Goal: Task Accomplishment & Management: Manage account settings

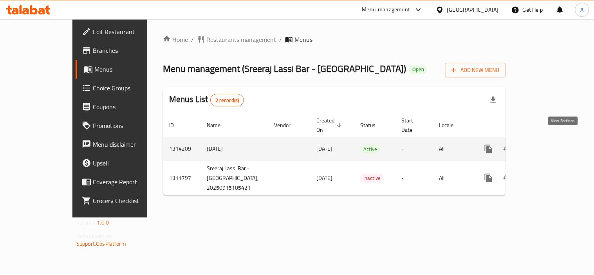
click at [554, 140] on link "enhanced table" at bounding box center [544, 149] width 19 height 19
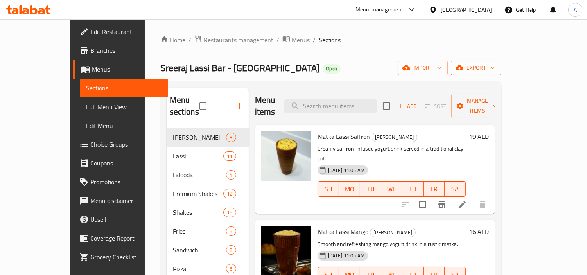
click at [502, 61] on button "export" at bounding box center [476, 68] width 50 height 14
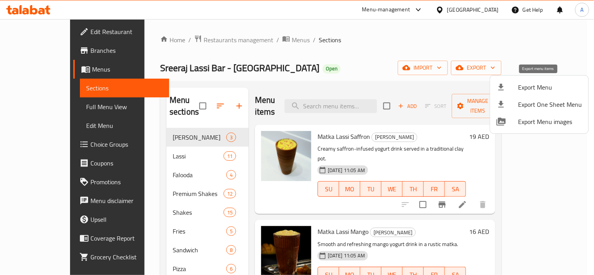
drag, startPoint x: 510, startPoint y: 77, endPoint x: 512, endPoint y: 81, distance: 5.0
click at [512, 81] on ul "Export Menu Export One Sheet Menu Export Menu images" at bounding box center [539, 105] width 98 height 58
click at [512, 81] on li "Export Menu" at bounding box center [539, 87] width 98 height 17
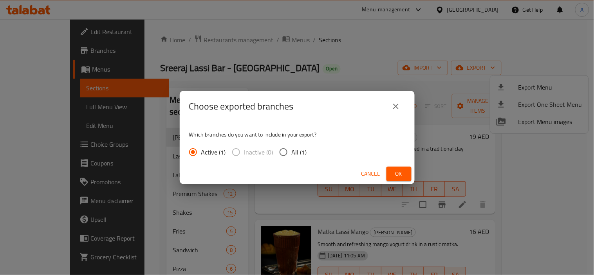
click at [304, 155] on span "All (1)" at bounding box center [299, 152] width 15 height 9
click at [292, 155] on input "All (1)" at bounding box center [283, 152] width 16 height 16
radio input "true"
click at [396, 177] on span "Ok" at bounding box center [399, 174] width 13 height 10
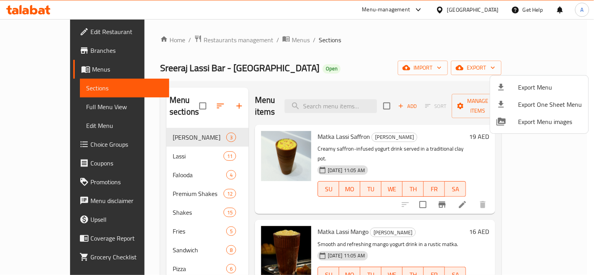
click at [400, 80] on div at bounding box center [297, 137] width 594 height 275
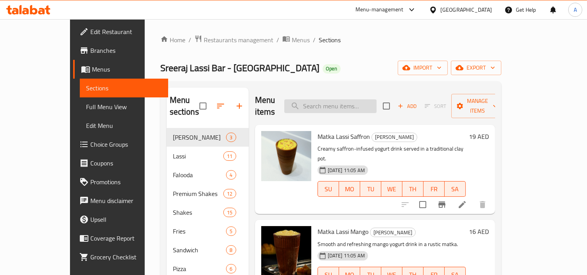
click at [364, 103] on input "search" at bounding box center [331, 106] width 92 height 14
paste input "Sreeraj Lassi Bar - Sharjah"
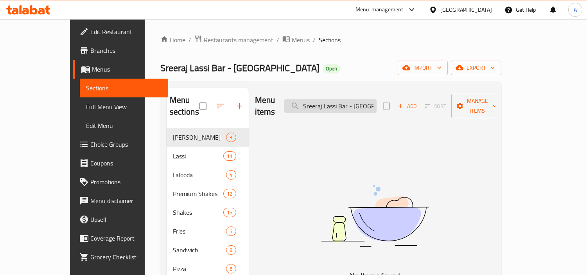
click at [377, 99] on input "Sreeraj Lassi Bar - Sharjah" at bounding box center [331, 106] width 92 height 14
click at [370, 99] on input "Sreeraj Lassi Bar" at bounding box center [331, 106] width 92 height 14
paste input "- Sharjah"
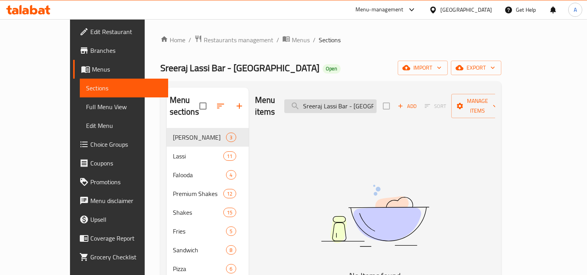
click at [370, 99] on input "Sreeraj Lassi Bar - Sharjah" at bounding box center [331, 106] width 92 height 14
type input "Sreeraj Lassi Bar - Sharjah"
click at [361, 106] on input "Sreeraj Lassi Bar - Sharjah" at bounding box center [331, 106] width 92 height 14
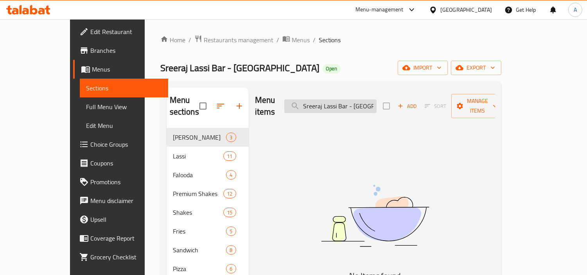
paste input "search"
click at [377, 99] on input "Sreeraj Lassi Bar - Sharjah" at bounding box center [331, 106] width 92 height 14
type input "ةشفنش"
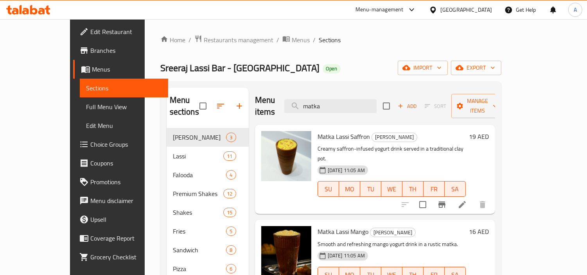
type input "matka"
click at [474, 198] on li at bounding box center [463, 205] width 22 height 14
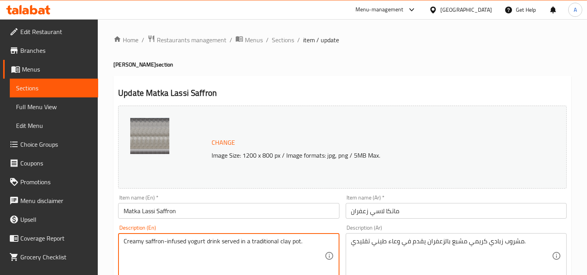
click at [220, 250] on textarea "Creamy saffron-infused yogurt drink served in a traditional clay pot." at bounding box center [224, 256] width 201 height 37
paste textarea "Sreeraj Lassi Bar - Sharjah"
type textarea "Sreeraj Lassi Bar - Sharjah"
click at [283, 43] on span "Sections" at bounding box center [283, 39] width 22 height 9
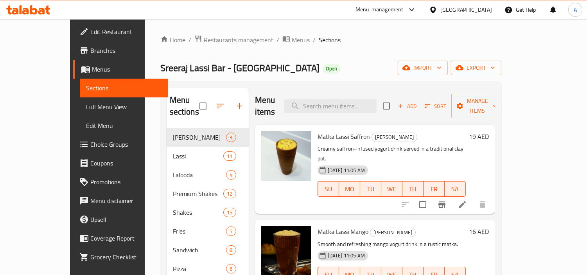
click at [467, 200] on icon at bounding box center [462, 204] width 9 height 9
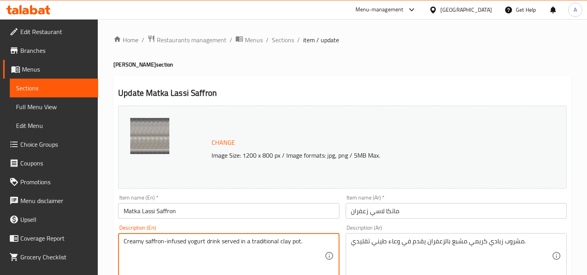
paste textarea "Sreeraj Lassi Bar - Sharjah"
click at [162, 261] on textarea "Creamy saffron-infused yogurt drink served in a traditional clay pot. Sreeraj L…" at bounding box center [224, 256] width 201 height 37
click at [169, 254] on textarea "Creamy saffron-infused yogurt drink served in a traditional clay pot. Sreeraj L…" at bounding box center [224, 256] width 201 height 37
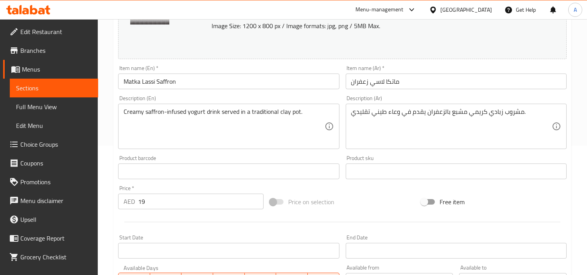
scroll to position [130, 0]
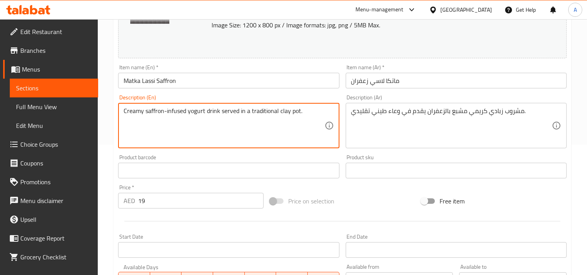
click at [233, 131] on textarea "Creamy saffron-infused yogurt drink served in a traditional clay pot." at bounding box center [224, 125] width 201 height 37
click at [244, 116] on textarea "Creamy saffron-infused yogurt drink served in a traditional clay pot." at bounding box center [224, 125] width 201 height 37
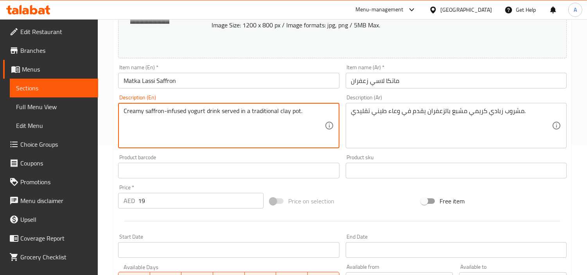
paste textarea "Indulge in the rich taste of our Matka Saffron Lassi hand churned yogurt blende…"
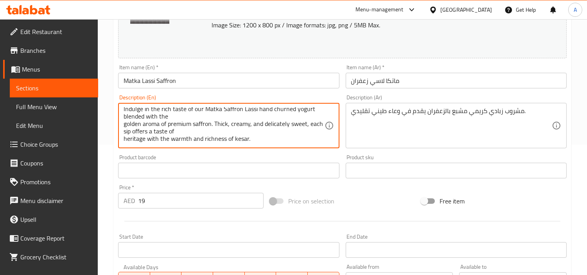
scroll to position [0, 0]
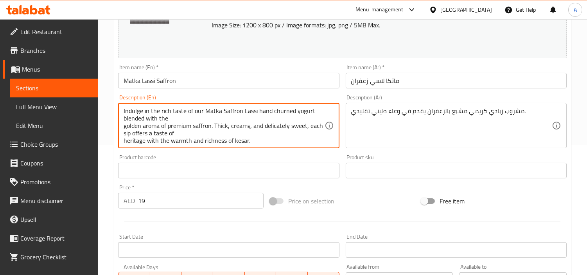
click at [126, 130] on textarea "Indulge in the rich taste of our Matka Saffron Lassi hand churned yogurt blende…" at bounding box center [224, 125] width 201 height 37
click at [123, 126] on div "Indulge in the rich taste of our Matka Saffron Lassi hand churned yogurt blende…" at bounding box center [228, 125] width 221 height 45
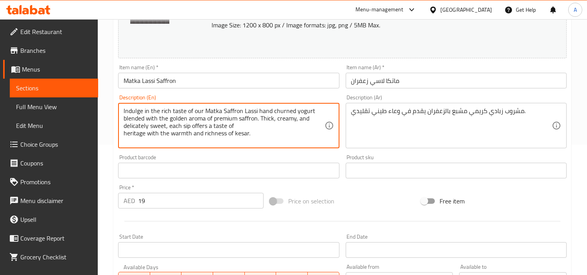
type textarea "Indulge in the rich taste of our Matka Saffron Lassi hand churned yogurt blende…"
drag, startPoint x: 285, startPoint y: 133, endPoint x: 117, endPoint y: 93, distance: 172.4
click at [117, 93] on div "Description (En) Indulge in the rich taste of our Matka Saffron Lassi hand chur…" at bounding box center [228, 122] width 227 height 60
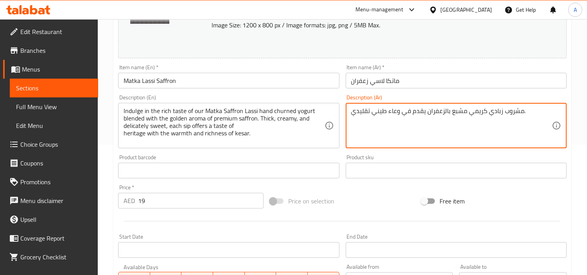
click at [465, 118] on textarea "مشروب زبادي كريمي مشبع بالزعفران يقدم في وعاء طيني تقليدي." at bounding box center [451, 125] width 201 height 37
paste textarea "استمتع بالطعم الغني لزبادي ماتكا سافرون لاسي، المخفوق يدويًا، الممزوج برائحة ال…"
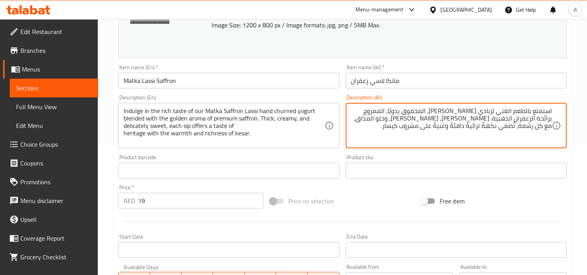
click at [489, 113] on textarea "استمتع بالطعم الغني لزبادي ماتكا سافرون لاسي، المخفوق يدويًا، الممزوج برائحة ال…" at bounding box center [451, 125] width 201 height 37
click at [465, 113] on textarea "استمتع بالطعم الغني لزبادي ماتكا سافرون لاسي، المخفوق يدويًا، الممزوج برائحة ال…" at bounding box center [451, 125] width 201 height 37
click at [445, 135] on textarea "استمتع بالطعم الغني لزبادي ماتكا سافرون لاسي، المخفوق يدويًا، الممزوج برائحة ال…" at bounding box center [451, 125] width 201 height 37
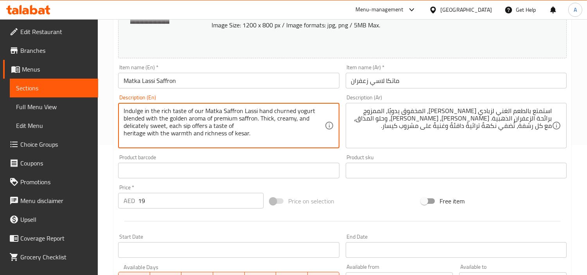
drag, startPoint x: 124, startPoint y: 120, endPoint x: 174, endPoint y: 120, distance: 50.1
click at [174, 119] on textarea "Indulge in the rich taste of our Matka Saffron Lassi hand churned yogurt blende…" at bounding box center [224, 125] width 201 height 37
drag, startPoint x: 260, startPoint y: 122, endPoint x: 123, endPoint y: 119, distance: 137.0
click at [123, 119] on div "Indulge in the rich taste of our Matka Saffron Lassi hand churned yogurt blende…" at bounding box center [228, 125] width 221 height 45
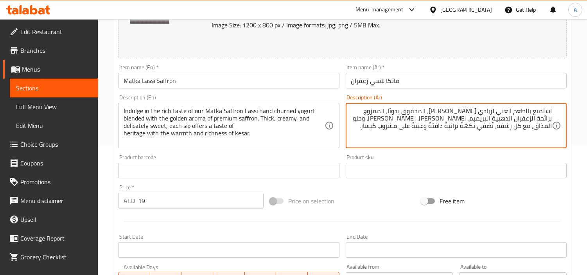
type textarea "استمتع بالطعم الغني لزبادي ماتكا سافرون لاسي، المخفوق يدويًا، الممزوج برائحة ال…"
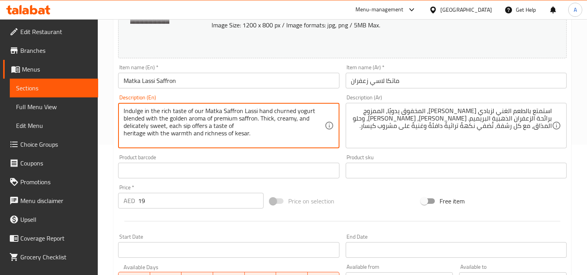
drag, startPoint x: 259, startPoint y: 120, endPoint x: 272, endPoint y: 120, distance: 13.3
drag, startPoint x: 162, startPoint y: 128, endPoint x: 238, endPoint y: 131, distance: 75.2
click at [235, 131] on textarea "Indulge in the rich taste of our Matka Saffron Lassi hand churned yogurt blende…" at bounding box center [224, 125] width 201 height 37
click at [250, 131] on textarea "Indulge in the rich taste of our Matka Saffron Lassi hand churned yogurt blende…" at bounding box center [224, 125] width 201 height 37
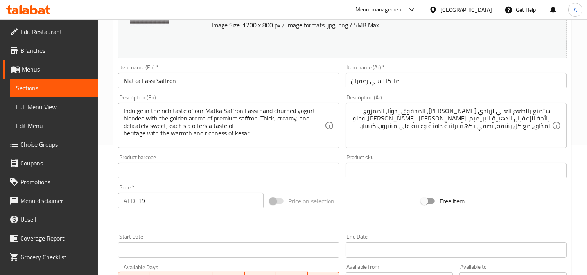
click at [531, 154] on div "Product sku Product sku" at bounding box center [456, 166] width 227 height 30
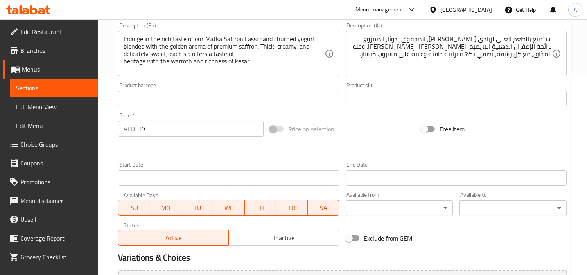
scroll to position [288, 0]
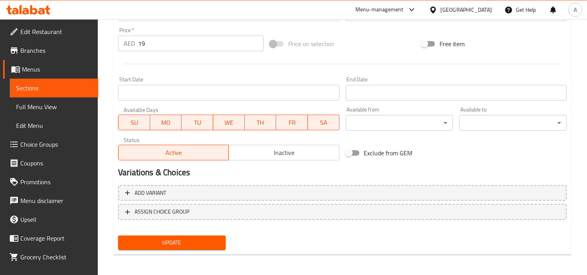
click at [200, 238] on span "Update" at bounding box center [171, 243] width 95 height 10
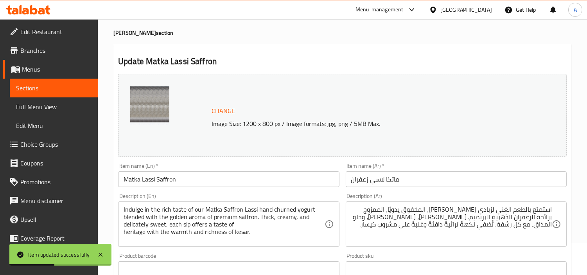
scroll to position [0, 0]
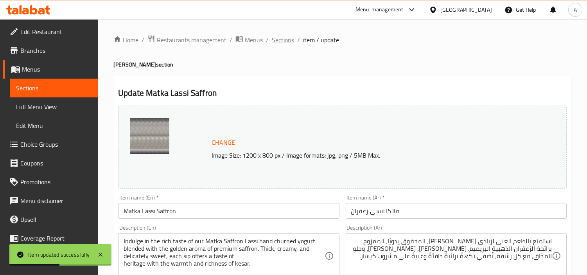
click at [287, 44] on span "Sections" at bounding box center [283, 39] width 22 height 9
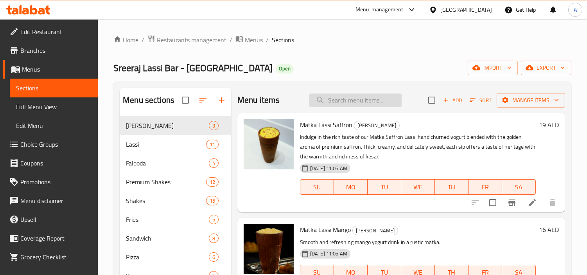
click at [367, 101] on input "search" at bounding box center [356, 101] width 92 height 14
paste input "Matka Lassi Mango"
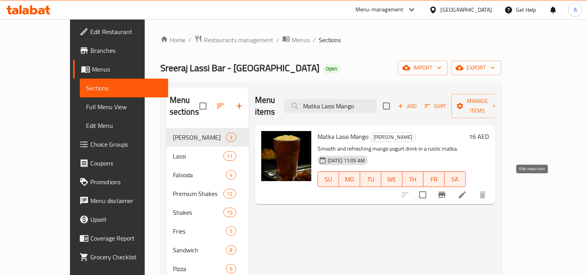
type input "Matka Lassi Mango"
click at [466, 191] on icon at bounding box center [462, 194] width 7 height 7
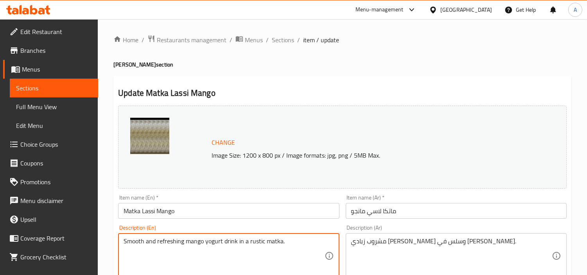
click at [269, 243] on textarea "Smooth and refreshing mango yogurt drink in a rustic matka." at bounding box center [224, 256] width 201 height 37
paste textarea "Enjoy the royal taste of our Matka Mango Lassi, served in an authentic earthen …"
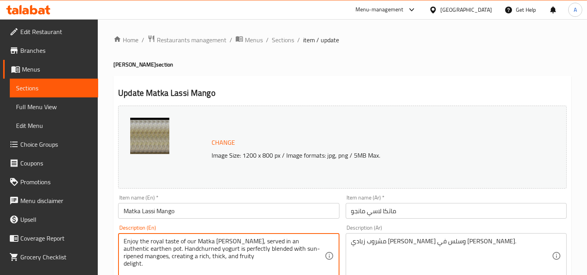
click at [273, 255] on textarea "Enjoy the royal taste of our Matka Mango Lassi, served in an authentic earthen …" at bounding box center [224, 256] width 201 height 37
type textarea "Enjoy the royal taste of our Matka Mango Lassi, served in an authentic earthen …"
click at [514, 105] on div "Change Image Size: 1200 x 800 px / Image formats: jpg, png / 5MB Max." at bounding box center [342, 147] width 455 height 89
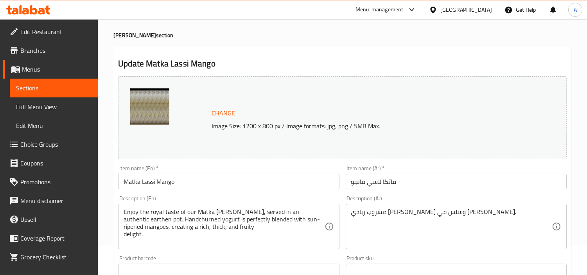
scroll to position [43, 0]
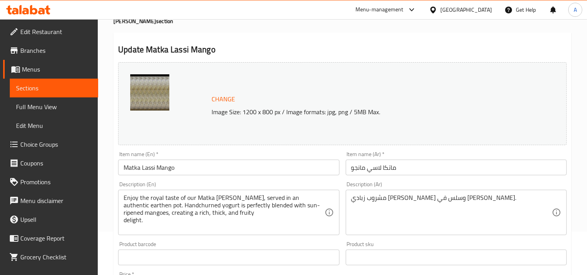
click at [503, 192] on div "مشروب زبادي مانجو منعش وسلس في ماتكا ريفي. Description (Ar)" at bounding box center [456, 212] width 221 height 45
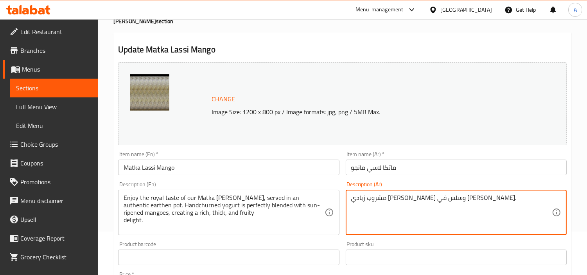
click at [502, 198] on textarea "مشروب زبادي مانجو منعش وسلس في ماتكا ريفي." at bounding box center [451, 212] width 201 height 37
paste textarea "استمتع بالطعم الملكي لمشروب ماتكا مانجو لاسي، المُقدم في وعاء فخاري أصيل. يُمزج…"
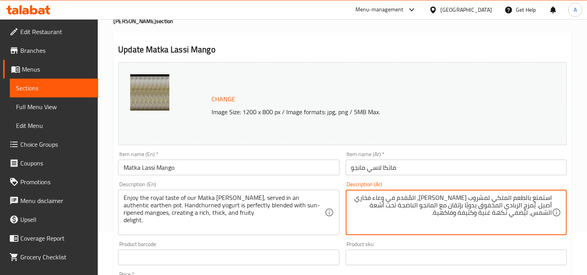
click at [496, 200] on textarea "استمتع بالطعم الملكي لمشروب ماتكا مانجو لاسي، المُقدم في وعاء فخاري أصيل. يُمزج…" at bounding box center [451, 212] width 201 height 37
click at [499, 200] on textarea "استمتع بالطعم الروبال لمشروب ماتكا مانجو لاسي، المُقدم في وعاء فخاري أصيل. يُمز…" at bounding box center [451, 212] width 201 height 37
type textarea "استمتع بالطعم الرويال لمشروب ماتكا مانجو لاسي، المُقدم في وعاء فخاري أصيل. يُمز…"
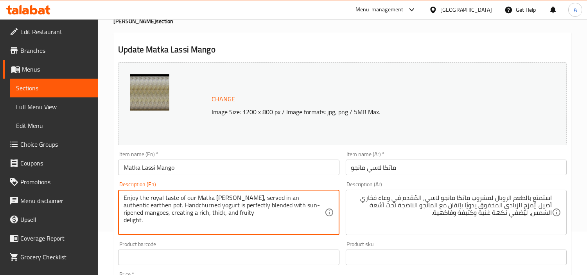
drag, startPoint x: 254, startPoint y: 198, endPoint x: 318, endPoint y: 198, distance: 63.4
click at [318, 198] on textarea "Enjoy the royal taste of our Matka Mango Lassi, served in an authentic earthen …" at bounding box center [224, 212] width 201 height 37
type textarea "Enjoy the royal taste of our Matka Mango Lassi, served in an authentic earthen …"
click at [170, 221] on textarea "Enjoy the royal taste of our Matka Mango Lassi, served in an authentic earthen …" at bounding box center [224, 212] width 201 height 37
drag, startPoint x: 251, startPoint y: 198, endPoint x: 155, endPoint y: 208, distance: 96.4
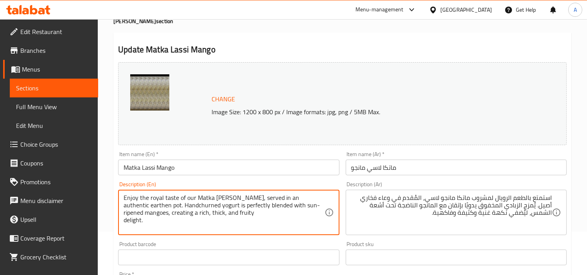
click at [155, 208] on textarea "Enjoy the royal taste of our Matka Mango Lassi, served in an authentic earthen …" at bounding box center [224, 212] width 201 height 37
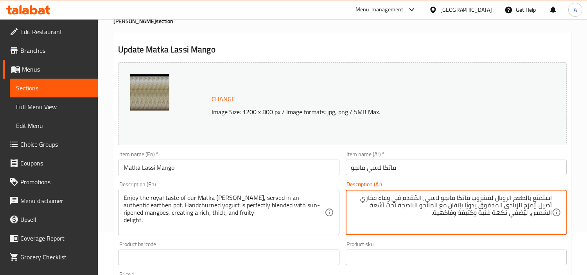
click at [542, 206] on textarea "استمتع بالطعم الرويال لمشروب ماتكا مانجو لاسي، المُقدم في وعاء فخاري أصيل. يُمز…" at bounding box center [451, 212] width 201 height 37
paste textarea "ي"
type textarea "استمتع بالطعم الرويال لمشروب ماتكا مانجو لاسي، المُقدم في وعاء فخاري أصلي. يُمز…"
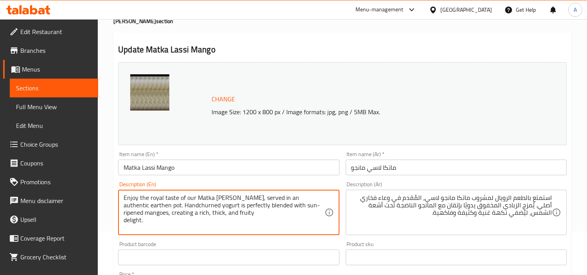
drag, startPoint x: 154, startPoint y: 206, endPoint x: 308, endPoint y: 206, distance: 154.2
click at [290, 213] on textarea "Enjoy the royal taste of our Matka Mango Lassi, served in an authentic earthen …" at bounding box center [224, 212] width 201 height 37
click at [284, 229] on textarea "Enjoy the royal taste of our Matka Mango Lassi, served in an authentic earthen …" at bounding box center [224, 212] width 201 height 37
drag, startPoint x: 283, startPoint y: 205, endPoint x: 288, endPoint y: 205, distance: 5.5
click at [288, 205] on textarea "Enjoy the royal taste of our Matka Mango Lassi, served in an authentic earthen …" at bounding box center [224, 212] width 201 height 37
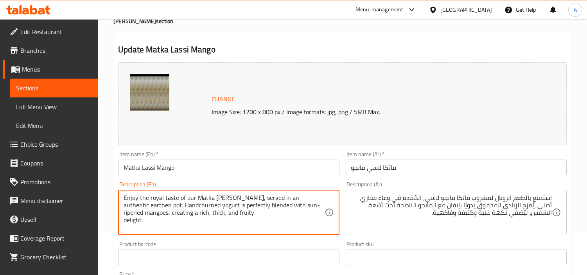
drag, startPoint x: 276, startPoint y: 207, endPoint x: 310, endPoint y: 205, distance: 33.7
click at [310, 205] on textarea "Enjoy the royal taste of our Matka Mango Lassi, served in an authentic earthen …" at bounding box center [224, 212] width 201 height 37
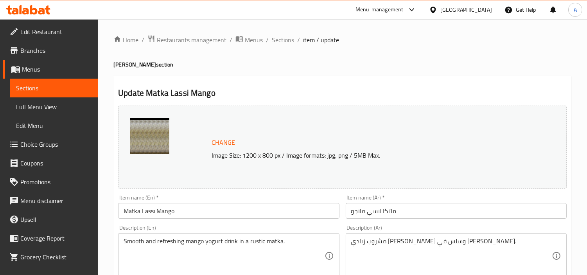
click at [351, 88] on h2 "Update Matka Lassi Mango" at bounding box center [342, 93] width 449 height 12
click at [186, 245] on textarea "Smooth and refreshing mango yogurt drink in a rustic matka." at bounding box center [224, 256] width 201 height 37
paste textarea "Enjoy the royal taste of our Matka Mango Lassi, served in an authentic earthen …"
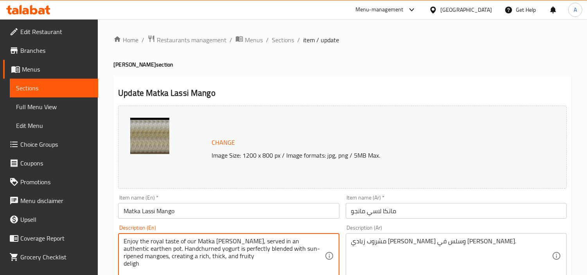
type textarea "Enjoy the royal taste of our Matka Mango Lassi, served in an authentic earthen …"
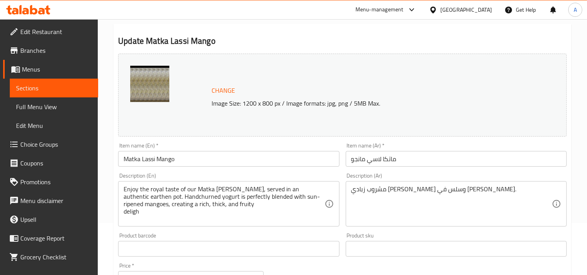
scroll to position [87, 0]
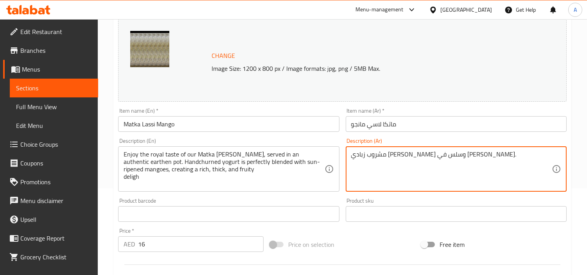
click at [502, 158] on textarea "مشروب زبادي مانجو منعش وسلس في ماتكا ريفي." at bounding box center [451, 169] width 201 height 37
paste textarea "استمتع بالطعم الملكي لمشروب ماتكا مانجو لاسي، المُقدم في وعاء فخاري أصيل. يُمزج…"
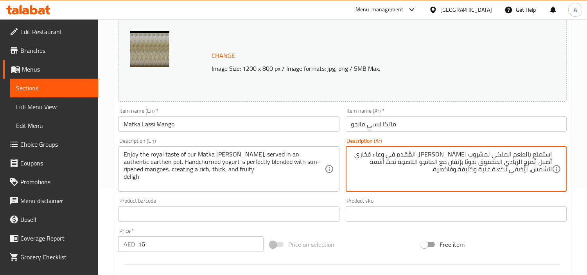
click at [542, 159] on textarea "استمتع بالطعم الملكي لمشروب ماتكا مانجو لاسي، المُقدم في وعاء فخاري أصيل. يُمزج…" at bounding box center [451, 169] width 201 height 37
click at [543, 162] on textarea "استمتع بالطعم الملكي لمشروب ماتكا مانجو لاسي، المُقدم في وعاء فخاري أصيل. يُمزج…" at bounding box center [451, 169] width 201 height 37
drag, startPoint x: 418, startPoint y: 160, endPoint x: 427, endPoint y: 173, distance: 15.3
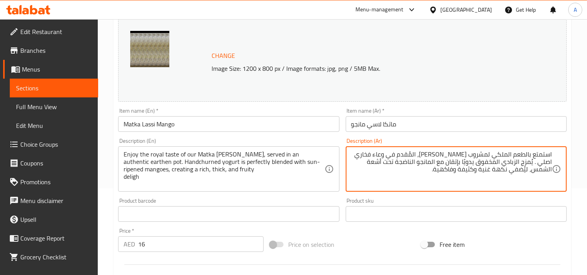
click at [427, 173] on textarea "استمتع بالطعم الملكي لمشروب ماتكا مانجو لاسي، المُقدم في وعاء فخاري اصلي . يُمز…" at bounding box center [451, 169] width 201 height 37
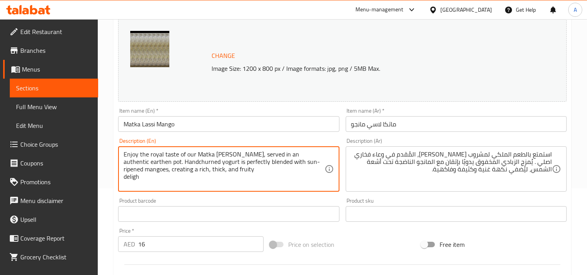
drag, startPoint x: 243, startPoint y: 162, endPoint x: 314, endPoint y: 166, distance: 71.3
click at [314, 166] on textarea "Enjoy the royal taste of our Matka Mango Lassi, served in an authentic earthen …" at bounding box center [224, 169] width 201 height 37
click at [295, 167] on textarea "Enjoy the royal taste of our Matka Mango Lassi, served in an authentic earthen …" at bounding box center [224, 169] width 201 height 37
drag, startPoint x: 279, startPoint y: 164, endPoint x: 315, endPoint y: 166, distance: 35.7
click at [200, 170] on textarea "Enjoy the royal taste of our Matka Mango Lassi, served in an authentic earthen …" at bounding box center [224, 169] width 201 height 37
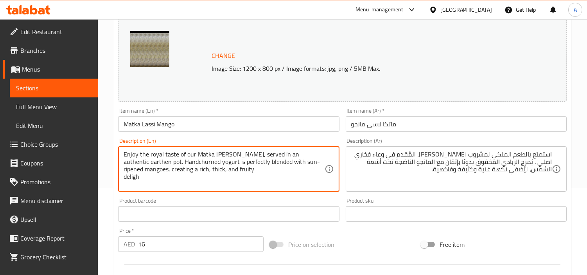
drag, startPoint x: 316, startPoint y: 166, endPoint x: 284, endPoint y: 165, distance: 32.5
click at [315, 166] on textarea "Enjoy the royal taste of our Matka Mango Lassi, served in an authentic earthen …" at bounding box center [224, 169] width 201 height 37
drag, startPoint x: 277, startPoint y: 164, endPoint x: 146, endPoint y: 171, distance: 131.3
click at [146, 171] on textarea "Enjoy the royal taste of our Matka Mango Lassi, served in an authentic earthen …" at bounding box center [224, 169] width 201 height 37
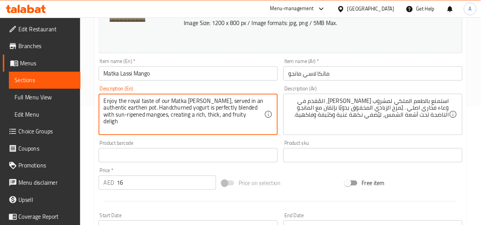
scroll to position [130, 0]
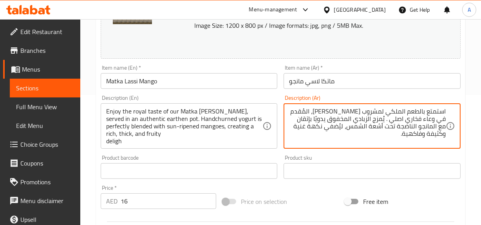
drag, startPoint x: 424, startPoint y: 126, endPoint x: 357, endPoint y: 126, distance: 67.3
type textarea "استمتع بالطعم الملكي لمشروب ماتكا مانجو لاسي، المُقدم في وعاء فخاري اصلي . يُمز…"
click at [414, 152] on div "Product sku Product sku" at bounding box center [371, 167] width 183 height 30
click at [156, 153] on div "Product barcode Product barcode" at bounding box center [188, 167] width 183 height 30
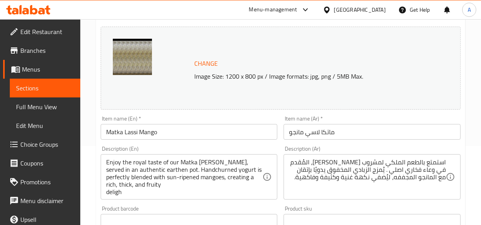
scroll to position [90, 0]
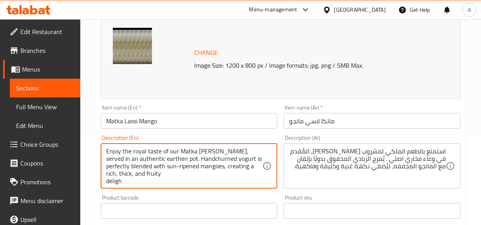
click at [116, 181] on textarea "Enjoy the royal taste of our Matka Mango Lassi, served in an authentic earthen …" at bounding box center [184, 166] width 157 height 37
click at [108, 181] on textarea "Enjoy the royal taste of our Matka Mango Lassi, served in an authentic earthen …" at bounding box center [184, 166] width 157 height 37
type textarea "Enjoy the royal taste of our Matka Mango Lassi, served in an authentic earthen …"
click at [200, 126] on input "Matka Lassi Mango" at bounding box center [189, 121] width 177 height 16
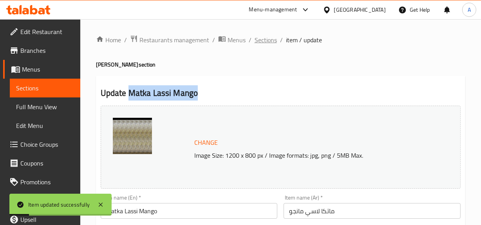
click at [266, 39] on span "Sections" at bounding box center [265, 39] width 22 height 9
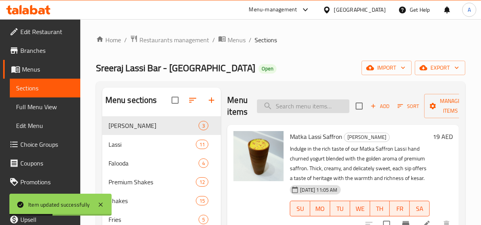
click at [284, 104] on input "search" at bounding box center [303, 106] width 92 height 14
paste input "Matka Lassi Normal"
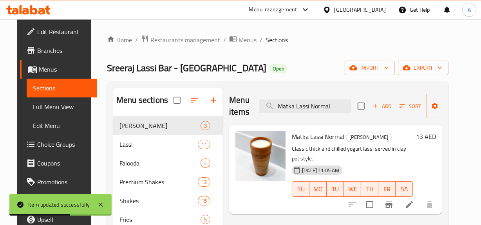
type input "Matka Lassi Normal"
click at [413, 201] on icon at bounding box center [408, 204] width 7 height 7
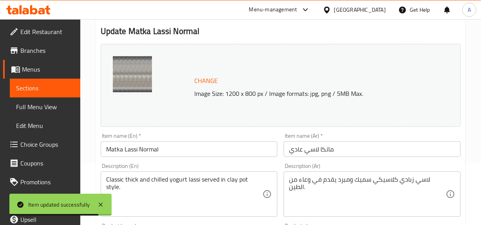
scroll to position [106, 0]
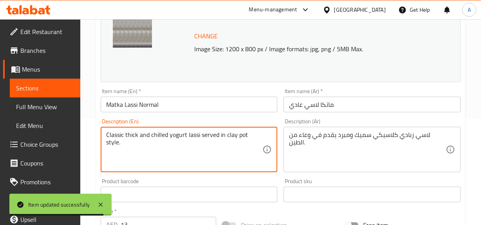
click at [228, 137] on textarea "Classic thick and chilled yogurt lassi served in clay pot style." at bounding box center [184, 149] width 157 height 37
paste textarea "Experience the royal taste of our Matka Sweet Lassi, served in an authentic ear…"
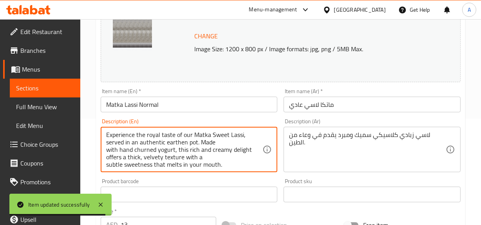
scroll to position [7, 0]
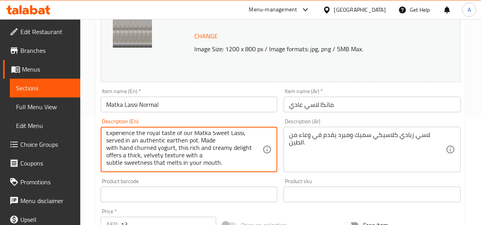
type textarea "Experience the royal taste of our Matka Sweet Lassi, served in an authentic ear…"
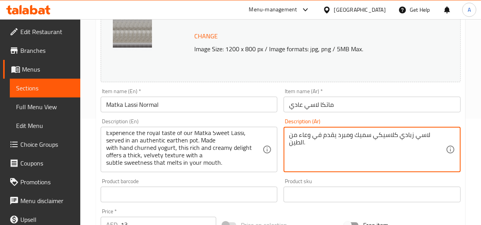
paste textarea "استمتع بالطعم الملكي لمشروب ماتكا الحلو لاسي، المُقدم في وعاء فخاري أصيل. مصنوع…"
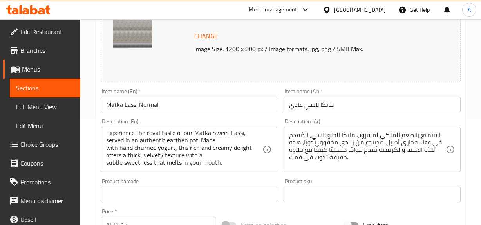
click at [394, 153] on textarea "استمتع بالطعم الملكي لمشروب ماتكا الحلو لاسي، المُقدم في وعاء فخاري أصيل. مصنوع…" at bounding box center [367, 149] width 157 height 37
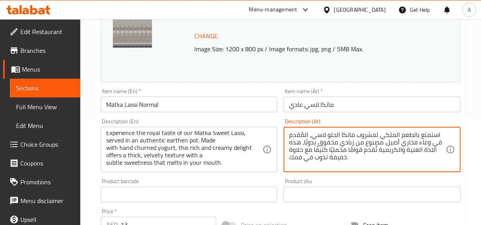
click at [394, 153] on textarea "استمتع بالطعم الملكي لمشروب ماتكا الحلو لاسي، المُقدم في وعاء فخاري أصيل. مصنوع…" at bounding box center [367, 149] width 157 height 37
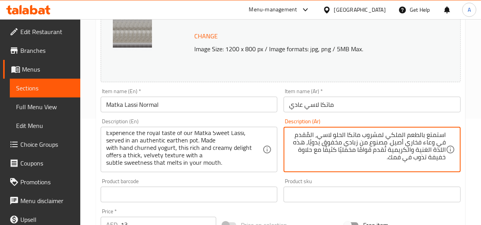
click at [394, 153] on textarea "استمتع بالطعم الملكي لمشروب ماتكا الحلو لاسي، المُقدم في وعاء فخاري أصيل. مصنوع…" at bounding box center [367, 149] width 157 height 37
click at [408, 132] on textarea "استمتع بالطعم الملكي لمشروب ماتكا الحلو لاسي، المُقدم في وعاء فخاري أصيل. مصنوع…" at bounding box center [367, 149] width 157 height 37
click at [395, 136] on textarea "استمتع بالطعم الملكي لمشروب ماتكا الحلو لاسي، المُقدم في وعاء فخاري أصيل. مصنوع…" at bounding box center [367, 149] width 157 height 37
drag, startPoint x: 401, startPoint y: 135, endPoint x: 384, endPoint y: 137, distance: 16.9
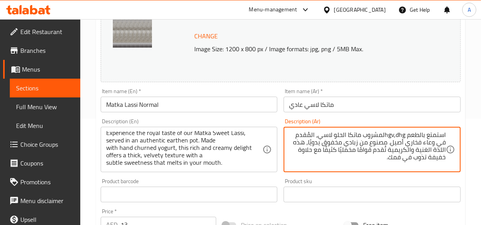
click at [384, 137] on textarea "استمتع بالطعم hgv,dhgلمشروب ماتكا الحلو لاسي، المُقدم في وعاء فخاري أصيل. مصنوع…" at bounding box center [367, 149] width 157 height 37
type textarea "استمتع بالطعم الرويال لمشروب ماتكا الحلو لاسي، المُقدم في وعاء فخاري أصيل. مصنو…"
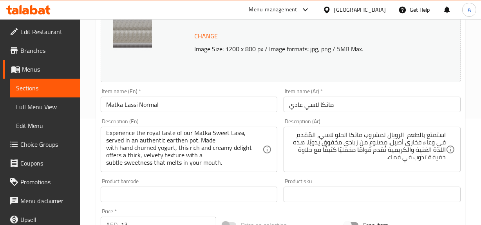
click at [211, 105] on input "Matka Lassi Normal" at bounding box center [189, 105] width 177 height 16
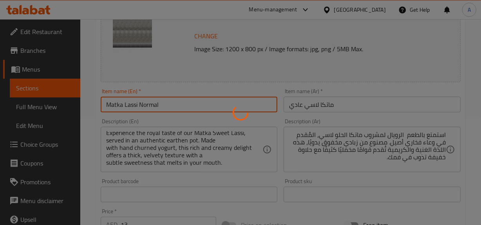
scroll to position [0, 0]
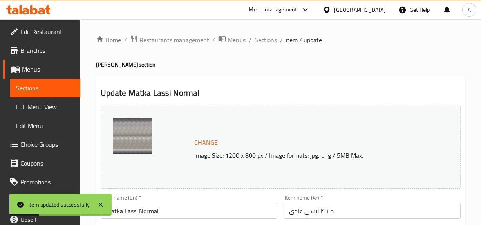
click at [265, 38] on span "Sections" at bounding box center [265, 39] width 22 height 9
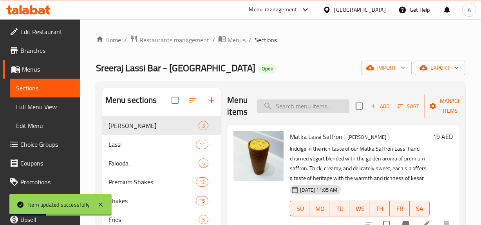
click at [283, 110] on input "search" at bounding box center [303, 106] width 92 height 14
paste input "Sweet Lassi"
click at [422, 196] on div "25-09-2025 11:05 AM SU MO TU WE TH FR SA" at bounding box center [359, 203] width 146 height 42
click at [321, 99] on input "Sweet Lassi" at bounding box center [303, 106] width 92 height 14
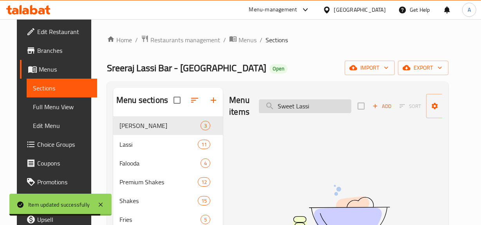
type input "Sweet Lassi"
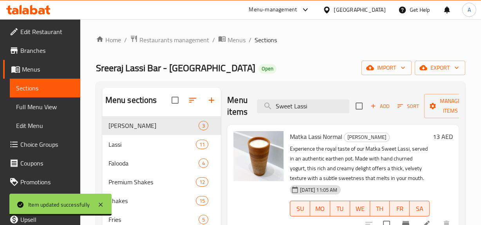
scroll to position [106, 0]
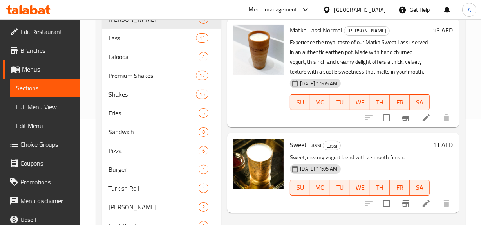
click at [308, 141] on span "Sweet Lassi" at bounding box center [305, 145] width 31 height 12
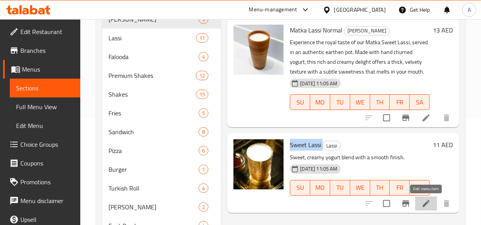
click at [423, 200] on icon at bounding box center [425, 203] width 9 height 9
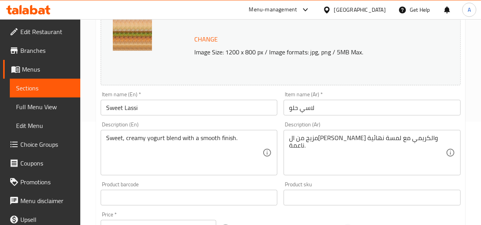
scroll to position [106, 0]
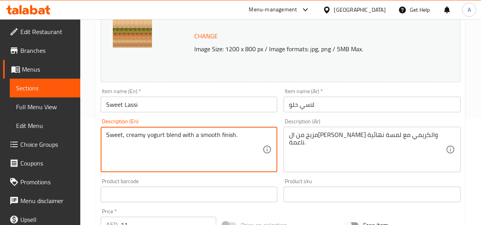
click at [199, 133] on textarea "Sweet, creamy yogurt blend with a smooth finish." at bounding box center [184, 149] width 157 height 37
paste textarea "A smooth blend of creamy yogurt with a hint of sweetness, creating a refreshing…"
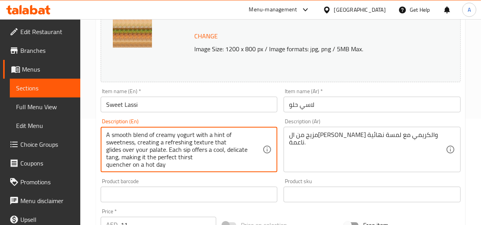
scroll to position [2, 0]
type textarea "A smooth blend of creamy yogurt with a hint of sweetness, creating a refreshing…"
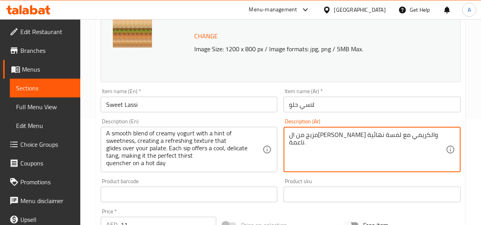
click at [420, 136] on textarea "مزيج من الزبادي الحلو والكريمي مع لمسة نهائية ناعمة." at bounding box center [367, 149] width 157 height 37
paste textarea "اعم من الزبادي الكريمي مع لمسة من الحلاوة، يُضفي ملمسًا منعشًا ينساب على ذوقك. …"
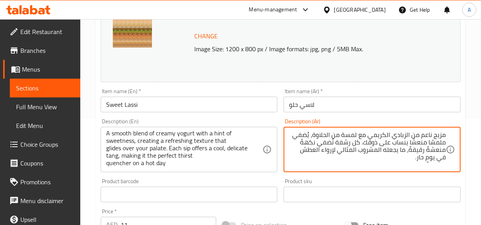
type textarea "مزيج ناعم من الزبادي الكريمي مع لمسة من الحلاوة، يُضفي ملمسًا منعشًا ينساب على …"
click at [190, 130] on div "A smooth blend of creamy yogurt with a hint of sweetness, creating a refreshing…" at bounding box center [189, 149] width 177 height 45
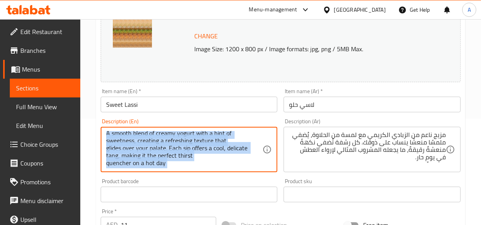
click at [190, 130] on div "A smooth blend of creamy yogurt with a hint of sweetness, creating a refreshing…" at bounding box center [189, 149] width 177 height 45
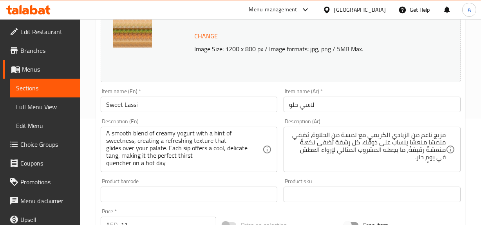
click at [371, 38] on div "Change Image Size: 1200 x 800 px / Image formats: jpg, png / 5MB Max." at bounding box center [317, 40] width 252 height 25
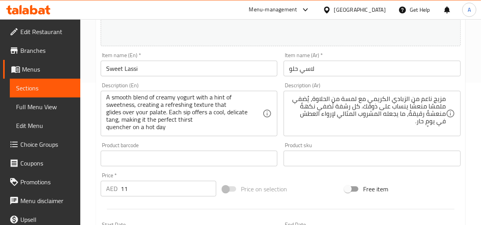
scroll to position [142, 0]
click at [173, 67] on input "Sweet Lassi" at bounding box center [189, 69] width 177 height 16
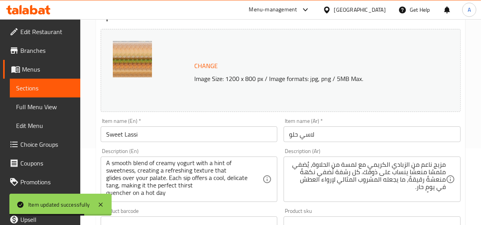
scroll to position [0, 0]
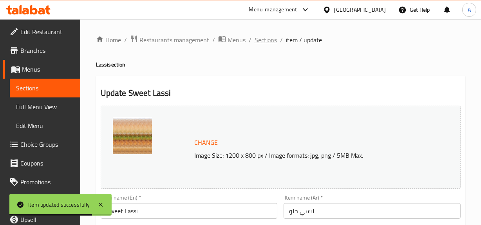
click at [268, 35] on span "Sections" at bounding box center [265, 39] width 22 height 9
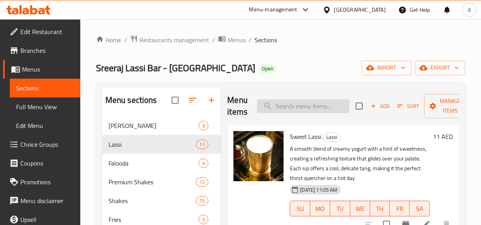
click at [279, 109] on input "search" at bounding box center [303, 106] width 92 height 14
paste input "Salt lassi"
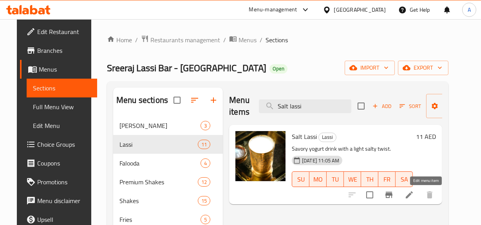
type input "Salt lassi"
click at [413, 195] on icon at bounding box center [408, 194] width 7 height 7
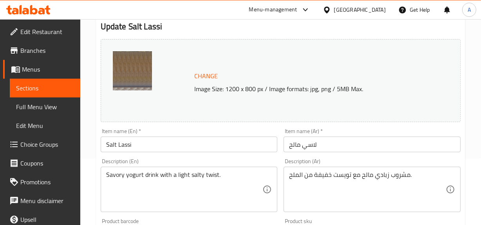
scroll to position [106, 0]
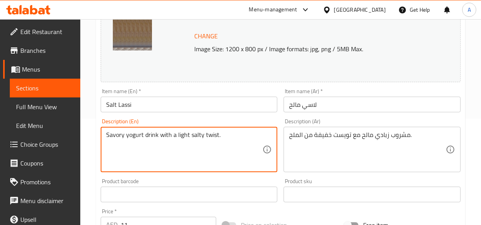
click at [212, 134] on textarea "Savory yogurt drink with a light salty twist." at bounding box center [184, 149] width 157 height 37
paste textarea "Made with fresh yogurt, natural salt, and roasted cumin, this light and savory …"
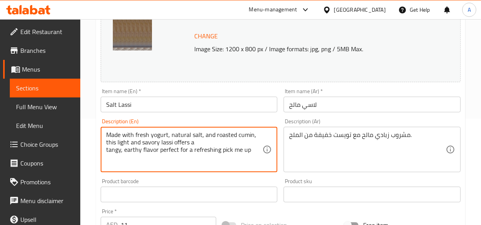
type textarea "Made with fresh yogurt, natural salt, and roasted cumin, this light and savory …"
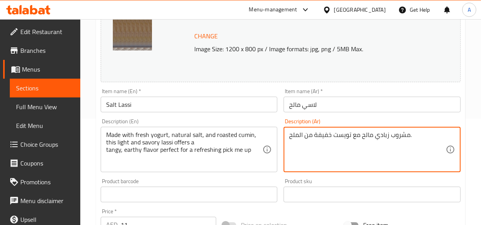
click at [391, 147] on textarea "مشروب زبادي مالح مع تويست خفيفة من الملح." at bounding box center [367, 149] width 157 height 37
paste textarea "نوع من الزبادي الطازج والملح الطبيعي والكمون المحمص، يقدم هذا اللاسي الخفيف وال…"
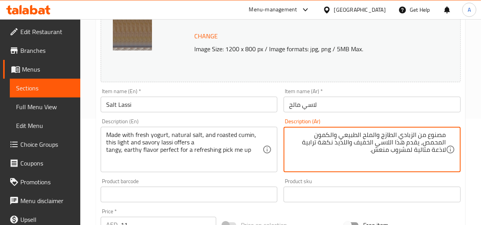
type textarea "مصنوع من الزبادي الطازج والملح الطبيعي والكمون المحمص، يقدم هذا اللاسي الخفيف و…"
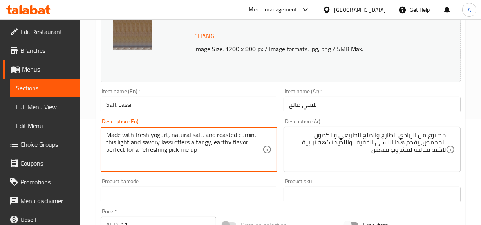
type textarea "Made with fresh yogurt, natural salt, and roasted cumin, this light and savory …"
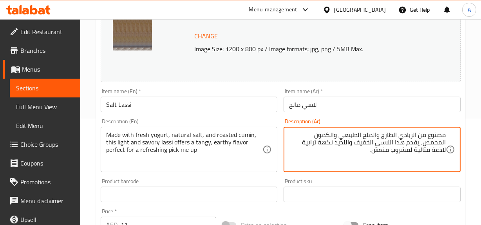
click at [372, 143] on textarea "مصنوع من الزبادي الطازج والملح الطبيعي والكمون المحمص، يقدم هذا اللاسي الخفيف و…" at bounding box center [367, 149] width 157 height 37
click at [387, 143] on textarea "مصنوع من الزبادي الطازج والملح الطبيعي والكمون المحمص، يقدم هذا اللاسي الخفيف ل…" at bounding box center [367, 149] width 157 height 37
click at [384, 145] on textarea "مصنوع من الزبادي الطازج والملح الطبيعي والكمون المحمص، يقدم هذا اللاسي الخفيف ل…" at bounding box center [367, 149] width 157 height 37
click at [377, 146] on textarea "مصنوع من الزبادي الطازج والملح الطبيعي والكمون المحمص، يقدم هذا اللاسي الخفيف ل…" at bounding box center [367, 149] width 157 height 37
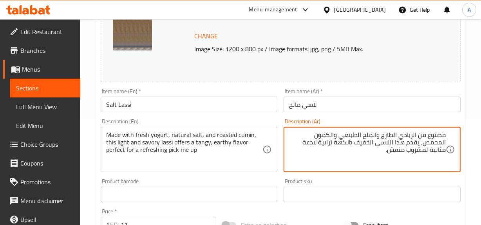
type textarea "مصنوع من الزبادي الطازج والملح الطبيعي والكمون المحمص، يقدم هذا اللاسي الخفيف و…"
click at [382, 164] on textarea "مصنوع من الزبادي الطازج والملح الطبيعي والكمون المحمص، يقدم هذا اللاسي الخفيف و…" at bounding box center [367, 149] width 157 height 37
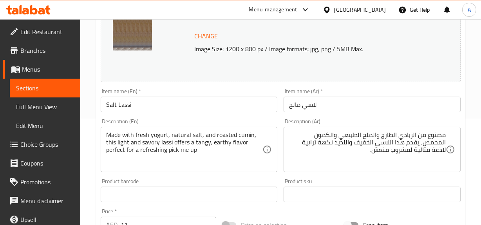
click at [387, 181] on div "Product sku Product sku" at bounding box center [371, 190] width 177 height 24
click at [360, 110] on input "لاسي مالح" at bounding box center [371, 105] width 177 height 16
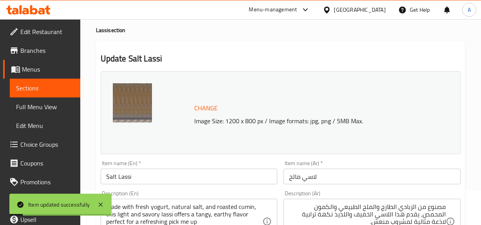
scroll to position [0, 0]
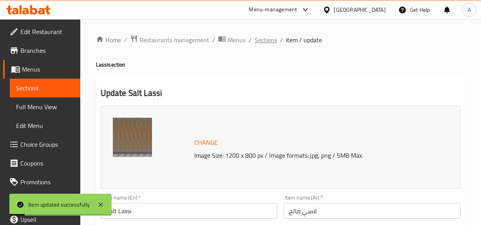
click at [268, 39] on span "Sections" at bounding box center [265, 39] width 22 height 9
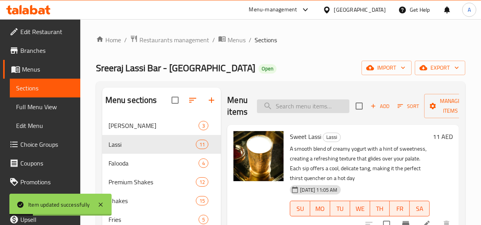
click at [305, 106] on input "search" at bounding box center [303, 106] width 92 height 14
paste input "Mango Lassi"
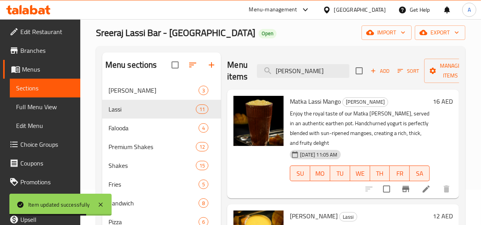
scroll to position [142, 0]
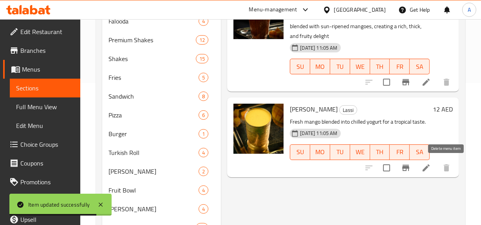
type input "Mango Lassi"
click at [430, 168] on icon at bounding box center [425, 167] width 9 height 9
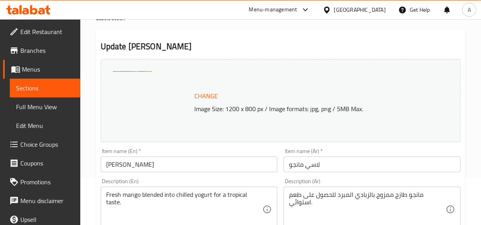
scroll to position [106, 0]
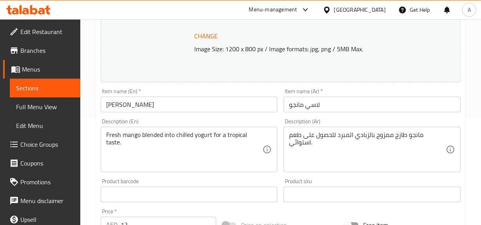
click at [193, 122] on div "Description (En) Fresh mango blended into chilled yogurt for a tropical taste. …" at bounding box center [189, 146] width 177 height 54
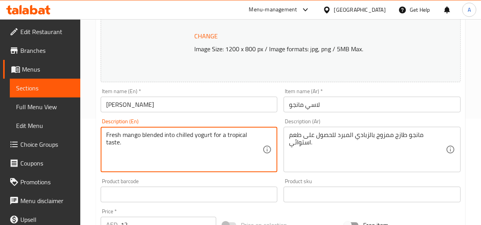
click at [191, 132] on textarea "Fresh mango blended into chilled yogurt for a tropical taste." at bounding box center [184, 149] width 157 height 37
paste textarea "A creamy blend of thick yogurt and ripe mangoes, creating a silky smooth textur…"
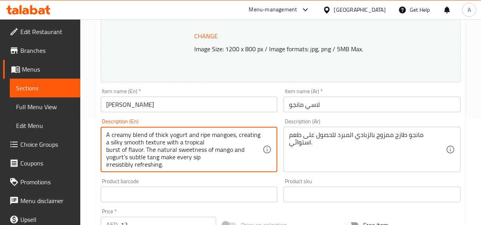
scroll to position [2, 0]
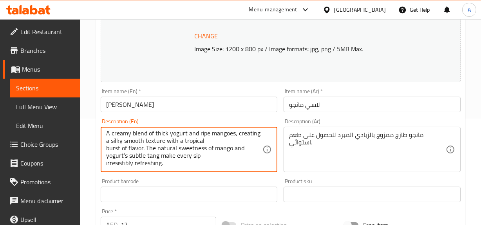
type textarea "A creamy blend of thick yogurt and ripe mangoes, creating a silky smooth textur…"
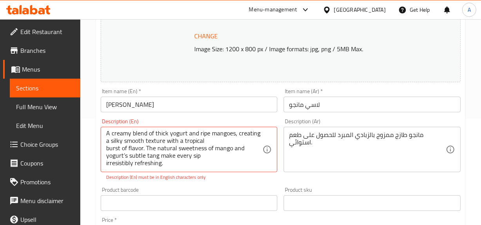
click at [370, 168] on div "مانجو طازج ممزوج بالزبادي المبرد للحصول على طعم استوائي. Description (Ar)" at bounding box center [371, 149] width 177 height 45
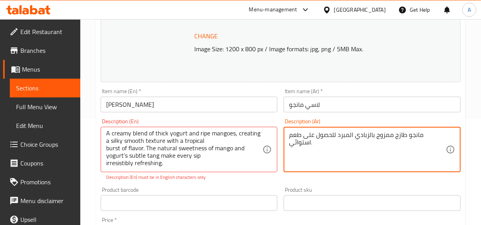
paste textarea "يج كريمي من الزبادي الكثيف والمانجو الناضج، يُضفي ملمسًا ناعمًا كالحرير مع نكهة…"
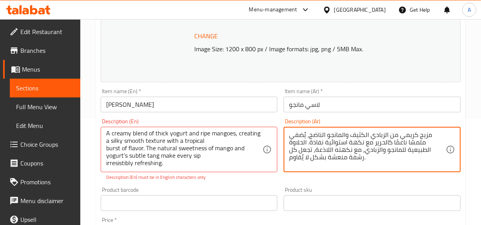
type textarea "مزيج كريمي من الزبادي الكثيف والمانجو الناضج، يُضفي ملمسًا ناعمًا كالحرير مع نك…"
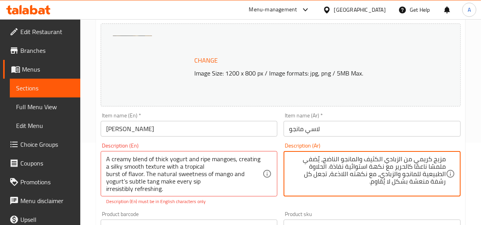
scroll to position [178, 0]
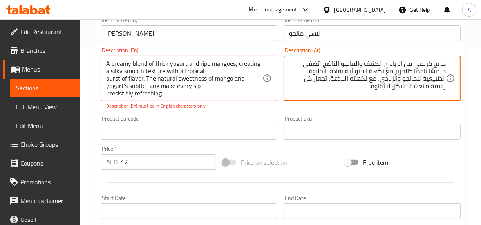
click at [299, 100] on div "مزيج كريمي من الزبادي الكثيف والمانجو الناضج، يُضفي ملمسًا ناعمًا كالحرير مع نك…" at bounding box center [371, 78] width 177 height 45
click at [213, 109] on p "Description (En) must be in English characters only" at bounding box center [189, 106] width 166 height 7
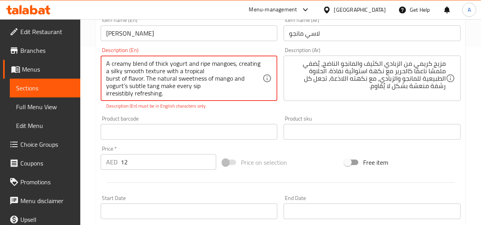
click at [125, 86] on textarea "A creamy blend of thick yogurt and ripe mangoes, creating a silky smooth textur…" at bounding box center [184, 78] width 157 height 37
type textarea "A creamy blend of thick yogurt and ripe mangoes, creating a silky smooth textur…"
click at [173, 112] on div "Change Image Size: 1200 x 800 px / Image formats: jpg, png / 5MB Max. Item name…" at bounding box center [280, 103] width 366 height 357
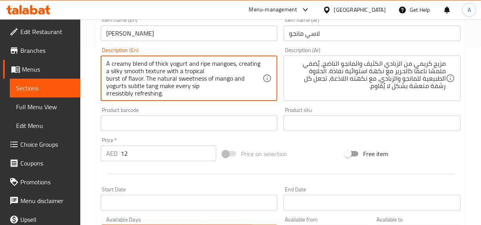
drag, startPoint x: 131, startPoint y: 73, endPoint x: 207, endPoint y: 72, distance: 76.3
click at [207, 72] on textarea "A creamy blend of thick yogurt and ripe mangoes, creating a silky smooth textur…" at bounding box center [184, 78] width 157 height 37
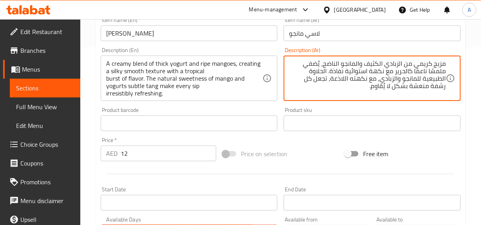
click at [405, 70] on textarea "مزيج كريمي من الزبادي الكثيف والمانجو الناضج، يُضفي ملمسًا ناعمًا كالحرير مع نك…" at bounding box center [367, 78] width 157 height 37
click at [360, 72] on textarea "مزيج كريمي من الزبادي الكثيف والمانجو الناضج، يُضفي ملمسًا ناعمًا سيلكي مع نكهة…" at bounding box center [367, 78] width 157 height 37
click at [369, 95] on textarea "مزيج كريمي من الزبادي الكثيف والمانجو الناضج، يُضفي ملمسًا ناعمًا سيلكي مع نكهة…" at bounding box center [367, 78] width 157 height 37
drag, startPoint x: 330, startPoint y: 80, endPoint x: 289, endPoint y: 79, distance: 40.7
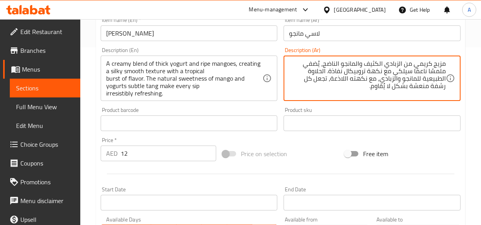
click at [289, 79] on textarea "مزيج كريمي من الزبادي الكثيف والمانجو الناضج، يُضفي ملمسًا ناعمًا سيلكي مع نكهة…" at bounding box center [367, 78] width 157 height 37
click at [350, 88] on textarea "مزيج كريمي من الزبادي الكثيف والمانجو الناضج، يُضفي ملمسًا ناعمًا سيلكي مع نكهة…" at bounding box center [367, 78] width 157 height 37
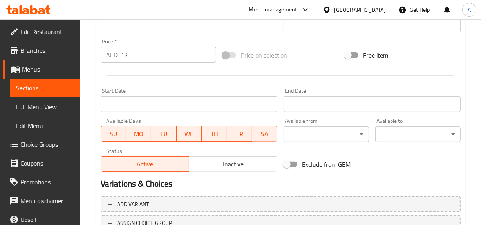
scroll to position [339, 0]
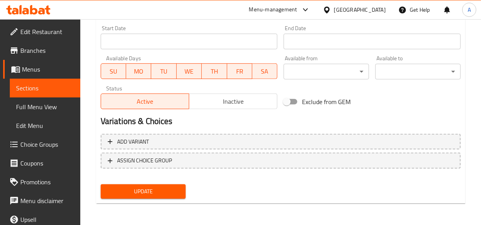
type textarea "مزيج كريمي من الزبادي الكثيف والمانجو الناضج، يُضفي ملمسًا ناعمًا سيلكي مع نكهة…"
click at [169, 192] on span "Update" at bounding box center [143, 192] width 73 height 10
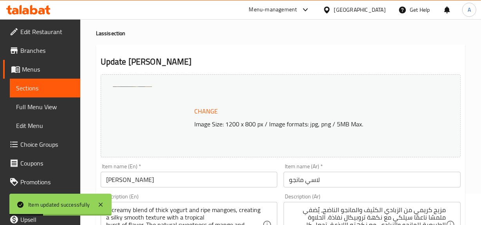
scroll to position [19, 0]
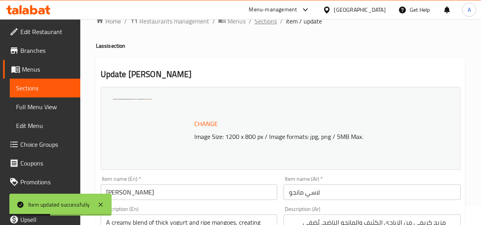
click at [270, 25] on span "Sections" at bounding box center [265, 20] width 22 height 9
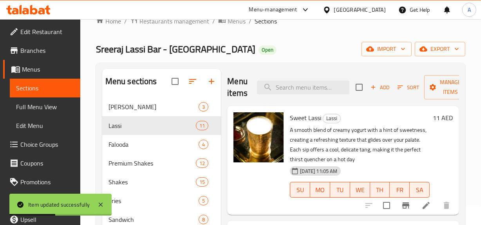
click at [282, 79] on div "Menu items Add Sort Manage items" at bounding box center [343, 87] width 232 height 37
click at [295, 92] on input "search" at bounding box center [303, 88] width 92 height 14
paste input "Dry fruit lassi"
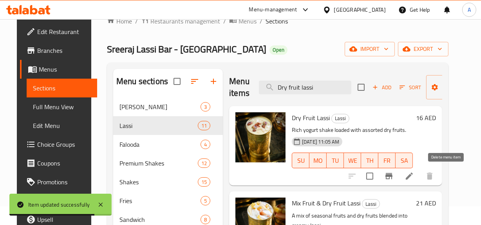
type input "Dry fruit lassi"
click at [420, 178] on li at bounding box center [409, 176] width 22 height 14
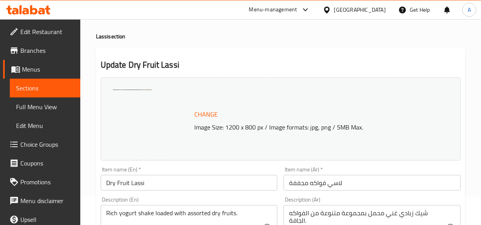
scroll to position [71, 0]
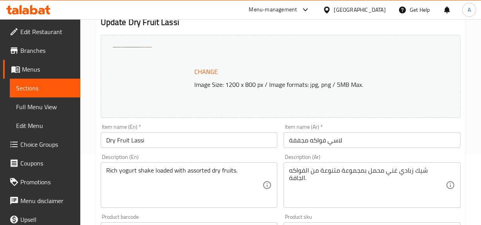
click at [209, 165] on div "Rich yogurt shake loaded with assorted dry fruits. Description (En)" at bounding box center [189, 184] width 177 height 45
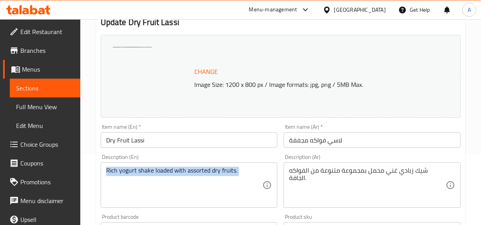
click at [209, 165] on div "Rich yogurt shake loaded with assorted dry fruits. Description (En)" at bounding box center [189, 184] width 177 height 45
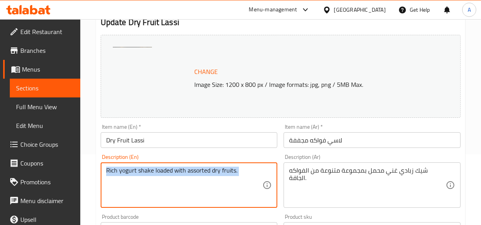
click at [209, 165] on div "Rich yogurt shake loaded with assorted dry fruits. Description (En)" at bounding box center [189, 184] width 177 height 45
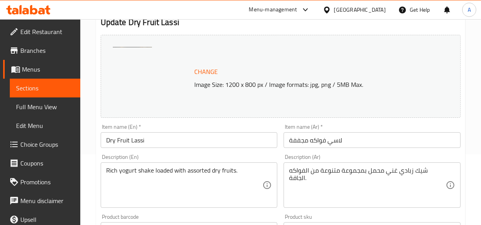
drag, startPoint x: 262, startPoint y: 172, endPoint x: 83, endPoint y: 166, distance: 179.0
click at [83, 166] on div "Home / Restaurants management / Menus / Sections / item / update Lassi section …" at bounding box center [280, 220] width 400 height 545
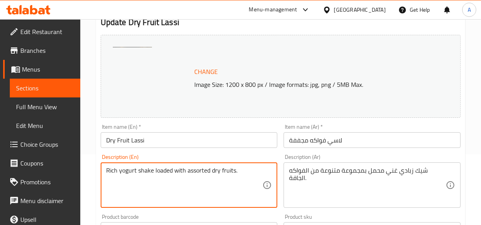
click at [196, 168] on textarea "Rich yogurt shake loaded with assorted dry fruits." at bounding box center [184, 185] width 157 height 37
paste textarea "A creamy blend of yogurt infused with premium dry fruits, offering a smooth, nu…"
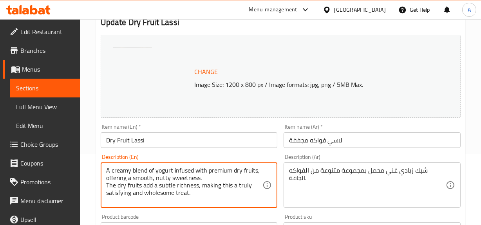
scroll to position [0, 0]
type textarea "A creamy blend of yogurt infused with premium dry fruits, offering a smooth, nu…"
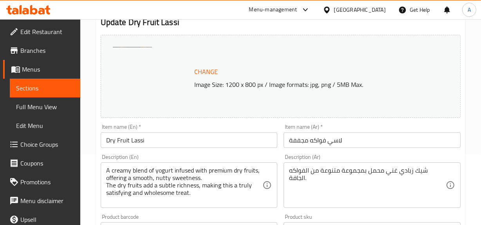
click at [415, 171] on textarea "شيك زبادي غني محمل بمجموعة متنوعة من الفواكه الجافة." at bounding box center [367, 185] width 157 height 37
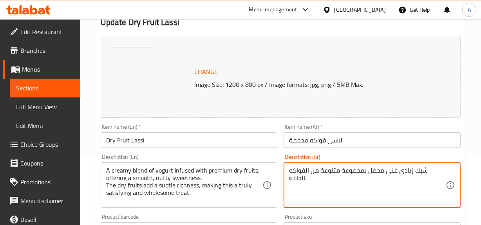
click at [415, 171] on textarea "شيك زبادي غني محمل بمجموعة متنوعة من الفواكه الجافة." at bounding box center [367, 185] width 157 height 37
paste textarea "مزيج كريمي من الزبادي الممزوج بالفواكه المجففة الفاخرة، يُضفي حلاوة جوزية ناعمة…"
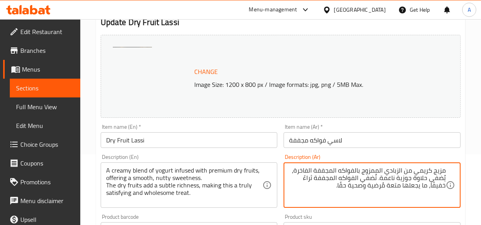
click at [340, 58] on div "Change Image Size: 1200 x 800 px / Image formats: jpg, png / 5MB Max." at bounding box center [281, 76] width 360 height 83
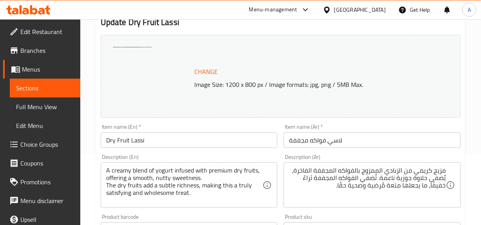
click at [363, 33] on div "Change Image Size: 1200 x 800 px / Image formats: jpg, png / 5MB Max." at bounding box center [280, 76] width 366 height 89
drag, startPoint x: 319, startPoint y: 166, endPoint x: 312, endPoint y: 167, distance: 7.1
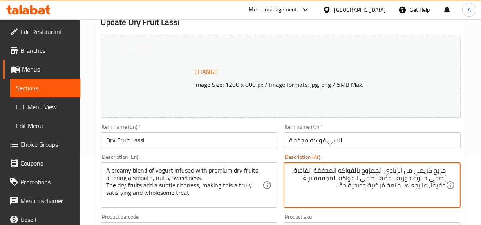
click at [289, 168] on textarea "مزيج كريمي من الزبادي الممزوج بالفواكه المجففة الفاخرة، يُضفي حلاوة جوزية ناعمة…" at bounding box center [367, 185] width 157 height 37
click at [319, 169] on textarea "مزيج كريمي من الزبادي الممزوج بالفواكه المجففة الفاخرة، يُضفي حلاوة جوزية ناعمة…" at bounding box center [367, 185] width 157 height 37
click at [305, 169] on textarea "مزيج كريمي من الزبادي الممزوج بالفواكه المجففة الفاخرة، يُضفي حلاوة جوزية ناعمة…" at bounding box center [367, 185] width 157 height 37
type textarea "مزيج كريمي من الزبادي الممزوج بالفواكه المجففة بريميم، يُضفي حلاوة جوزية ناعمة.…"
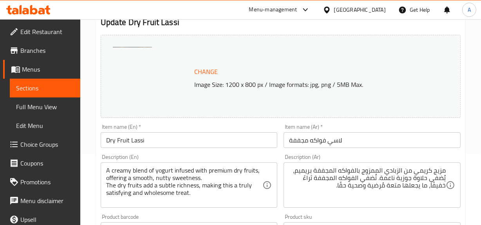
click at [376, 208] on div "Description (Ar) مزيج كريمي من الزبادي الممزوج بالفواكه المجففة بريميم، يُضفي ح…" at bounding box center [371, 181] width 183 height 60
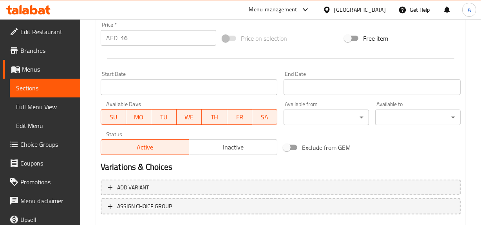
scroll to position [339, 0]
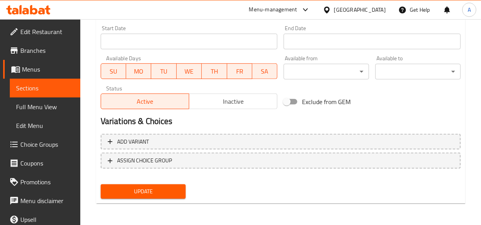
drag, startPoint x: 162, startPoint y: 200, endPoint x: 211, endPoint y: 202, distance: 49.0
click at [162, 200] on div "Update" at bounding box center [143, 191] width 92 height 21
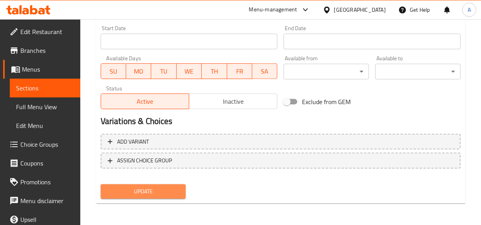
click at [166, 192] on span "Update" at bounding box center [143, 192] width 73 height 10
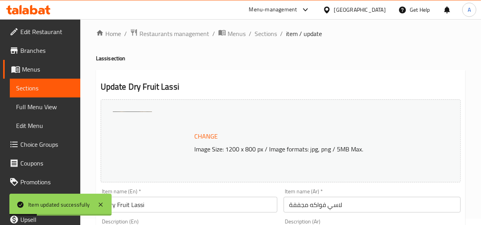
scroll to position [0, 0]
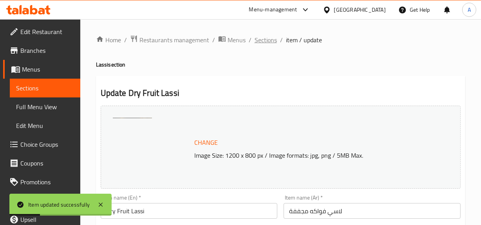
click at [256, 43] on span "Sections" at bounding box center [265, 39] width 22 height 9
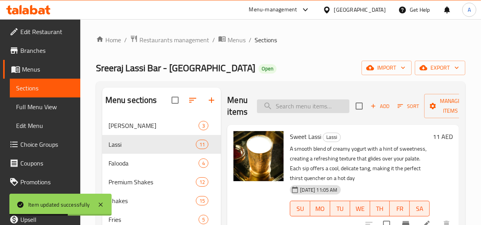
click at [333, 105] on input "search" at bounding box center [303, 106] width 92 height 14
paste input "Saffron Lassi"
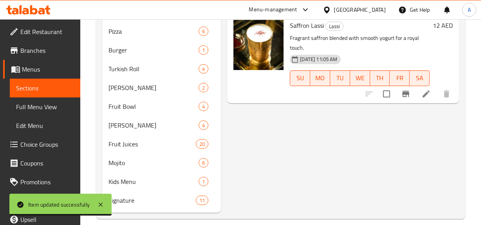
scroll to position [235, 0]
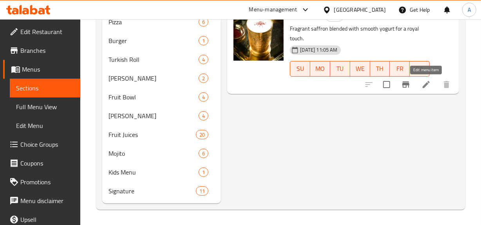
type input "Saffron Lassi"
click at [423, 82] on icon at bounding box center [425, 84] width 9 height 9
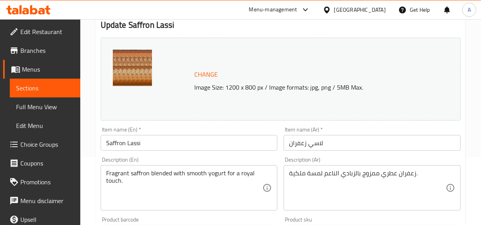
scroll to position [71, 0]
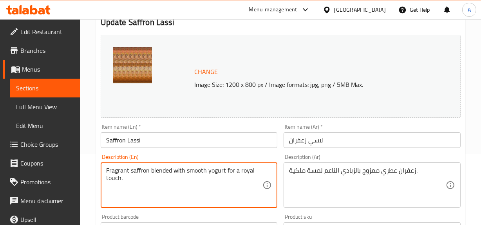
click at [198, 173] on textarea "Fragrant saffron blended with smooth yogurt for a royal touch." at bounding box center [184, 185] width 157 height 37
paste textarea "Golden hued Saffron Lassi with a rich, creamy texture and subtly spiced sweetne…"
type textarea "Golden hued Saffron Lassi with a rich, creamy texture and subtly spiced sweetne…"
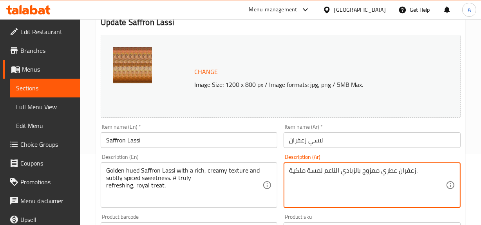
click at [435, 179] on textarea "زعفران عطري ممزوج بالزبادي الناعم لمسة ملكية." at bounding box center [367, 185] width 157 height 37
paste textarea "لاسي الزعفران الذهبي، بقوام كريمي غني وحلاوة متبلة رقيقة. متعة ملكية منعشة حقًا"
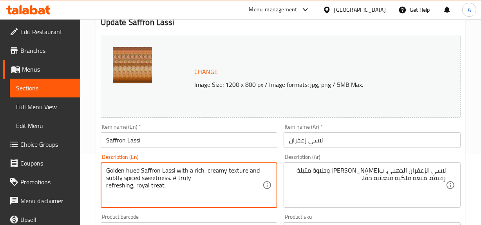
click at [135, 168] on textarea "Golden hued Saffron Lassi with a rich, creamy texture and subtly spiced sweetne…" at bounding box center [184, 185] width 157 height 37
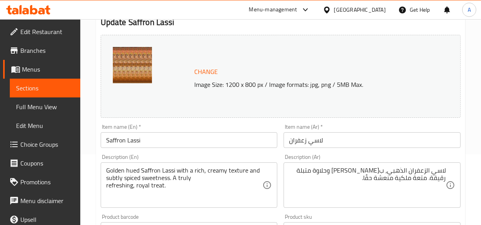
drag, startPoint x: 202, startPoint y: 171, endPoint x: 0, endPoint y: 133, distance: 205.9
click at [0, 148] on div "Edit Restaurant Branches Menus Sections Full Menu View Edit Menu Choice Groups …" at bounding box center [240, 220] width 481 height 545
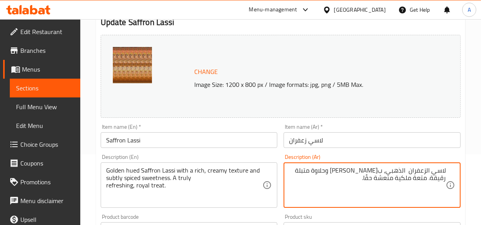
paste textarea "و اللون"
type textarea "لاسي الزعفران ذو اللون الذهبي، بقوام كريمي غني وحلاوة متبلة رقيقة. متعة ملكية م…"
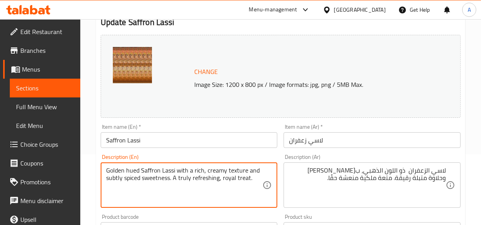
drag, startPoint x: 173, startPoint y: 178, endPoint x: 252, endPoint y: 178, distance: 78.7
click at [252, 178] on textarea "Golden hued Saffron Lassi with a rich, creamy texture and subtly spiced sweetne…" at bounding box center [184, 185] width 157 height 37
type textarea "Golden hued Saffron Lassi with a rich, creamy texture and subtly spiced sweetne…"
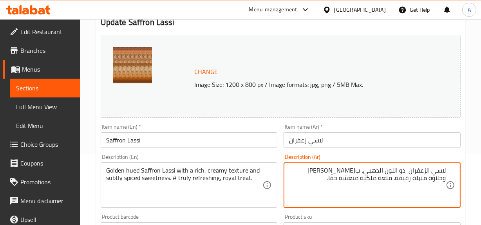
click at [381, 180] on textarea "لاسي الزعفران ذو اللون الذهبي، بقوام كريمي غني وحلاوة متبلة رقيقة. متعة ملكية م…" at bounding box center [367, 185] width 157 height 37
click at [396, 179] on textarea "لاسي الزعفران ذو اللون الذهبي، بقوام كريمي غني وحلاوة متبلة رقيقة. متعة ملكية م…" at bounding box center [367, 185] width 157 height 37
click at [387, 177] on textarea "لاسي الزعفران ذو اللون الذهبي، بقوام كريمي غني وحلاوة متبلة رقيقة. متعة ملكية م…" at bounding box center [367, 185] width 157 height 37
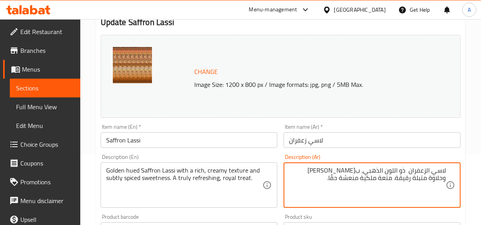
click at [352, 176] on textarea "لاسي الزعفران ذو اللون الذهبي، بقوام كريمي غني وحلاوة متبلة رقيقة. متعة ملكية م…" at bounding box center [367, 185] width 157 height 37
paste textarea "حقًا"
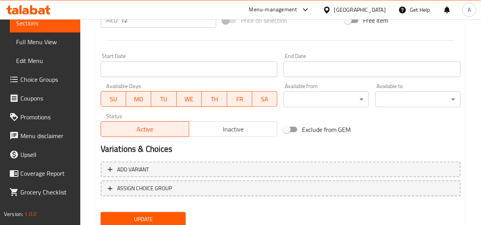
scroll to position [339, 0]
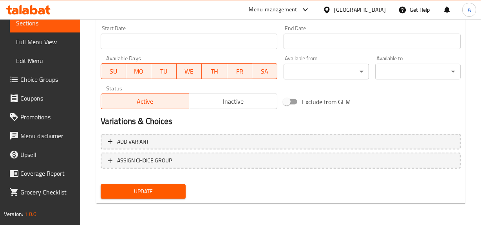
type textarea "لاسي الزعفران ذو اللون الذهبي، بقوام كريمي غني وحلاوة متبلة رقيقة. حقًا متعة رو…"
click at [160, 187] on span "Update" at bounding box center [143, 192] width 73 height 10
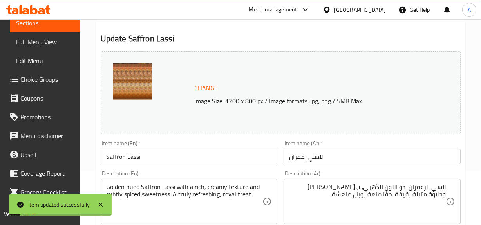
scroll to position [0, 0]
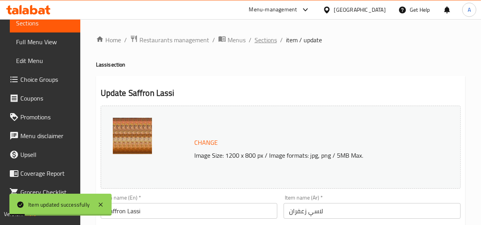
click at [268, 41] on span "Sections" at bounding box center [265, 39] width 22 height 9
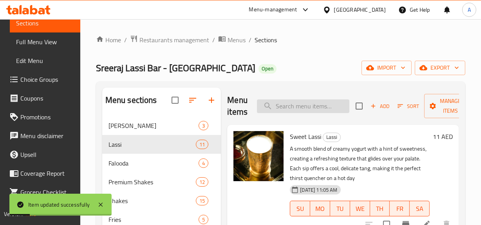
click at [281, 103] on input "search" at bounding box center [303, 106] width 92 height 14
paste input "Mix fruit and dry fruit lassi"
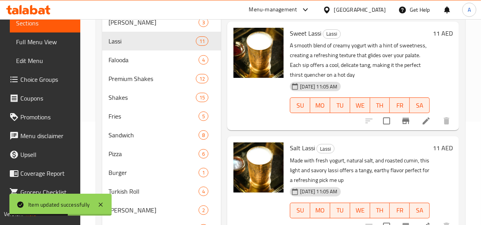
scroll to position [35, 0]
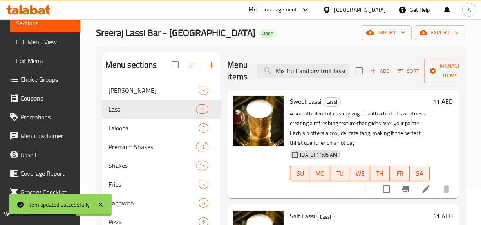
click at [319, 103] on span "Sweet Lassi" at bounding box center [305, 101] width 31 height 12
click at [313, 41] on div "Home / Restaurants management / Menus / Sections Sreeraj Lassi Bar - Sharjah Op…" at bounding box center [280, 205] width 369 height 410
click at [283, 68] on input "Mix fruit and dry fruit lassi" at bounding box center [303, 71] width 92 height 14
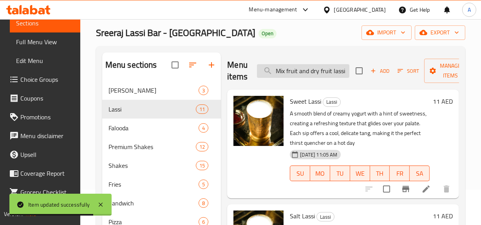
click at [274, 74] on input "Mix fruit and dry fruit lassi" at bounding box center [303, 71] width 92 height 14
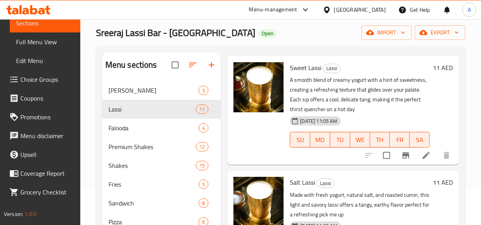
scroll to position [0, 0]
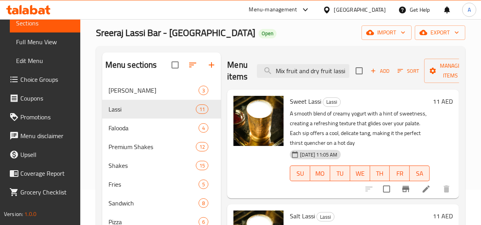
click at [328, 54] on div "Menu items Mix fruit and dry fruit lassi Add Sort Manage items" at bounding box center [343, 70] width 232 height 37
click at [327, 70] on input "Mix fruit and dry fruit lassi" at bounding box center [303, 71] width 92 height 14
drag, startPoint x: 311, startPoint y: 72, endPoint x: 485, endPoint y: 76, distance: 173.8
click at [479, 77] on div "Home / Restaurants management / Menus / Sections Sreeraj Lassi Bar - Sharjah Op…" at bounding box center [280, 204] width 400 height 441
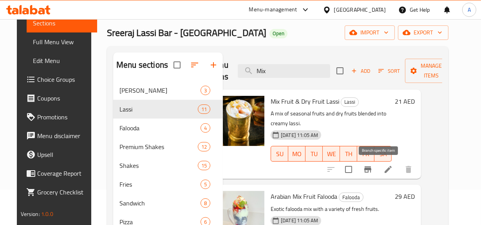
type input "Mix"
click at [372, 167] on icon "Branch-specific-item" at bounding box center [367, 169] width 9 height 9
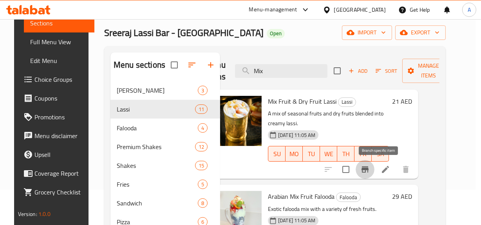
scroll to position [0, 19]
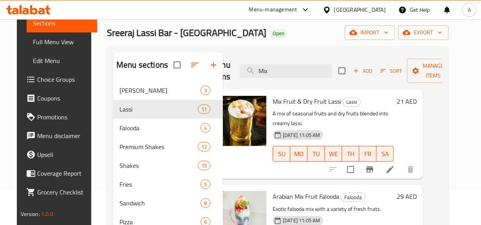
click at [395, 170] on li at bounding box center [390, 169] width 22 height 14
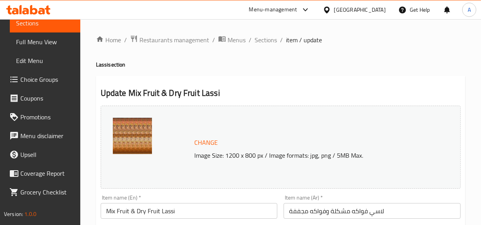
scroll to position [106, 0]
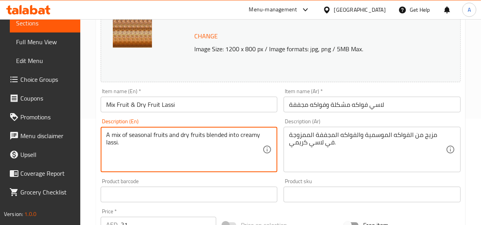
click at [246, 131] on textarea "A mix of seasonal fruits and dry fruits blended into creamy lassi." at bounding box center [184, 149] width 157 height 37
paste textarea "colorful blend of assorted fruits and thick, velvety lassi, topped with crunchy…"
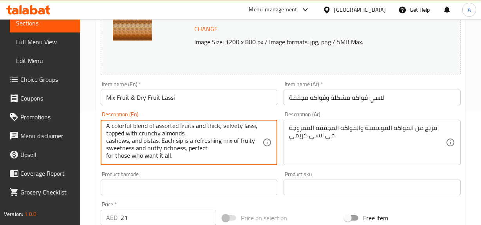
scroll to position [142, 0]
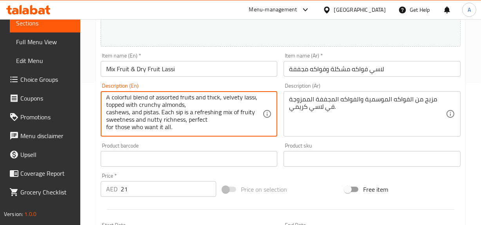
click at [107, 109] on textarea "A colorful blend of assorted fruits and thick, velvety lassi, topped with crunc…" at bounding box center [184, 113] width 157 height 37
click at [213, 113] on textarea "A colorful blend of assorted fruits and thick, velvety lassi, topped with crunc…" at bounding box center [184, 113] width 157 height 37
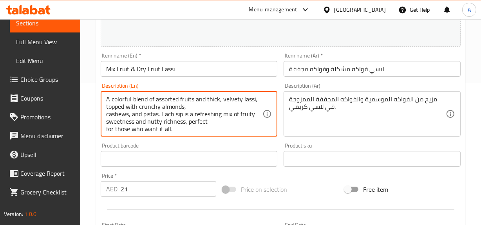
drag, startPoint x: 225, startPoint y: 130, endPoint x: 101, endPoint y: 94, distance: 129.6
click at [101, 94] on div "A colorful blend of assorted fruits and thick, velvety lassi, topped with crunc…" at bounding box center [189, 113] width 177 height 45
click at [109, 115] on textarea "A colorful blend of assorted fruits and thick, velvety lassi, topped with crunc…" at bounding box center [184, 113] width 157 height 37
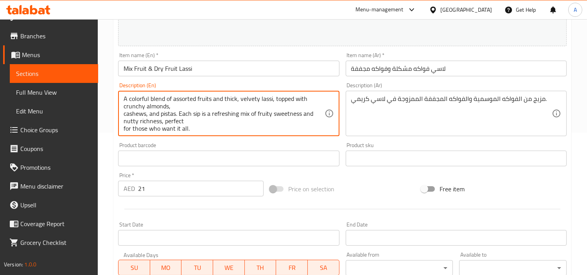
type textarea "A colorful blend of assorted fruits and thick, velvety lassi, topped with crunc…"
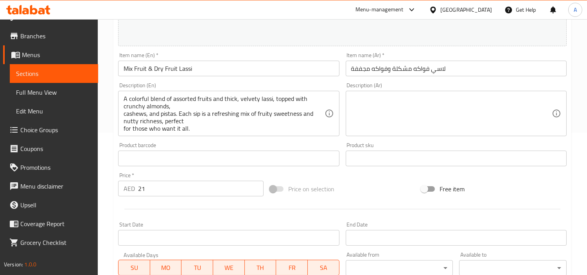
click at [542, 114] on textarea at bounding box center [451, 113] width 201 height 37
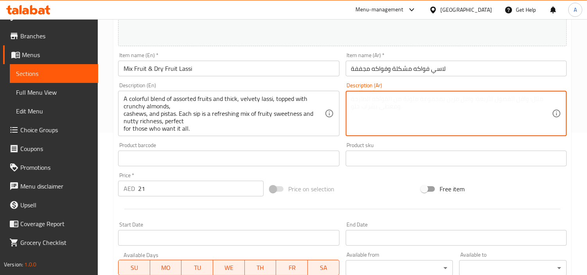
paste textarea "مزيجٌ غنيٌّ بالألوان من الفواكه المتنوعة واللاسي المخملي الكثيف، يعلوه اللوز ال…"
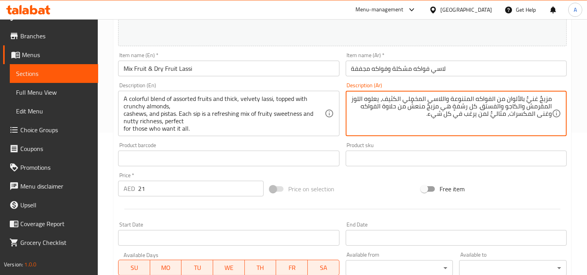
click at [491, 141] on div "Product sku Product sku" at bounding box center [456, 154] width 227 height 30
click at [418, 101] on textarea "مزيجٌ غنيٌّ بالألوان من الفواكه المتنوعة واللاسي المخملي الكثيف، يعلوه اللوز ال…" at bounding box center [451, 113] width 201 height 37
type textarea "مزيجٌ غنيٌّ بالألوان من الفواكه المتنوعة واللاسي فيلفيت الكثيف، يعلوه اللوز الم…"
click at [122, 115] on div "A colorful blend of assorted fruits and thick, velvety lassi, topped with crunc…" at bounding box center [228, 113] width 221 height 45
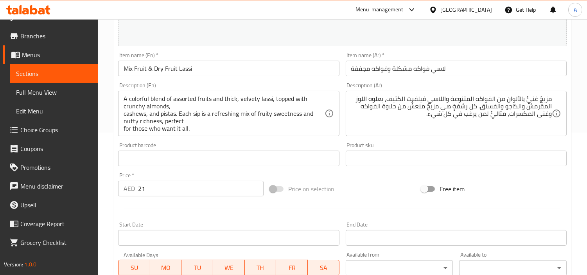
click at [123, 112] on div "A colorful blend of assorted fruits and thick, velvety lassi, topped with crunc…" at bounding box center [228, 113] width 221 height 45
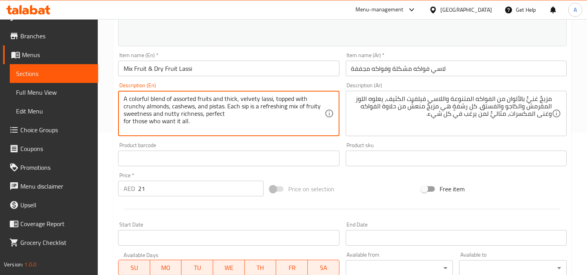
click at [263, 111] on textarea "A colorful blend of assorted fruits and thick, velvety lassi, topped with crunc…" at bounding box center [224, 113] width 201 height 37
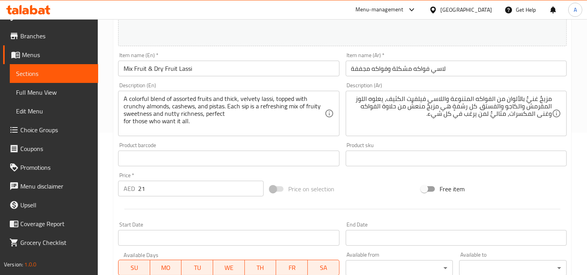
click at [351, 133] on div "مزيجٌ غنيٌّ بالألوان من الفواكه المتنوعة واللاسي فيلفيت الكثيف، يعلوه اللوز الم…" at bounding box center [456, 113] width 221 height 45
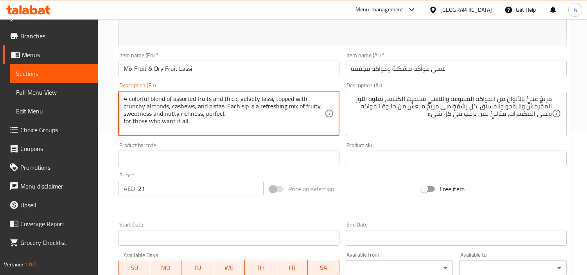
drag, startPoint x: 240, startPoint y: 132, endPoint x: 89, endPoint y: 86, distance: 157.6
click at [89, 86] on div "Edit Restaurant Branches Menus Sections Full Menu View Edit Menu Choice Groups …" at bounding box center [293, 149] width 587 height 545
click at [304, 107] on textarea "A colorful blend of assorted fruits and thick, velvety lassi, topped with crunc…" at bounding box center [224, 113] width 201 height 37
click at [211, 106] on textarea "A colorful blend of assorted fruits and thick, velvety lassi, topped with crunc…" at bounding box center [224, 113] width 201 height 37
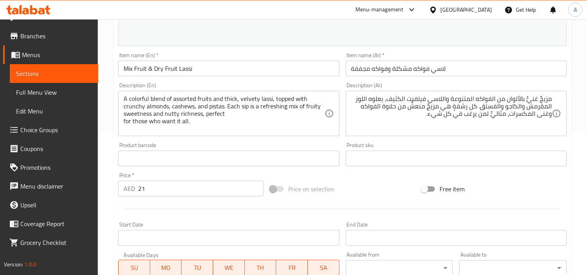
click at [235, 134] on div "A colorful blend of assorted fruits and thick, velvety lassi, topped with crunc…" at bounding box center [228, 113] width 221 height 45
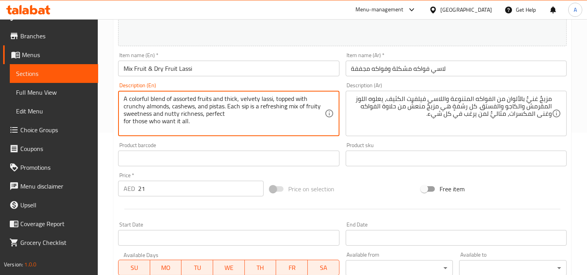
drag, startPoint x: 229, startPoint y: 107, endPoint x: 308, endPoint y: 106, distance: 79.8
click at [308, 106] on textarea "A colorful blend of assorted fruits and thick, velvety lassi, topped with crunc…" at bounding box center [224, 113] width 201 height 37
click at [262, 112] on textarea "A colorful blend of assorted fruits and thick, velvety lassi, topped with crunc…" at bounding box center [224, 113] width 201 height 37
click at [249, 107] on textarea "A colorful blend of assorted fruits and thick, velvety lassi, topped with crunc…" at bounding box center [224, 113] width 201 height 37
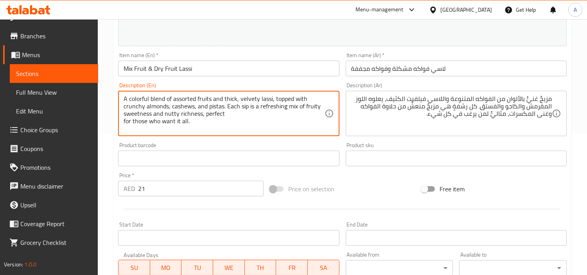
click at [229, 111] on textarea "A colorful blend of assorted fruits and thick, velvety lassi, topped with crunc…" at bounding box center [224, 113] width 201 height 37
drag, startPoint x: 225, startPoint y: 108, endPoint x: 321, endPoint y: 112, distance: 96.4
click at [321, 112] on textarea "A colorful blend of assorted fruits and thick, velvety lassi, topped with crunc…" at bounding box center [224, 113] width 201 height 37
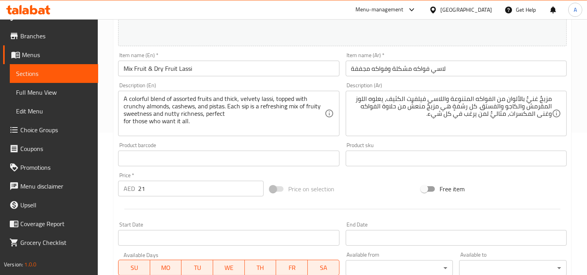
click at [124, 127] on textarea "A colorful blend of assorted fruits and thick, velvety lassi, topped with crunc…" at bounding box center [224, 113] width 201 height 37
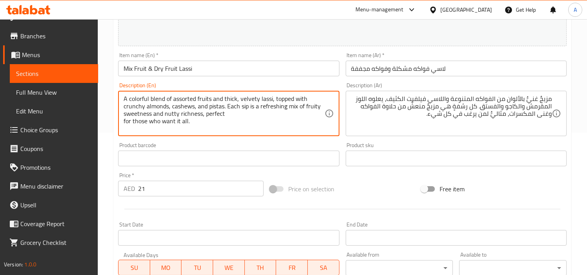
click at [124, 124] on textarea "A colorful blend of assorted fruits and thick, velvety lassi, topped with crunc…" at bounding box center [224, 113] width 201 height 37
drag, startPoint x: 228, startPoint y: 108, endPoint x: 328, endPoint y: 113, distance: 99.6
click at [328, 113] on div "A colorful blend of assorted fruits and thick, velvety lassi, topped with crunc…" at bounding box center [228, 113] width 221 height 45
drag, startPoint x: 225, startPoint y: 108, endPoint x: 314, endPoint y: 115, distance: 89.2
click at [314, 115] on textarea "A colorful blend of assorted fruits and thick, velvety lassi, topped with crunc…" at bounding box center [224, 113] width 201 height 37
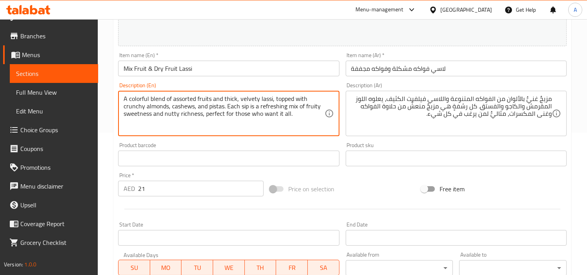
click at [223, 105] on textarea "A colorful blend of assorted fruits and thick, velvety lassi, topped with crunc…" at bounding box center [224, 113] width 201 height 37
drag, startPoint x: 225, startPoint y: 107, endPoint x: 298, endPoint y: 115, distance: 72.9
click at [298, 115] on textarea "A colorful blend of assorted fruits and thick, velvety lassi, topped with crunc…" at bounding box center [224, 113] width 201 height 37
type textarea "A colorful blend of assorted fruits and thick, velvety lassi, topped with crunc…"
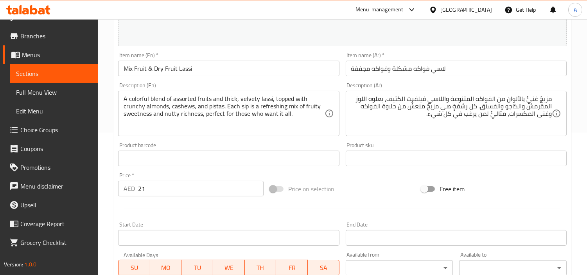
click at [526, 142] on div "Product sku Product sku" at bounding box center [456, 154] width 227 height 30
click at [299, 81] on div "Description (En) A colorful blend of assorted fruits and thick, velvety lassi, …" at bounding box center [228, 109] width 227 height 60
click at [299, 72] on input "Mix Fruit & Dry Fruit Lassi" at bounding box center [228, 69] width 221 height 16
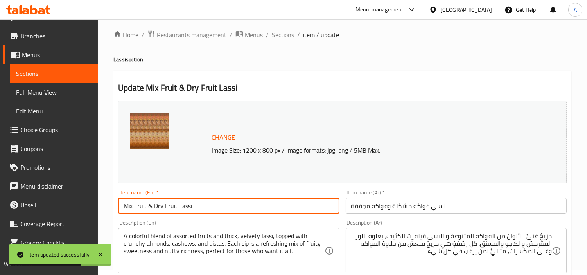
scroll to position [0, 0]
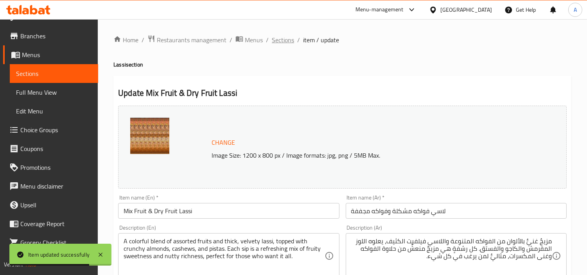
click at [277, 40] on span "Sections" at bounding box center [283, 39] width 22 height 9
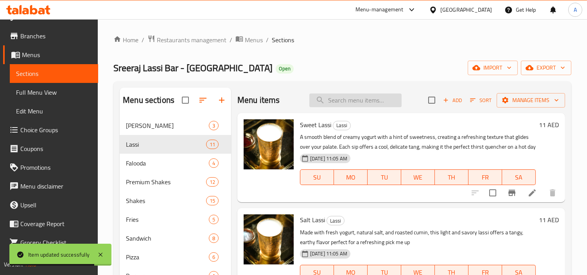
click at [330, 103] on input "search" at bounding box center [356, 101] width 92 height 14
paste input "Grape Lassi"
type input "Grape Lassi"
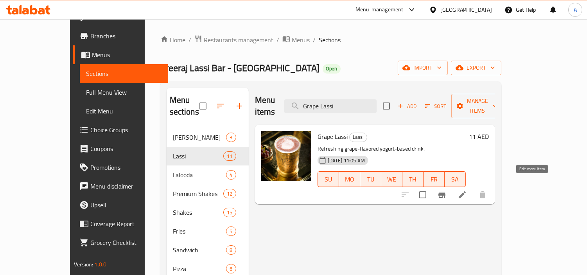
click at [467, 190] on icon at bounding box center [462, 194] width 9 height 9
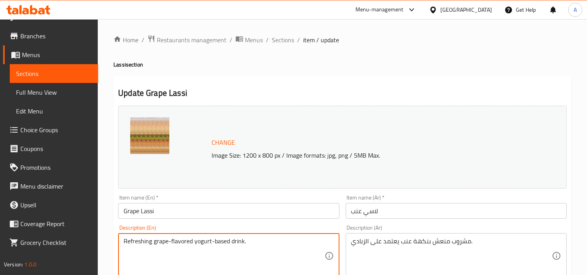
click at [202, 241] on textarea "Refreshing grape-flavored yogurt-based drink." at bounding box center [224, 256] width 201 height 37
paste textarea "Bright and juicy, our Grape Lassi blends fresh grapes with sweet, creamy lassi …"
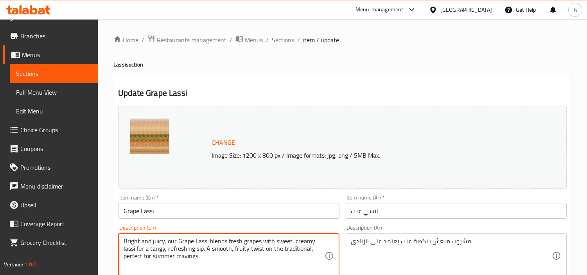
type textarea "Bright and juicy, our Grape Lassi blends fresh grapes with sweet, creamy lassi …"
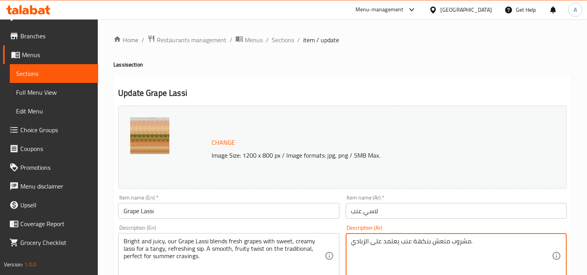
click at [477, 241] on textarea "مشروب منعش بنكهة عنب يعتمد على الزبادي." at bounding box center [451, 256] width 201 height 37
paste textarea "اسي العنب لدينا، منعش وعصير، يمزج العنب الطازج مع اللاسي الحلو والكريمي لرشفة م…"
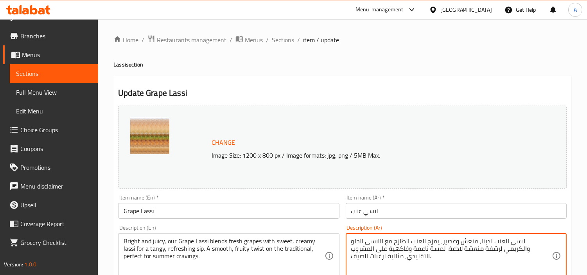
click at [505, 259] on textarea "لاسي العنب لدينا، منعش وعصير، يمزج العنب الطازج مع اللاسي الحلو والكريمي لرشفة …" at bounding box center [451, 256] width 201 height 37
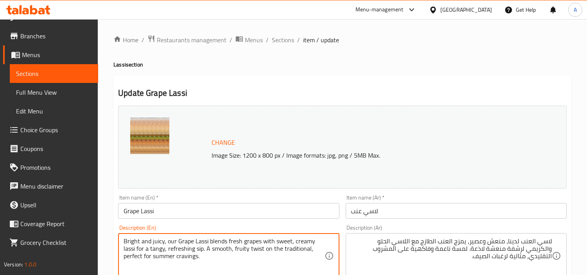
drag, startPoint x: 166, startPoint y: 243, endPoint x: 124, endPoint y: 245, distance: 42.7
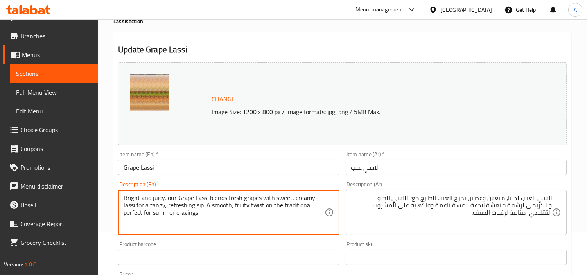
click at [480, 197] on textarea "لاسي العنب لدينا، منعش وعصير، يمزج العنب الطازج مع اللاسي الحلو والكريمي لرشفة …" at bounding box center [451, 212] width 201 height 37
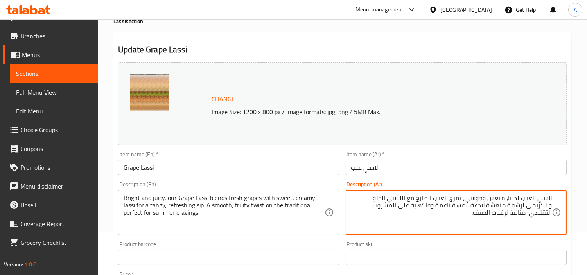
drag, startPoint x: 167, startPoint y: 200, endPoint x: 33, endPoint y: 188, distance: 134.4
click at [494, 197] on textarea "لاسي العنب لدينا، منعش وجوسي، يمزج العنب الطازج مع اللاسي الحلو والكريمي لرشفة …" at bounding box center [451, 212] width 201 height 37
drag, startPoint x: 468, startPoint y: 200, endPoint x: 497, endPoint y: 210, distance: 30.5
click at [497, 210] on textarea "لاسي العنب لدينا، برايت وجوسي، يمزج العنب الطازج مع اللاسي الحلو والكريمي لرشفة…" at bounding box center [451, 212] width 201 height 37
click at [483, 220] on textarea "لاسي العنب لدينا، برايت وجوسي، يمزج العنب الطازج مع اللاسي الحلو والكريمي لرشفة…" at bounding box center [451, 212] width 201 height 37
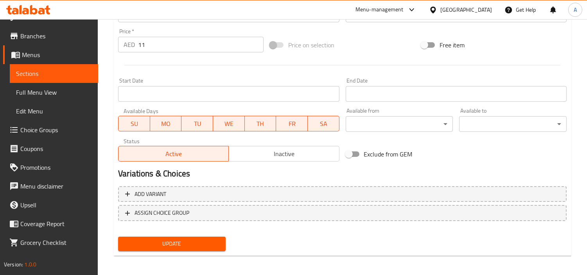
scroll to position [288, 0]
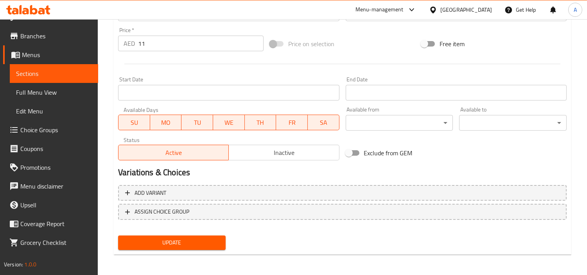
type textarea "لاسي العنب لدينا، برايت وجوسي، يمزج العنب الطازج مع اللاسي الحلو والكريمي لرشفة…"
click at [190, 241] on span "Update" at bounding box center [171, 243] width 95 height 10
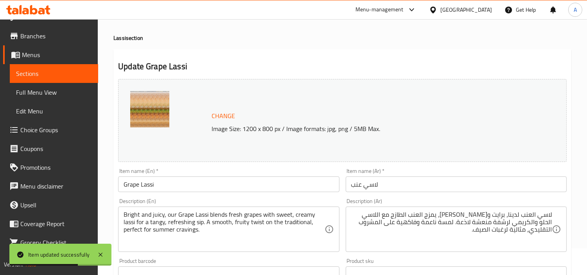
scroll to position [0, 0]
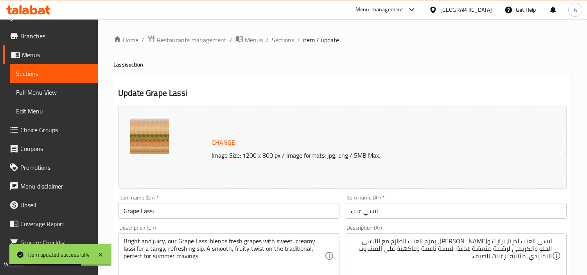
drag, startPoint x: 284, startPoint y: 53, endPoint x: 283, endPoint y: 46, distance: 7.1
click at [282, 44] on span "Sections" at bounding box center [283, 39] width 22 height 9
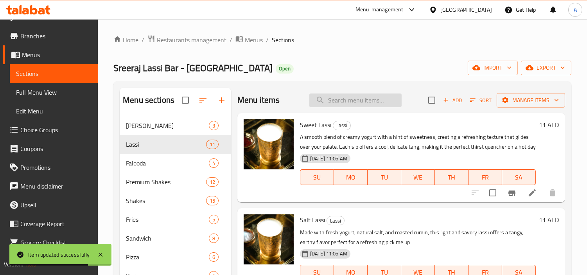
click at [322, 106] on input "search" at bounding box center [356, 101] width 92 height 14
paste input "Fresh Strawberry Lassi"
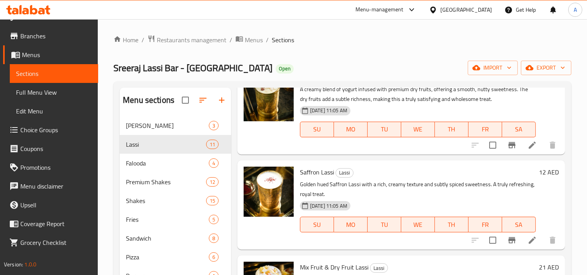
scroll to position [391, 0]
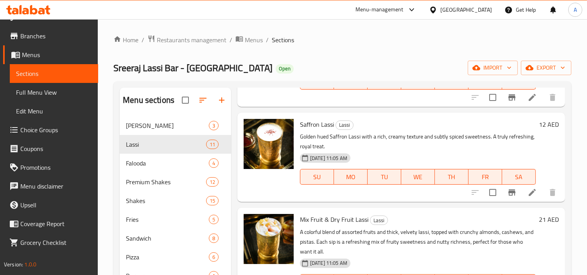
type input "Fresh Strawberry Lassi"
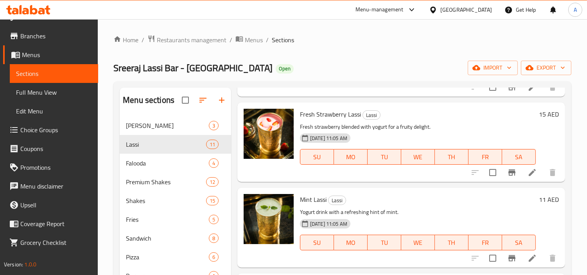
scroll to position [706, 0]
click at [528, 174] on icon at bounding box center [532, 172] width 9 height 9
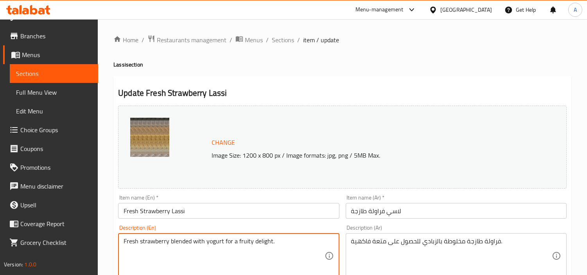
click at [245, 248] on textarea "Fresh strawberry blended with yogurt for a fruity delight." at bounding box center [224, 256] width 201 height 37
paste textarea "ies blended with creamy yogurt for a naturally sweet and slightly tangy flavor.…"
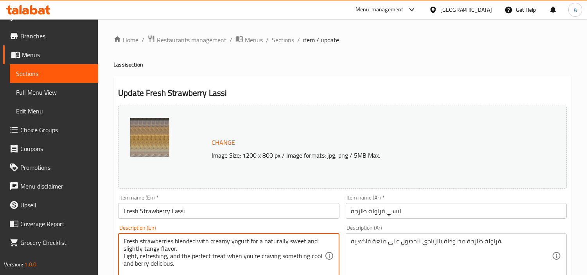
click at [124, 256] on textarea "Fresh strawberries blended with creamy yogurt for a naturally sweet and slightl…" at bounding box center [224, 256] width 201 height 37
click at [261, 256] on textarea "Fresh strawberries blended with creamy yogurt for a naturally sweet and slightl…" at bounding box center [224, 256] width 201 height 37
type textarea "Fresh strawberries blended with creamy yogurt for a naturally sweet and slightl…"
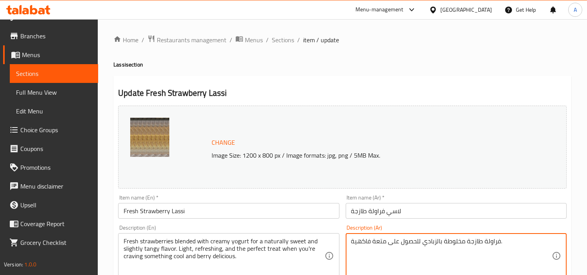
click at [499, 255] on textarea "فراولة طازجة مخلوطة بالزبادي للحصول على متعة فاكهية." at bounding box center [451, 256] width 201 height 37
paste textarea "مزوجة مع زبادي كريمي لنكهة طبيعية حلوة ولاذعة. خفيفة ومنعشة، وهي الحل الأمثل لم…"
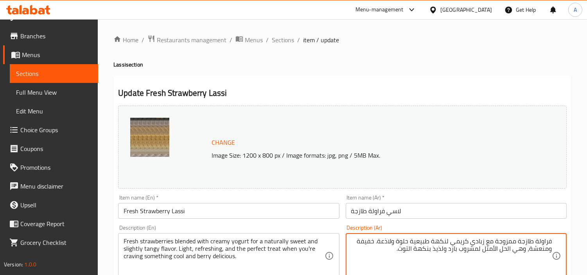
scroll to position [87, 0]
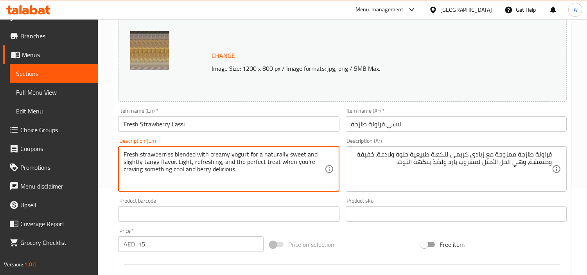
drag, startPoint x: 175, startPoint y: 162, endPoint x: 130, endPoint y: 163, distance: 45.4
click at [177, 163] on textarea "Fresh strawberries blended with creamy yogurt for a naturally sweet and slightl…" at bounding box center [224, 169] width 201 height 37
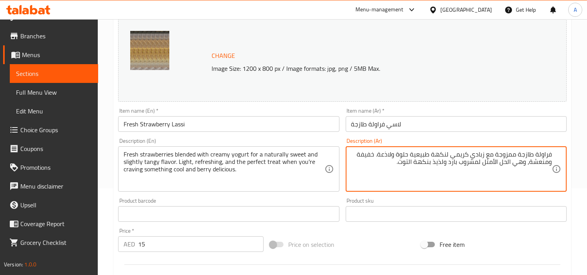
drag, startPoint x: 526, startPoint y: 164, endPoint x: 502, endPoint y: 169, distance: 24.3
click at [507, 163] on textarea "فراولة طازجة ممزوجة مع زبادي كريمي لنكهة طبيعية حلوة ولاذعة. خفيفة ومنعشة، تريت…" at bounding box center [451, 169] width 201 height 37
type textarea "فراولة طازجة ممزوجة مع زبادي كريمي لنكهة طبيعية حلوة ولاذعة. خفيفة ومنعشة، تريت…"
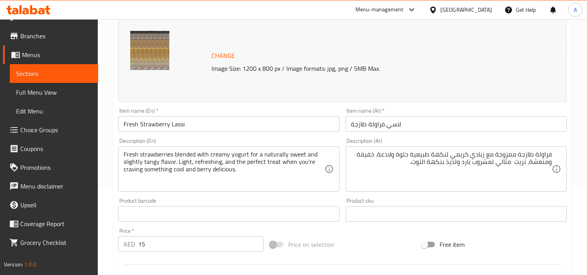
drag, startPoint x: 120, startPoint y: 169, endPoint x: 283, endPoint y: 171, distance: 163.6
click at [276, 173] on div "Fresh strawberries blended with creamy yogurt for a naturally sweet and slightl…" at bounding box center [228, 168] width 221 height 45
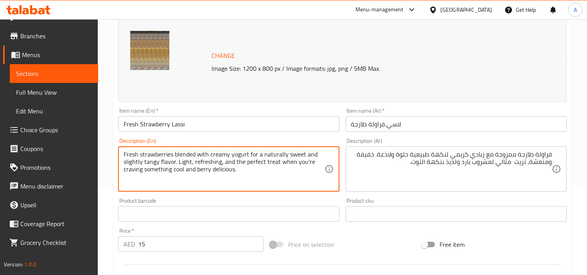
drag, startPoint x: 221, startPoint y: 162, endPoint x: 280, endPoint y: 165, distance: 58.8
click at [280, 165] on textarea "Fresh strawberries blended with creamy yogurt for a naturally sweet and slightl…" at bounding box center [224, 169] width 201 height 37
type textarea "Fresh strawberries blended with creamy yogurt for a naturally sweet and slightl…"
click at [219, 161] on textarea "Fresh strawberries blended with creamy yogurt for a naturally sweet and slightl…" at bounding box center [224, 169] width 201 height 37
drag, startPoint x: 222, startPoint y: 161, endPoint x: 245, endPoint y: 176, distance: 27.7
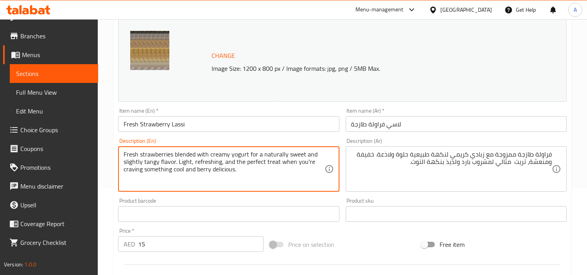
click at [245, 176] on textarea "Fresh strawberries blended with creamy yogurt for a naturally sweet and slightl…" at bounding box center [224, 169] width 201 height 37
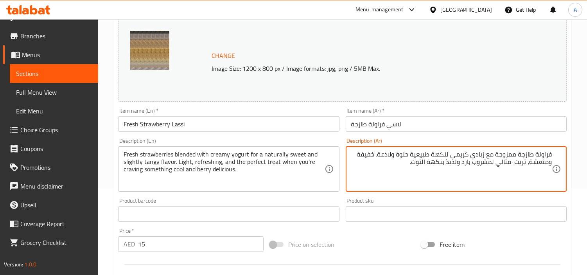
click at [495, 164] on textarea "فراولة طازجة ممزوجة مع زبادي كريمي لنكهة طبيعية حلوة ولاذعة. خفيفة ومنعشة، تريت…" at bounding box center [451, 169] width 201 height 37
click at [137, 173] on textarea "Fresh strawberries blended with creamy yogurt for a naturally sweet and slightl…" at bounding box center [224, 169] width 201 height 37
drag, startPoint x: 495, startPoint y: 166, endPoint x: 522, endPoint y: 166, distance: 26.6
paste textarea "شتهي"
click at [478, 162] on textarea "فراولة طازجة ممزوجة مع زبادي كريمي لنكهة طبيعية حلوة ولاذعة. خفيفة ومنعشة، تريت…" at bounding box center [451, 169] width 201 height 37
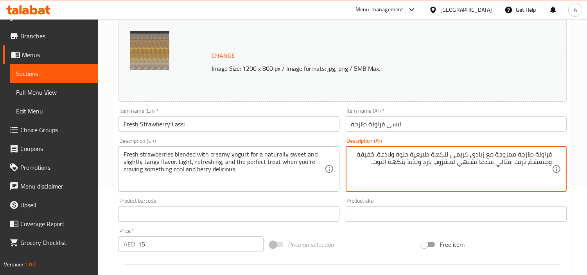
type textarea "فراولة طازجة ممزوجة مع زبادي كريمي لنكهة طبيعية حلوة ولاذعة. خفيفة ومنعشة، تريت…"
click at [500, 199] on div "Product sku Product sku" at bounding box center [456, 210] width 221 height 24
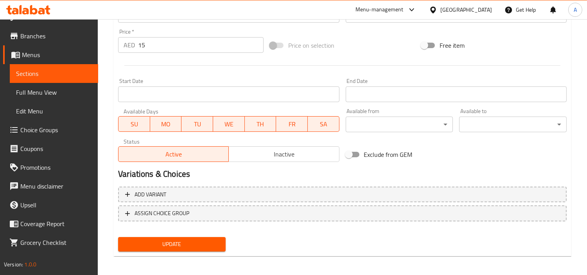
scroll to position [288, 0]
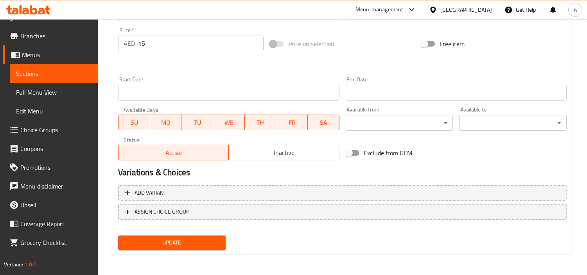
drag, startPoint x: 229, startPoint y: 246, endPoint x: 220, endPoint y: 245, distance: 9.1
click at [229, 246] on div "Update" at bounding box center [342, 242] width 455 height 21
click at [220, 245] on button "Update" at bounding box center [172, 243] width 108 height 14
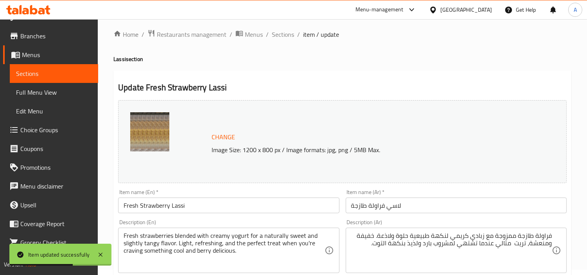
scroll to position [0, 0]
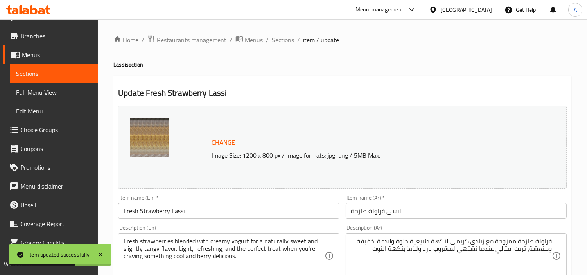
click at [273, 40] on span "Sections" at bounding box center [283, 39] width 22 height 9
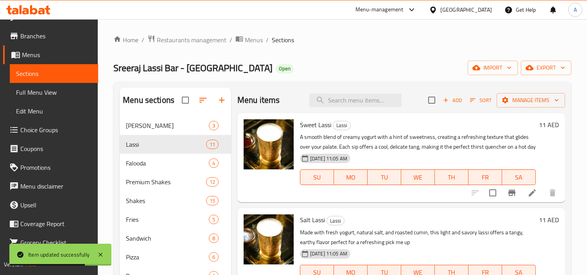
click at [354, 108] on div "Menu items Add Sort Manage items" at bounding box center [402, 100] width 328 height 25
click at [357, 103] on input "search" at bounding box center [356, 101] width 92 height 14
paste input "Mint Lassi"
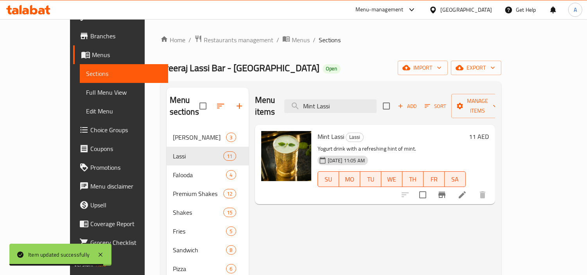
type input "Mint Lassi"
click at [474, 188] on li at bounding box center [463, 195] width 22 height 14
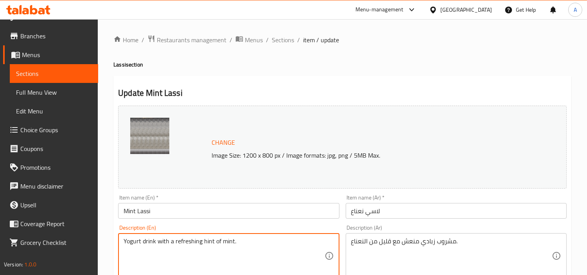
paste textarea "Fresh yogurt blended with aromatic mint leaves and a hint of roasted cumin. The…"
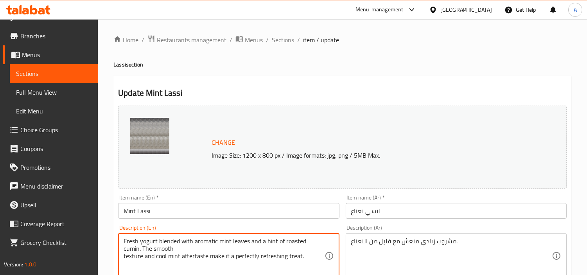
click at [122, 259] on div "Fresh yogurt blended with aromatic mint leaves and a hint of roasted cumin. The…" at bounding box center [228, 255] width 221 height 45
type textarea "Fresh yogurt blended with aromatic mint leaves and a hint of roasted cumin. The…"
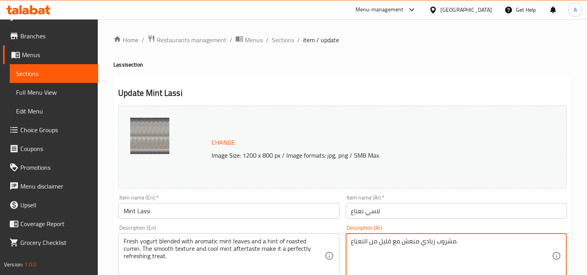
paste textarea "زبادي طازج ممزوج بأوراق النعناع العطرية ولمسة من الكمون المحمص. قوامه الناعم ون…"
click at [521, 259] on textarea "زبادي طازج ممزوج بأوراق النعناع العطرية ولمسة من الكمون المحمص. قوامه الناعم ون…" at bounding box center [451, 256] width 201 height 37
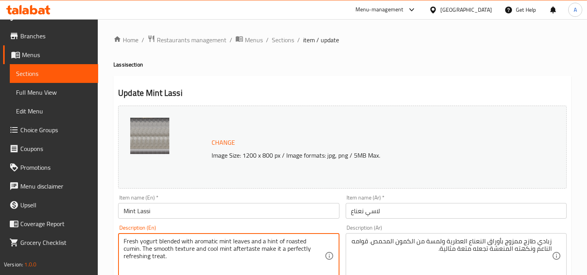
drag, startPoint x: 123, startPoint y: 249, endPoint x: 209, endPoint y: 251, distance: 86.1
click at [218, 251] on textarea "Fresh yogurt blended with aromatic mint leaves and a hint of roasted cumin. The…" at bounding box center [224, 256] width 201 height 37
click at [222, 257] on textarea "Fresh yogurt blended with aromatic mint leaves and a hint of roasted cumin. The…" at bounding box center [224, 256] width 201 height 37
click at [156, 260] on textarea "Fresh yogurt blended with aromatic mint leaves and a hint of roasted cumin. The…" at bounding box center [224, 256] width 201 height 37
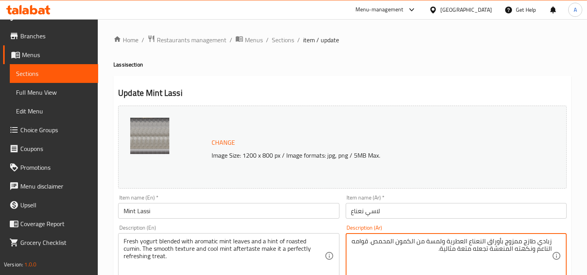
drag, startPoint x: 470, startPoint y: 251, endPoint x: 458, endPoint y: 250, distance: 12.2
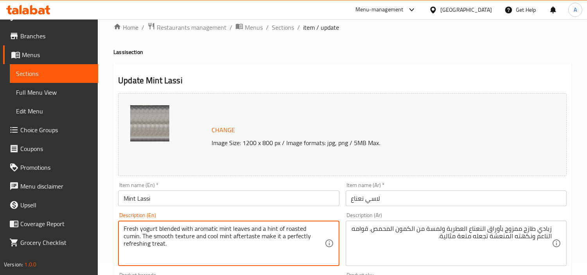
scroll to position [101, 0]
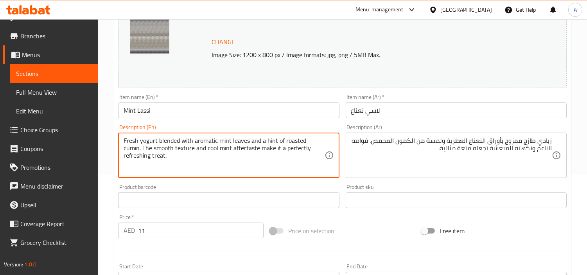
drag, startPoint x: 291, startPoint y: 252, endPoint x: 309, endPoint y: 284, distance: 36.5
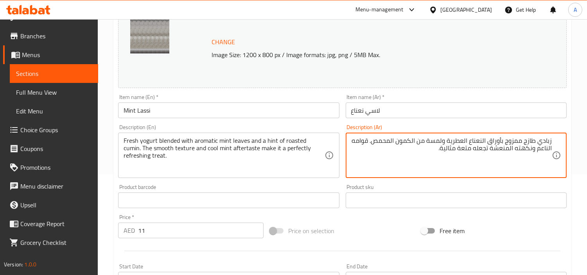
drag, startPoint x: 473, startPoint y: 149, endPoint x: 442, endPoint y: 150, distance: 30.5
click at [442, 150] on textarea "زبادي طازج ممزوج بأوراق النعناع العطرية ولمسة من الكمون المحمص. قوامه الناعم ون…" at bounding box center [451, 155] width 201 height 37
type textarea "زبادي طازج ممزوج بأوراق النعناع العطرية ولمسة من الكمون المحمص. قوامه الناعم ون…"
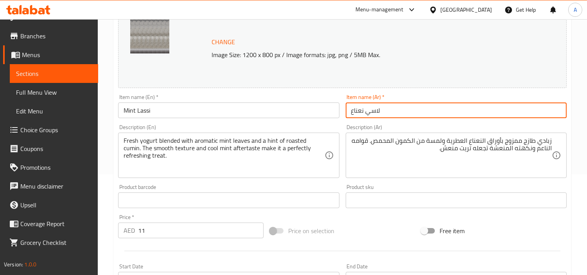
click at [428, 108] on input "لاسي نعناع" at bounding box center [456, 111] width 221 height 16
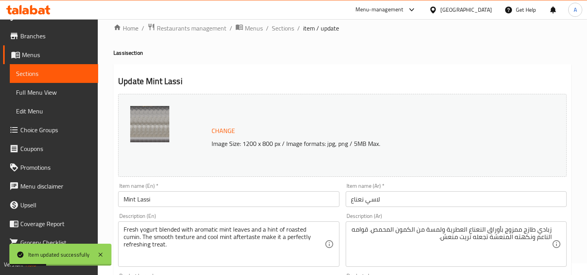
scroll to position [0, 0]
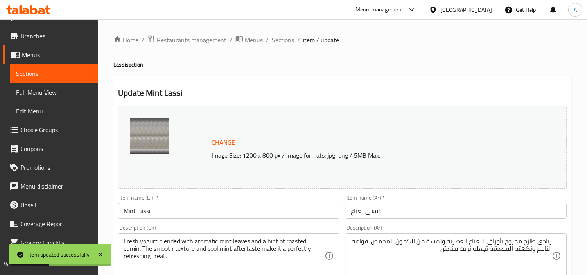
click at [287, 36] on span "Sections" at bounding box center [283, 39] width 22 height 9
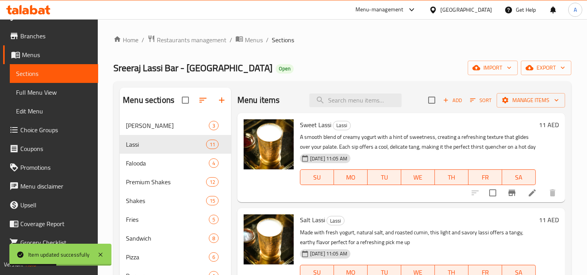
click at [345, 111] on div "Menu items Add Sort Manage items" at bounding box center [402, 100] width 328 height 25
paste input "Jeera Lassi"
click at [366, 103] on input "search" at bounding box center [356, 101] width 92 height 14
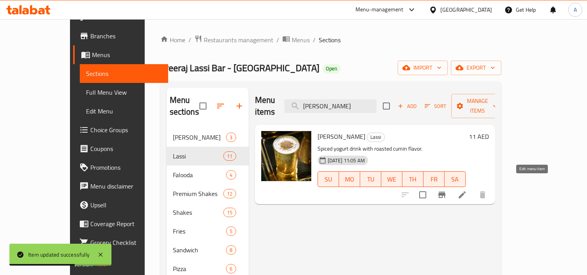
type input "Jeera Lassi"
click at [467, 190] on icon at bounding box center [462, 194] width 9 height 9
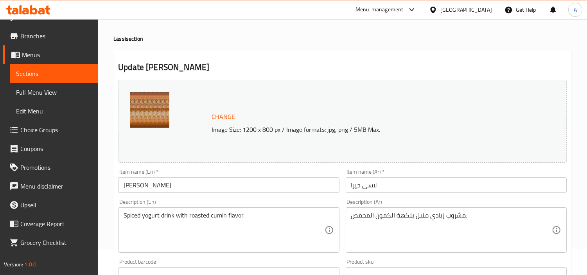
scroll to position [87, 0]
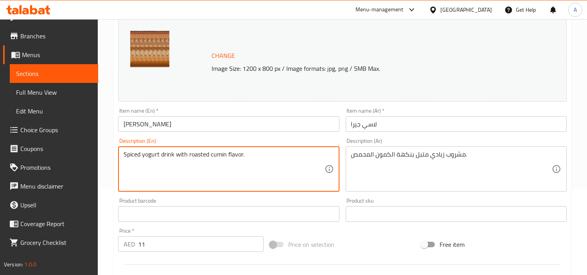
paste textarea "Fresh curd blended with the earthy spice of roasted cumin, creating a light, sa…"
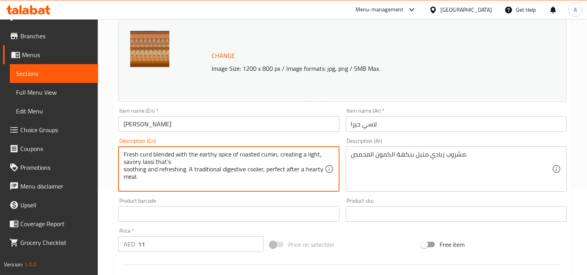
click at [124, 169] on textarea "Fresh curd blended with the earthy spice of roasted cumin, creating a light, sa…" at bounding box center [224, 169] width 201 height 37
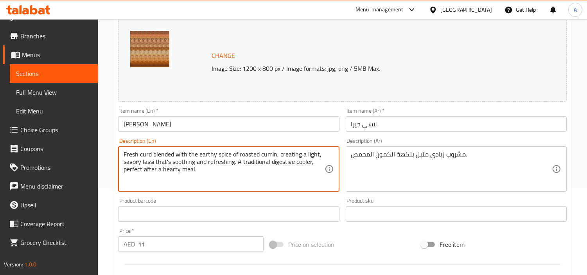
type textarea "Fresh curd blended with the earthy spice of roasted cumin, creating a light, sa…"
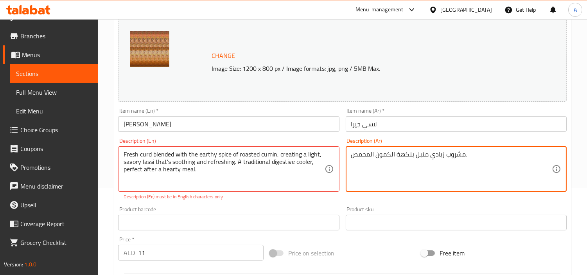
paste textarea "بن طازج ممزوج بنكهة الكمون المحمص الترابية، ليُنتج لاسي خفيف ولذيذ، مُهدئ ومنعش…"
type textarea "لبن طازج ممزوج بنكهة الكمون المحمص الترابية، ليُنتج لاسي خفيف ولذيذ، مُهدئ ومنع…"
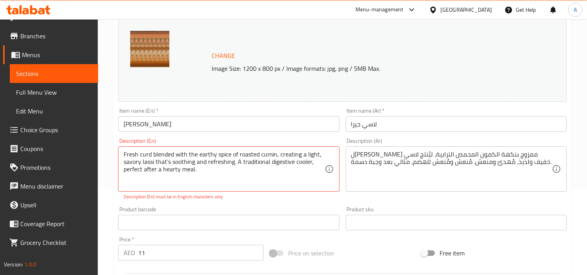
click at [271, 207] on div "Product barcode Product barcode" at bounding box center [228, 219] width 221 height 24
click at [174, 185] on textarea "Fresh curd blended with the earthy spice of roasted cumin, creating a light, sa…" at bounding box center [224, 169] width 201 height 37
click at [171, 162] on textarea "Fresh curd blended with the earthy spice of roasted cumin, creating a light, sa…" at bounding box center [224, 169] width 201 height 37
click at [307, 193] on div "Description (En) Fresh curd blended with the earthy spice of roasted cumin, cre…" at bounding box center [228, 169] width 227 height 68
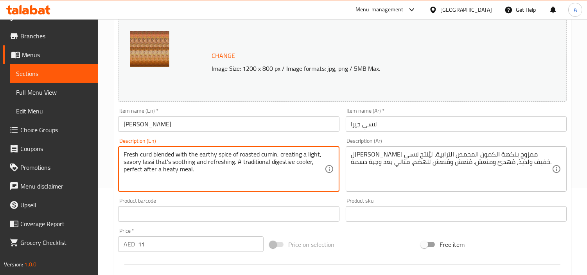
type textarea "Fresh curd blended with the earthy spice of roasted cumin, creating a light, sa…"
click at [287, 190] on div "Fresh curd blended with the earthy spice of roasted cumin, creating a light, sa…" at bounding box center [228, 168] width 221 height 45
click at [247, 209] on input "text" at bounding box center [228, 214] width 221 height 16
click at [144, 153] on textarea "Fresh curd blended with the earthy spice of roasted cumin, creating a light, sa…" at bounding box center [224, 169] width 201 height 37
click at [145, 154] on textarea "Fresh curd blended with the earthy spice of roasted cumin, creating a light, sa…" at bounding box center [224, 169] width 201 height 37
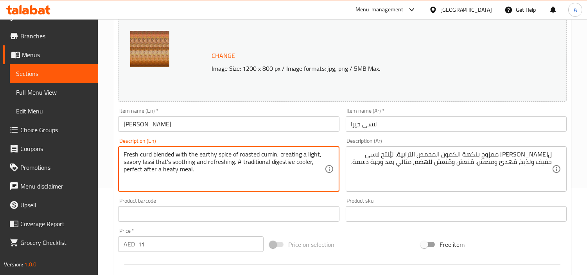
click at [145, 154] on textarea "Fresh curd blended with the earthy spice of roasted cumin, creating a light, sa…" at bounding box center [224, 169] width 201 height 37
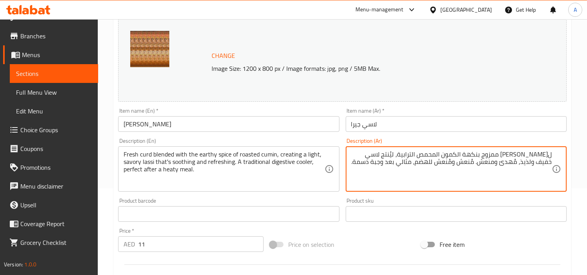
drag, startPoint x: 531, startPoint y: 157, endPoint x: 557, endPoint y: 154, distance: 26.1
paste textarea "Curd"
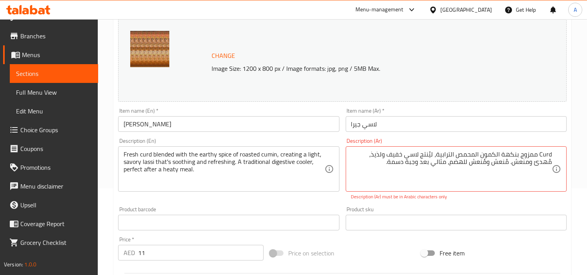
click at [544, 153] on textarea "Curd ممزوج بنكهة الكمون المحمص الترابية، ليُنتج لاسي خفيف ولذيذ، مُهدئ ومنعش. م…" at bounding box center [451, 169] width 201 height 37
paste textarea "خثارة‎"
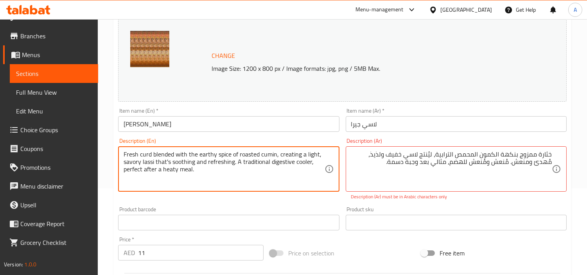
drag, startPoint x: 278, startPoint y: 158, endPoint x: 229, endPoint y: 155, distance: 49.0
click at [252, 154] on textarea "Fresh curd blended with the earthy spice of roasted cumin, creating a light, sa…" at bounding box center [224, 169] width 201 height 37
drag, startPoint x: 277, startPoint y: 155, endPoint x: 122, endPoint y: 156, distance: 155.4
click at [122, 156] on div "Fresh curd blended with the earthy spice of roasted cumin, creating a light, sa…" at bounding box center [228, 168] width 221 height 45
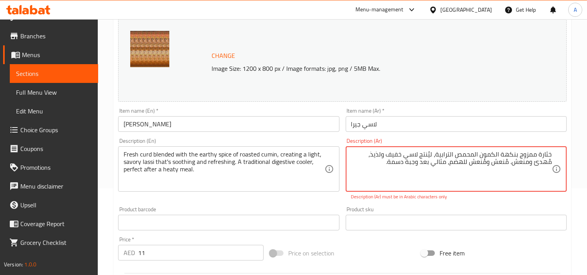
click at [533, 157] on textarea "خثارة‎ ممزوج بنكهة الكمون المحمص الترابية، ليُنتج لاسي خفيف ولذيذ، مُهدئ ومنعش.…" at bounding box center [451, 169] width 201 height 37
paste textarea "المخلوط"
click at [445, 153] on textarea "خثارة‎ المخلوط بنكهة الكمون المحمص الترابية، ليُنتج لاسي خفيف ولذيذ، مُهدئ ومنع…" at bounding box center [451, 169] width 201 height 37
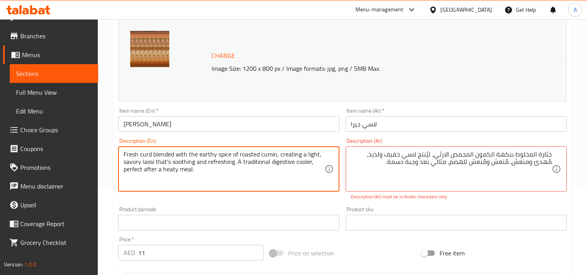
drag, startPoint x: 279, startPoint y: 157, endPoint x: 385, endPoint y: 152, distance: 105.4
click at [174, 148] on div "Fresh curd blended with the earthy spice of roasted cumin, creating a light, sa…" at bounding box center [228, 168] width 221 height 45
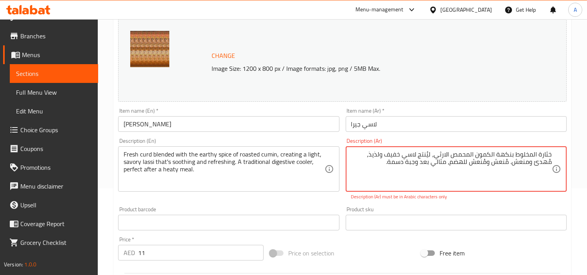
drag, startPoint x: 384, startPoint y: 156, endPoint x: 372, endPoint y: 155, distance: 11.4
click at [372, 155] on textarea "خثارة‎ المخلوط بنكهة الكمون المحمص الارثي، ليُنتج لاسي خفيف ولذيذ، مُهدئ ومنعش.…" at bounding box center [451, 169] width 201 height 37
click at [525, 191] on div "خثارة‎ المخلوط بنكهة الكمون المحمص الارثي، ليُنتج لاسي خفيف ومالح، مُهدئ ومنعش.…" at bounding box center [456, 168] width 221 height 45
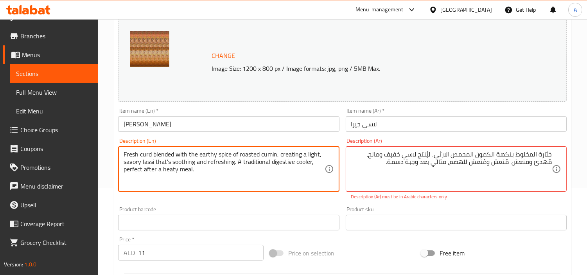
drag, startPoint x: 237, startPoint y: 162, endPoint x: 151, endPoint y: 161, distance: 86.5
click at [214, 199] on div "Description (En) Fresh curd blended with the earthy spice of roasted cumin, cre…" at bounding box center [228, 169] width 227 height 68
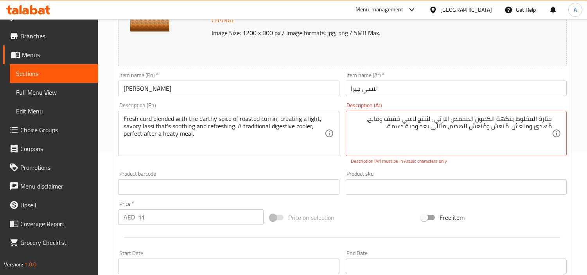
scroll to position [43, 0]
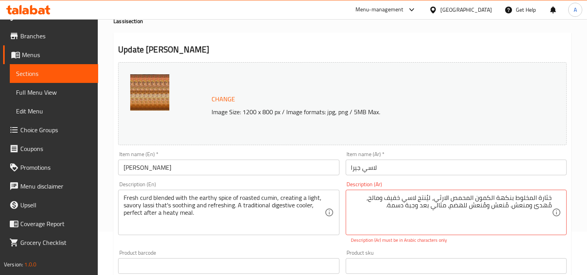
click at [236, 156] on div "Item name (En)   * Jeera Lassi Item name (En) *" at bounding box center [228, 163] width 221 height 24
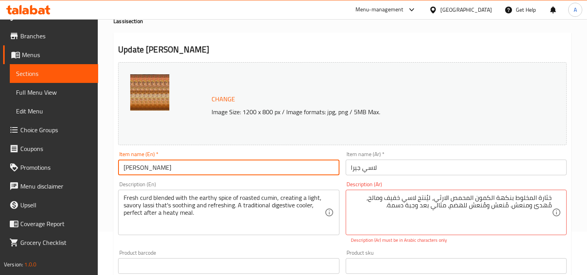
click at [240, 173] on input "Jeera Lassi" at bounding box center [228, 168] width 221 height 16
click at [452, 233] on div "خثارة‎ المخلوط بنكهة الكمون المحمص الارثي، ليُنتج لاسي خفيف ومالح، مُهدئ ومنعش.…" at bounding box center [456, 212] width 221 height 45
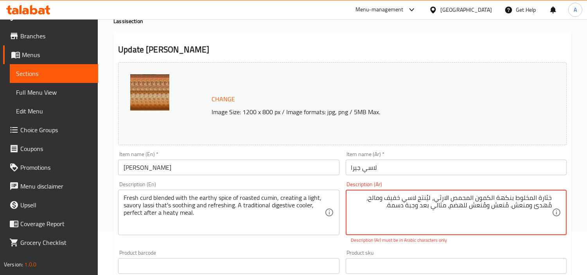
click at [521, 248] on div "Product sku Product sku" at bounding box center [456, 262] width 227 height 30
click at [547, 205] on textarea "خثارة‎ المخلوط بنكهة الكمون المحمص الارثي، ليُنتج لاسي خفيف ومالح، مُهدئ ومنعش.…" at bounding box center [451, 212] width 201 height 37
click at [580, 243] on div "Home / Restaurants management / Menus / Sections / item / update Lassi section …" at bounding box center [343, 253] width 490 height 554
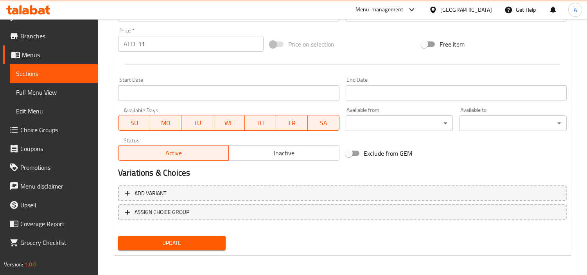
click at [174, 243] on span "Update" at bounding box center [171, 243] width 95 height 10
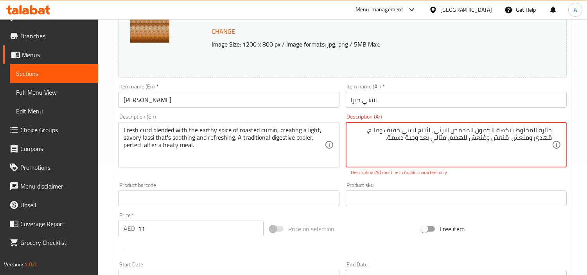
click at [375, 155] on textarea "خثارة‎ المخلوط بنكهة الكمون المحمص الارثي، ليُنتج لاسي خفيف ومالح، مُهدئ ومنعش.…" at bounding box center [451, 144] width 201 height 37
click at [546, 124] on div "خثارة‎ المخلوط بنكهة الكمون المحمص الارثي، ليُنتج لاسي خفيف ومالح، مُهدئ ومنعش.…" at bounding box center [456, 144] width 221 height 45
click at [431, 130] on textarea "خثارة‎ المخلوط بنكهة الكمون المحمص الارثي، ليُنتج لاسي خفيف ومالح، مُهدئ ومنعش.…" at bounding box center [451, 144] width 201 height 37
click at [429, 132] on textarea "خثارة‎ المخلوط بنكهة الكمون المحمص الارثي، ليُنتج لاسي خفيف ومالح، مُهدئ ومنعش.…" at bounding box center [451, 144] width 201 height 37
click at [549, 137] on textarea "خثارة‎ المخلوط بنكهة الكمون المحمص الارثي، لينتج لاسي خفيف ومالح، مُهدئ ومنعش. …" at bounding box center [451, 144] width 201 height 37
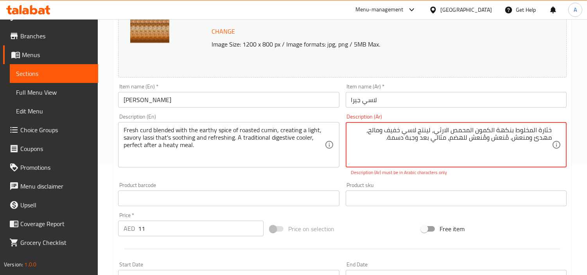
click at [483, 134] on textarea "خثارة‎ المخلوط بنكهة الكمون المحمص الارثي، لينتج لاسي خفيف ومالح، مهدئ ومنعش. م…" at bounding box center [451, 144] width 201 height 37
type textarea "خثارة‎ المخلوط بنكهة الكمون المحمص الارثي، لينتج لاسي خفيف ومالح، مهدئ ومنعش. م…"
click at [480, 174] on p "Description (Ar) must be in Arabic characters only" at bounding box center [456, 172] width 210 height 7
click at [361, 145] on textarea "خثارة‎ المخلوط بنكهة الكمون المحمص الارثي، لينتج لاسي خفيف ومالح، مهدئ ومنعش. م…" at bounding box center [451, 144] width 201 height 37
click at [519, 138] on textarea "خثارة‎ المخلوط بنكهة الكمون المحمص الارثي، لينتج لاسي خفيف ومالح، مهدئ ومنعش. م…" at bounding box center [451, 144] width 201 height 37
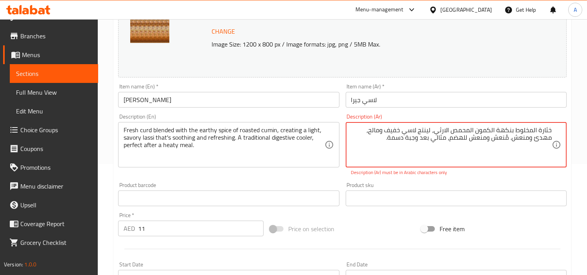
click at [519, 138] on textarea "خثارة‎ المخلوط بنكهة الكمون المحمص الارثي، لينتج لاسي خفيف ومالح، مهدئ ومنعش. م…" at bounding box center [451, 144] width 201 height 37
drag, startPoint x: 483, startPoint y: 132, endPoint x: 533, endPoint y: 129, distance: 50.2
click at [483, 132] on textarea "خثارة‎ المخلوط بنكهة الكمون المحمص الارثي، لينتج لاسي خفيف ومالح، مهدئ ومنعش. م…" at bounding box center [451, 144] width 201 height 37
click at [533, 129] on textarea "خثارة‎ المخلوط بنكهة الكمون المحمص الارثي، لينتج لاسي خفيف ومالح، مهدئ ومنعش. م…" at bounding box center [451, 144] width 201 height 37
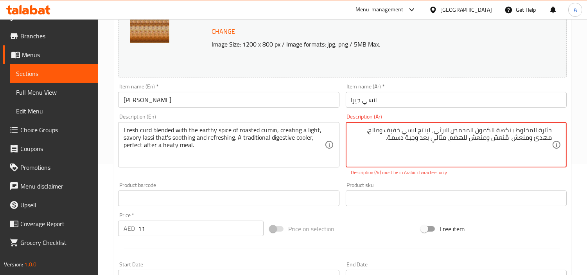
click at [533, 129] on textarea "خثارة‎ المخلوط بنكهة الكمون المحمص الارثي، لينتج لاسي خفيف ومالح، مهدئ ومنعش. م…" at bounding box center [451, 144] width 201 height 37
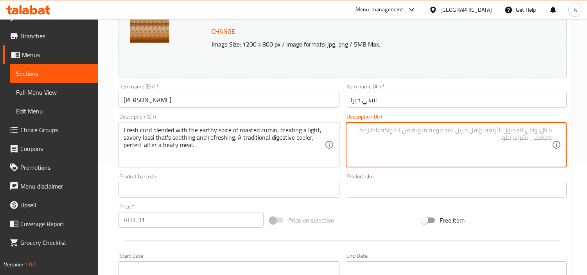
click at [533, 129] on textarea at bounding box center [451, 144] width 201 height 37
paste textarea "خثارة‎ المخلوط بنكهة الكمون المحمص الارثي، لينتج لاسي خفيف ومالح، مهدئ ومنعش. م…"
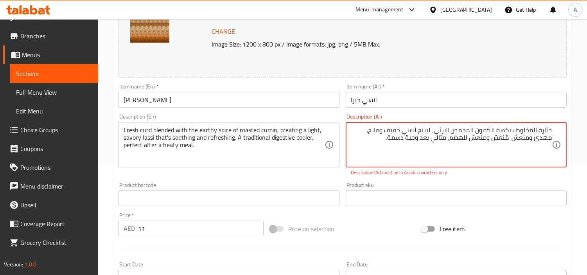
click at [535, 142] on textarea "خثارة‎ المخلوط بنكهة الكمون المحمص الارثي، لينتج لاسي خفيف ومالح، مهدئ ومنعش. م…" at bounding box center [451, 144] width 201 height 37
click at [541, 170] on p "Description (Ar) must be in Arabic characters only" at bounding box center [456, 172] width 210 height 7
click at [534, 180] on div "Product sku Product sku" at bounding box center [456, 194] width 227 height 30
click at [517, 183] on div "Product sku Product sku" at bounding box center [456, 194] width 221 height 24
click at [507, 136] on textarea "خثارة‎ المخلوط بنكهة الكمون المحمص الارثي، لينتج لاسي خفيف ومالح، مهدى ومنعش. م…" at bounding box center [451, 144] width 201 height 37
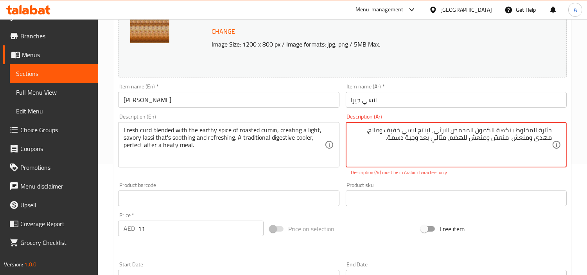
type textarea "خثارة‎ المخلوط بنكهة الكمون المحمص الارثي، لينتج لاسي خفيف ومالح، مهدى ومنعش. م…"
click at [503, 168] on div "Description (Ar) خثارة‎ المخلوط بنكهة الكمون المحمص الارثي، لينتج لاسي خفيف وما…" at bounding box center [456, 145] width 221 height 62
click at [444, 173] on p "Description (Ar) must be in Arabic characters only" at bounding box center [456, 172] width 210 height 7
click at [515, 175] on p "Description (Ar) must be in Arabic characters only" at bounding box center [456, 172] width 210 height 7
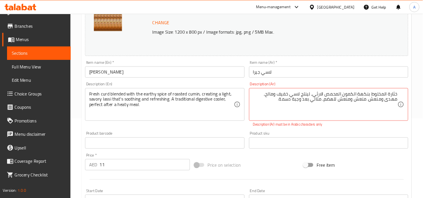
scroll to position [15, 0]
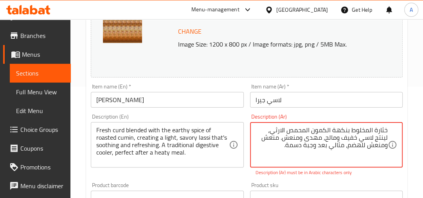
click at [381, 152] on textarea "خثارة‎ المخلوط بنكهة الكمون المحمص الارثي، لينتج لاسي خفيف ومالح، مهدى ومنعش. م…" at bounding box center [322, 144] width 132 height 37
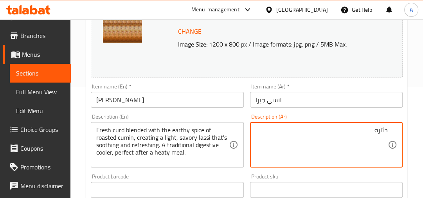
click at [348, 130] on textarea "خثاره" at bounding box center [322, 144] width 132 height 37
paste textarea "مخلوط بنكهة الكمون المحمص الارثي، لينتج لاسي خفيف ومالح، مهدئ ومنعش. مُنعش ومنع…"
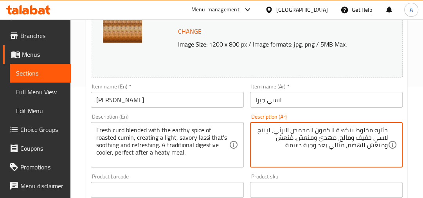
type textarea "خثاره مخلوط بنكهة الكمون المحمص الارثي، لينتج لاسي خفيف ومالح، مهدئ ومنعش. مُنع…"
click at [377, 173] on div "Product sku Product sku" at bounding box center [326, 186] width 159 height 30
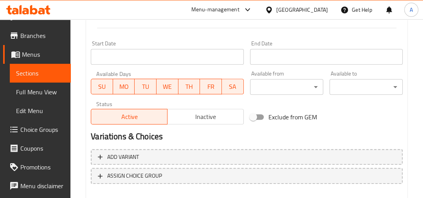
scroll to position [362, 0]
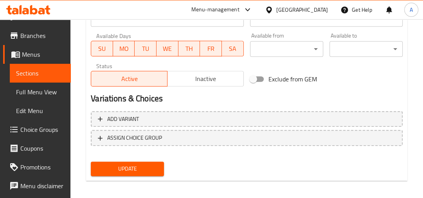
drag, startPoint x: 160, startPoint y: 151, endPoint x: 159, endPoint y: 160, distance: 8.4
click at [159, 157] on div "Add variant ASSIGN CHOICE GROUP" at bounding box center [247, 133] width 318 height 51
click at [154, 166] on span "Update" at bounding box center [127, 169] width 61 height 10
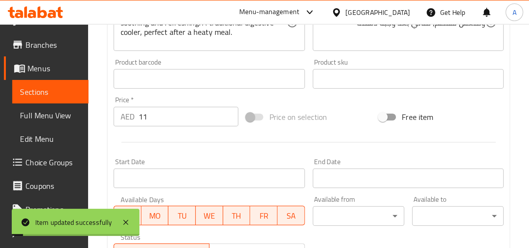
scroll to position [142, 0]
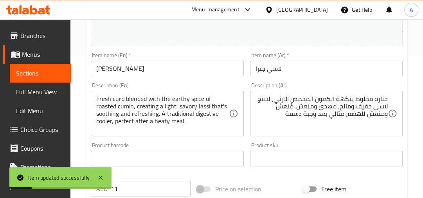
click at [216, 92] on div "Fresh curd blended with the earthy spice of roasted cumin, creating a light, sa…" at bounding box center [167, 113] width 153 height 45
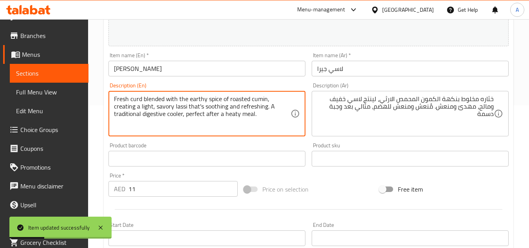
scroll to position [0, 0]
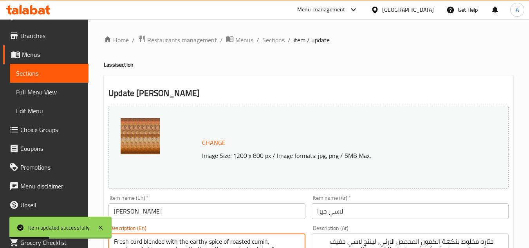
click at [269, 41] on span "Sections" at bounding box center [273, 39] width 22 height 9
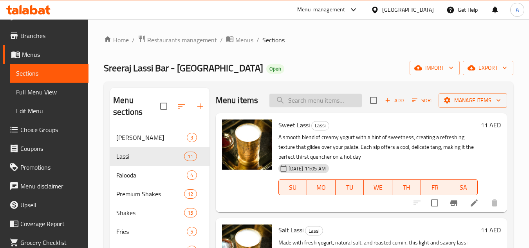
click at [349, 104] on input "search" at bounding box center [315, 101] width 92 height 14
paste input "Jeera Lassi"
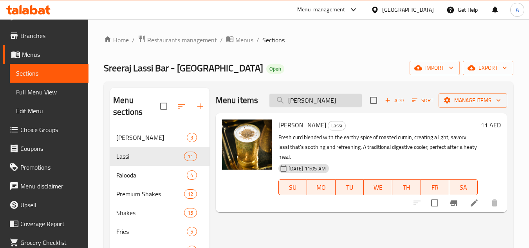
click at [330, 98] on input "Jeera Lassi" at bounding box center [315, 101] width 92 height 14
paste input "Masal"
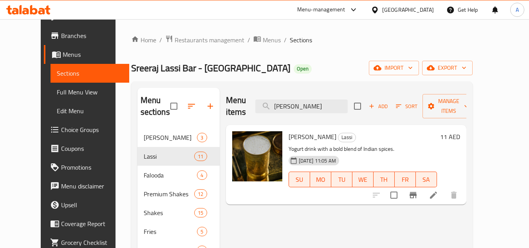
type input "Masala Lassi"
click at [438, 190] on icon at bounding box center [433, 194] width 9 height 9
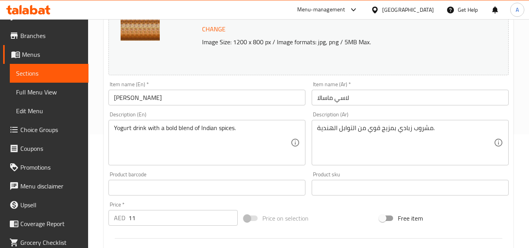
scroll to position [117, 0]
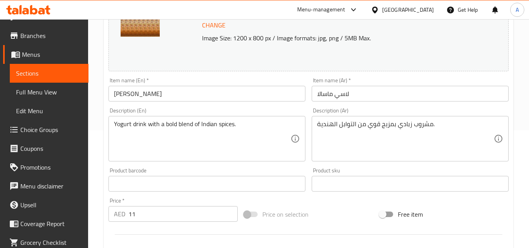
click at [241, 118] on div "Yogurt drink with a bold blend of Indian spices. Description (En)" at bounding box center [206, 138] width 197 height 45
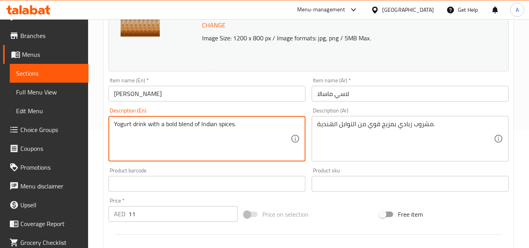
click at [243, 124] on textarea "Yogurt drink with a bold blend of Indian spices." at bounding box center [202, 138] width 177 height 37
paste textarea "Made with fresh curd and khara masala, the Masala Lassi offers a bold, spicy fl…"
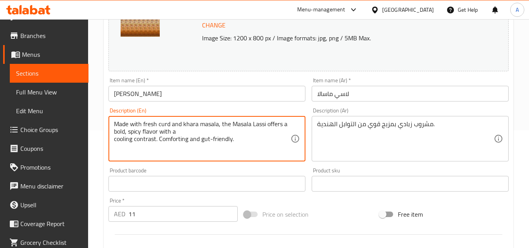
click at [115, 135] on textarea "Made with fresh curd and khara masala, the Masala Lassi offers a bold, spicy fl…" at bounding box center [202, 138] width 177 height 37
type textarea "Made with fresh curd and khara masala, the Masala Lassi offers a bold, spicy fl…"
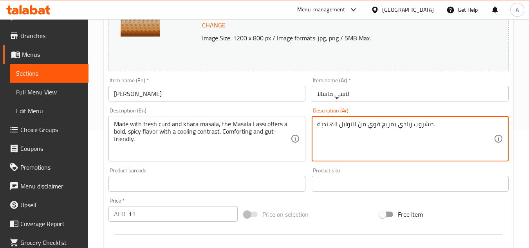
click at [438, 135] on textarea "مشروب زبادي بمزيج قوي من التوابل الهندية." at bounding box center [405, 138] width 177 height 37
paste textarea "نوع من اللبن الطازج وبهارات كارا ماسالا، يقدم لاسي ماسالا نكهة قوية وحارة مع تب…"
click at [463, 120] on textarea "مصنوع من اللبن الطازج وبهارات كارا ماسالا، يقدم لاسي ماسالا نكهة قوية وحارة مع …" at bounding box center [405, 138] width 177 height 37
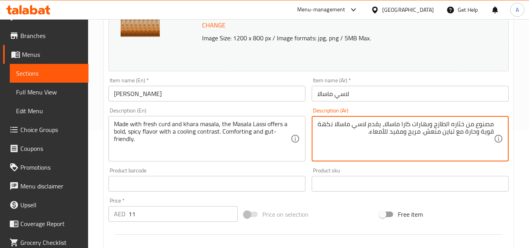
click at [186, 124] on textarea "Made with fresh curd and khara masala, the Masala Lassi offers a bold, spicy fl…" at bounding box center [202, 138] width 177 height 37
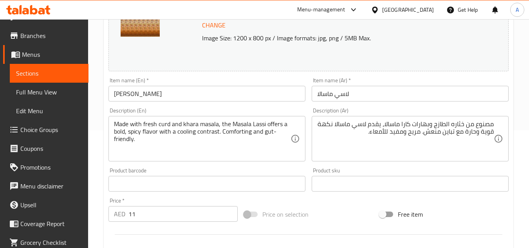
drag, startPoint x: 111, startPoint y: 130, endPoint x: 126, endPoint y: 131, distance: 14.5
click at [124, 130] on div "Made with fresh curd and khara masala, the Masala Lassi offers a bold, spicy fl…" at bounding box center [206, 138] width 197 height 45
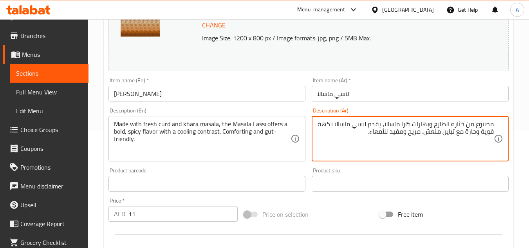
click at [484, 132] on textarea "مصنوع من خثاره الطازج وبهارات كارا ماسالا، يقدم لاسي ماسالا نكهة قوية وحارة مع …" at bounding box center [405, 138] width 177 height 37
type textarea "مصنوع من خثاره الطازج وبهارات كارا ماسالا، يقدم لاسي ماسالا نكهة بولد وحارة مع …"
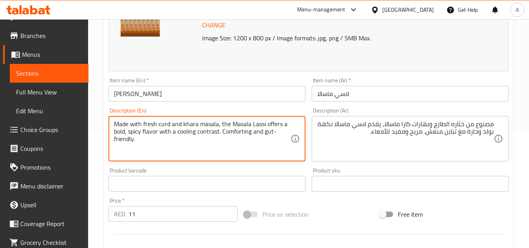
drag, startPoint x: 222, startPoint y: 130, endPoint x: 286, endPoint y: 132, distance: 65.0
click at [286, 132] on textarea "Made with fresh curd and khara masala, the Masala Lassi offers a bold, spicy fl…" at bounding box center [202, 138] width 177 height 37
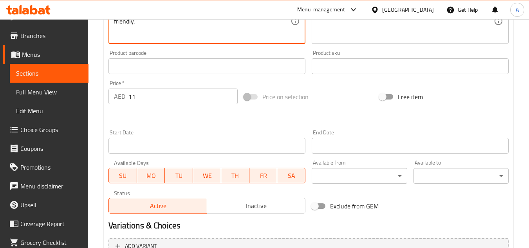
scroll to position [317, 0]
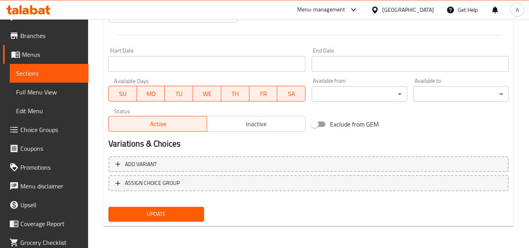
click at [177, 215] on span "Update" at bounding box center [156, 214] width 83 height 10
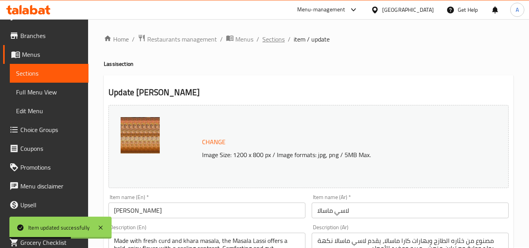
scroll to position [0, 0]
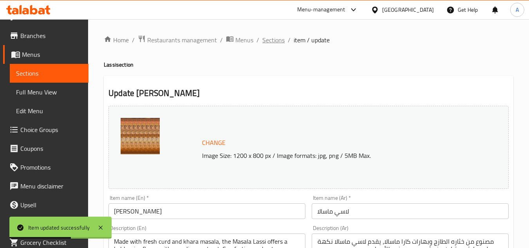
click at [275, 37] on span "Sections" at bounding box center [273, 39] width 22 height 9
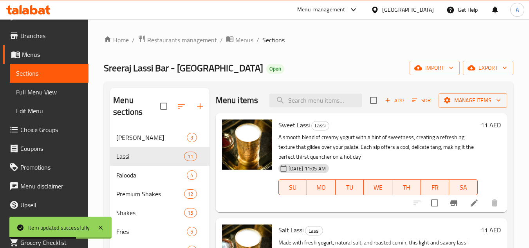
click at [295, 95] on div "Menu items Add Sort Manage items" at bounding box center [361, 100] width 291 height 25
paste input "Fresh mango falooda"
click at [306, 106] on input "search" at bounding box center [315, 101] width 92 height 14
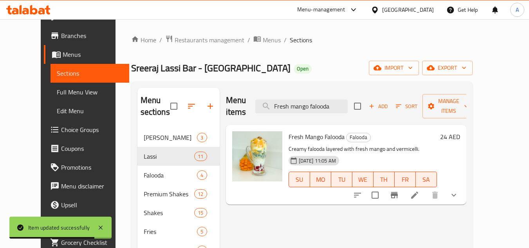
type input "Fresh mango falooda"
click at [425, 188] on li at bounding box center [415, 195] width 22 height 14
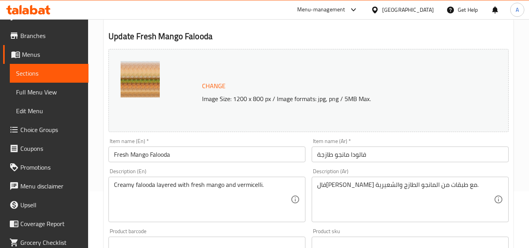
scroll to position [117, 0]
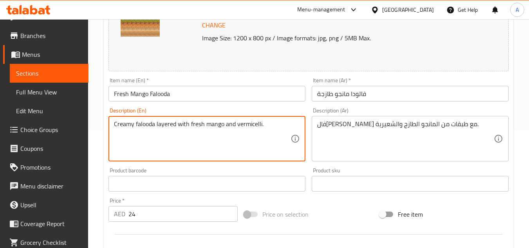
paste textarea "Fresh mango milk, creamy mango ice cream, and juicy mango pieces, combined with…"
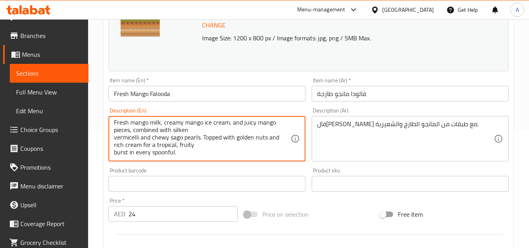
scroll to position [0, 0]
click at [113, 139] on div "Fresh mango milk, creamy mango ice cream, and juicy mango pieces, combined with…" at bounding box center [206, 138] width 197 height 45
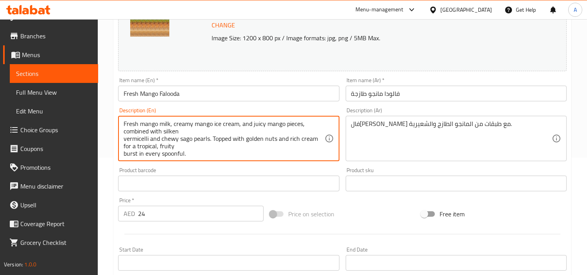
scroll to position [74, 0]
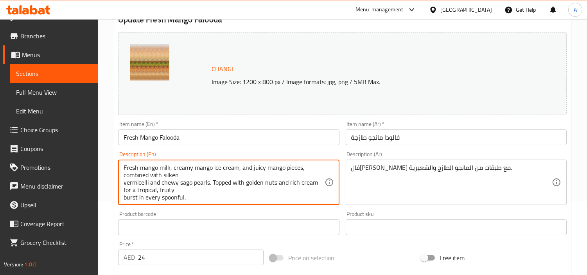
click at [124, 185] on textarea "Fresh mango milk, creamy mango ice cream, and juicy mango pieces, combined with…" at bounding box center [224, 182] width 201 height 37
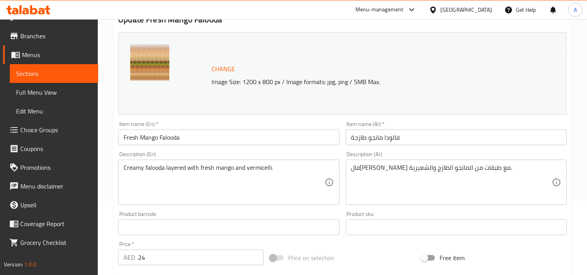
click at [318, 161] on div "Creamy falooda layered with fresh mango and vermicelli. Description (En)" at bounding box center [228, 182] width 221 height 45
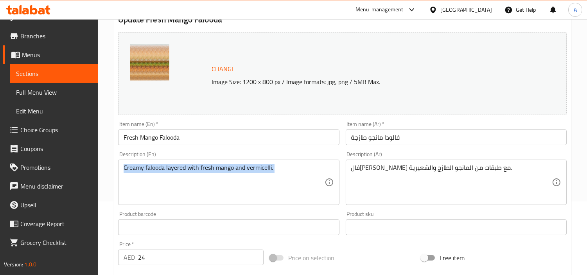
click at [318, 161] on div "Creamy falooda layered with fresh mango and vermicelli. Description (En)" at bounding box center [228, 182] width 221 height 45
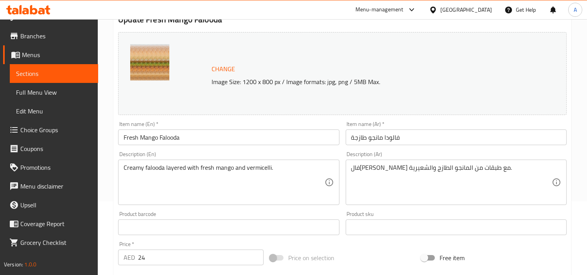
paste textarea "Fresh mango milk, creamy mango ice cream, and juicy mango pieces, combined with…"
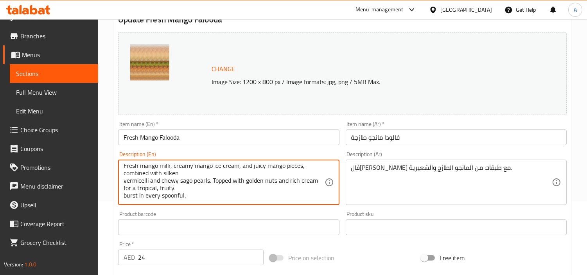
scroll to position [0, 0]
click at [124, 188] on textarea "Fresh mango milk, creamy mango ice cream, and juicy mango pieces, combined with…" at bounding box center [224, 182] width 201 height 37
type textarea "Fresh mango milk, creamy mango ice cream, and juicy mango pieces, combined with…"
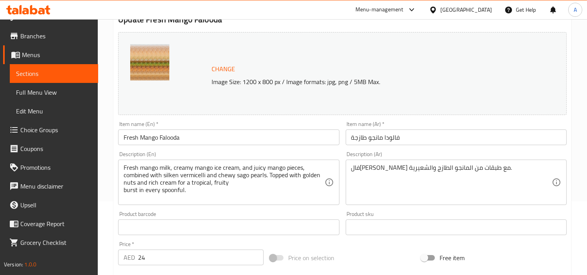
drag, startPoint x: 406, startPoint y: 158, endPoint x: 449, endPoint y: 171, distance: 44.8
click at [406, 158] on div "Description (Ar) فالودا كريمي مع طبقات من المانجو الطازج والشعيرية. Description…" at bounding box center [456, 178] width 221 height 54
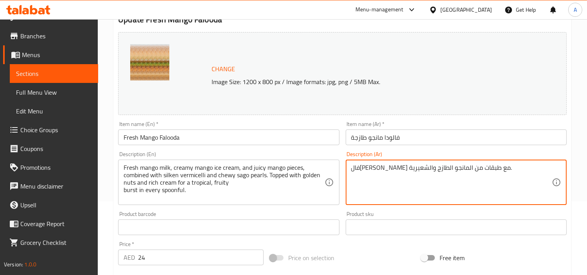
paste textarea "حليب مانجو طازج، آيس كريم مانجو كريمي، وقطع مانجو طرية، ممزوجة بشعرية حريرية ول…"
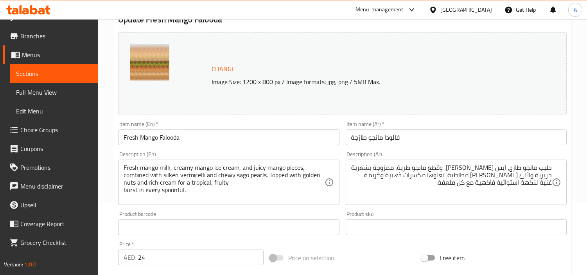
drag, startPoint x: 122, startPoint y: 169, endPoint x: 169, endPoint y: 169, distance: 47.4
click at [169, 169] on div "Fresh mango milk, creamy mango ice cream, and juicy mango pieces, combined with…" at bounding box center [228, 182] width 221 height 45
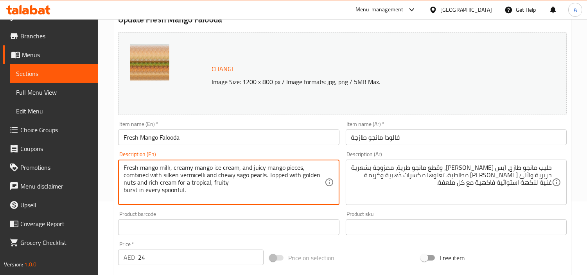
click at [173, 169] on textarea "Fresh mango milk, creamy mango ice cream, and juicy mango pieces, combined with…" at bounding box center [224, 182] width 201 height 37
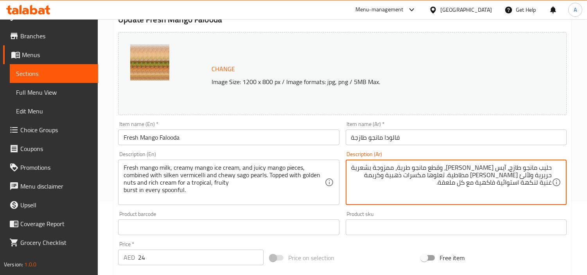
drag, startPoint x: 443, startPoint y: 169, endPoint x: 398, endPoint y: 169, distance: 45.4
click at [398, 172] on textarea "حليب مانجو طازج، آيس كريم مانجو كريمي، وقطع مانجو طرية، ممزوجة بشعرية حريرية ول…" at bounding box center [451, 182] width 201 height 37
click at [406, 169] on textarea "حليب مانجو طازج، آيس كريم مانجو كريمي، وقطع مانجو طرية، ممزوجة بشعرية حريرية ول…" at bounding box center [451, 182] width 201 height 37
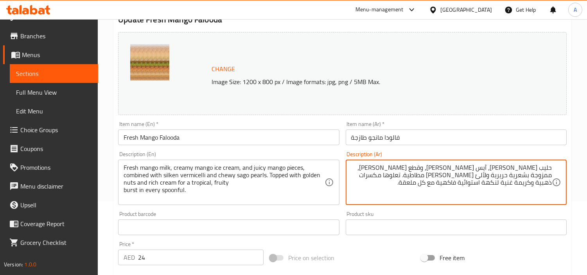
click at [415, 212] on div "Product sku Product sku" at bounding box center [456, 223] width 221 height 24
click at [521, 175] on textarea "حليب مانجو طازج، آيس كريم مانجو كريمي، وقطع مانجو جوسي، ممزوجة بشعرية حريرية ول…" at bounding box center [451, 182] width 201 height 37
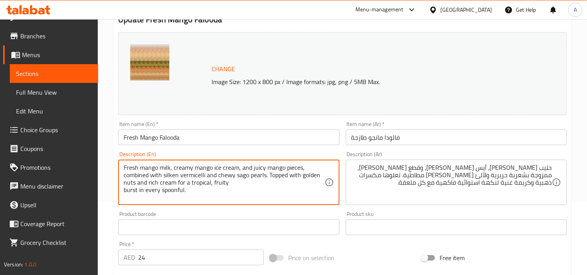
drag, startPoint x: 163, startPoint y: 176, endPoint x: 206, endPoint y: 173, distance: 43.2
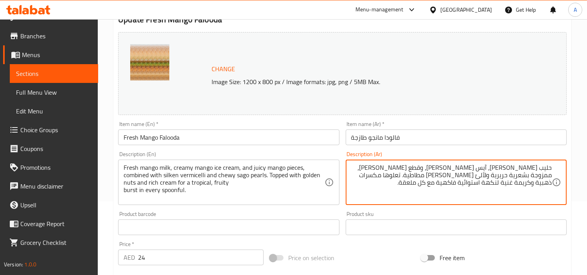
click at [522, 178] on textarea "حليب مانجو طازج، آيس كريم مانجو كريمي، وقطع مانجو جوسي، ممزوجة بشعرية حريرية ول…" at bounding box center [451, 182] width 201 height 37
click at [540, 200] on textarea "حليب مانجو طازج، آيس كريم مانجو كريمي، وقطع مانجو جوسي، ممزوجة بشعرية سيلكين ول…" at bounding box center [451, 182] width 201 height 37
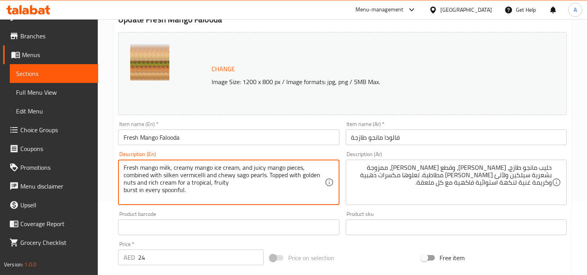
drag, startPoint x: 267, startPoint y: 177, endPoint x: 218, endPoint y: 178, distance: 48.9
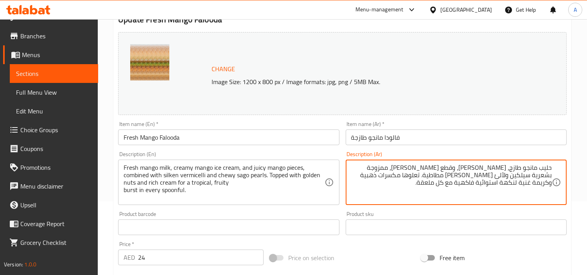
drag, startPoint x: 508, startPoint y: 175, endPoint x: 458, endPoint y: 179, distance: 50.3
drag, startPoint x: 510, startPoint y: 177, endPoint x: 466, endPoint y: 178, distance: 43.9
click at [466, 178] on textarea "حليب مانجو طازج، آيس كريم مانجو كريمي، وقطع مانجو جوسي، ممزوجة بشعرية سيلكين بر…" at bounding box center [451, 182] width 201 height 37
click at [527, 182] on textarea "حليب مانجو طازج، آيس كريم مانجو كريمي، وقطع مانجو جوسي، ممزوجة بشعرية سيلكين بر…" at bounding box center [451, 182] width 201 height 37
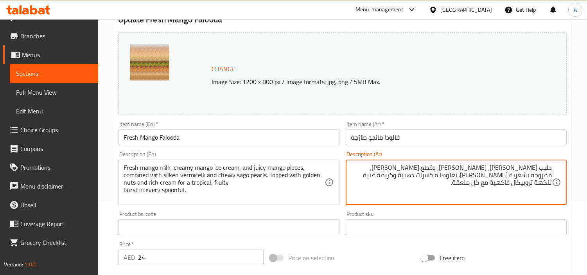
type textarea "حليب مانجو طازج، آيس كريم مانجو كريمي، وقطع مانجو جوسي، ممزوجة بشعرية سيلكين بر…"
click at [534, 218] on div "Product sku Product sku" at bounding box center [456, 223] width 221 height 24
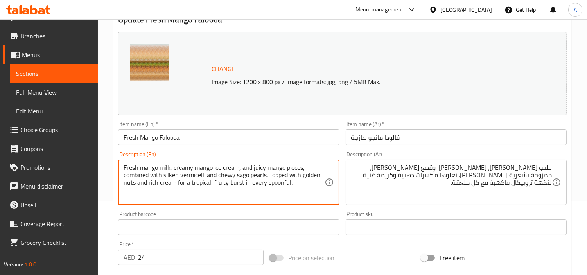
click at [216, 187] on textarea "Fresh mango milk, creamy mango ice cream, and juicy mango pieces, combined with…" at bounding box center [224, 182] width 201 height 37
type textarea "Fresh mango milk, creamy mango ice cream, and juicy mango pieces, combined with…"
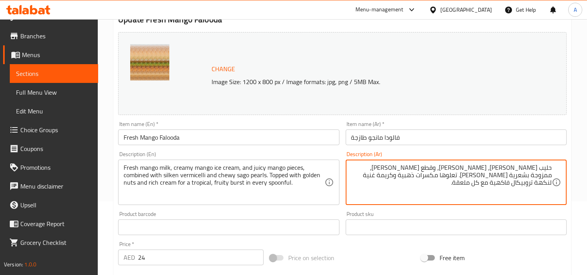
click at [490, 183] on textarea "حليب مانجو طازج، آيس كريم مانجو كريمي، وقطع مانجو جوسي، ممزوجة بشعرية سيلكين بر…" at bounding box center [451, 182] width 201 height 37
click at [510, 182] on textarea "حليب مانجو طازج، آيس كريم مانجو كريمي، وقطع مانجو جوسي، ممزوجة بشعرية سيلكين بر…" at bounding box center [451, 182] width 201 height 37
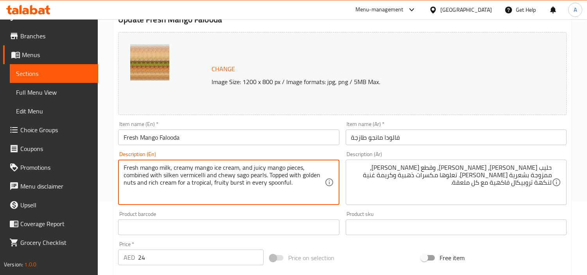
drag, startPoint x: 229, startPoint y: 184, endPoint x: 273, endPoint y: 182, distance: 43.5
click at [205, 179] on textarea "Fresh mango milk, creamy mango ice cream, and juicy mango pieces, combined with…" at bounding box center [224, 182] width 201 height 37
drag, startPoint x: 212, startPoint y: 185, endPoint x: 242, endPoint y: 185, distance: 29.7
click at [242, 185] on textarea "Fresh mango milk, creamy mango ice cream, and juicy mango pieces, combined with…" at bounding box center [224, 182] width 201 height 37
drag, startPoint x: 291, startPoint y: 184, endPoint x: 211, endPoint y: 186, distance: 80.6
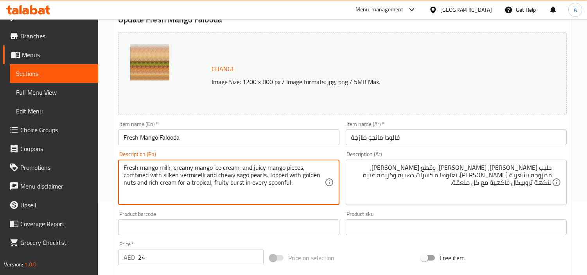
click at [211, 186] on textarea "Fresh mango milk, creamy mango ice cream, and juicy mango pieces, combined with…" at bounding box center [224, 182] width 201 height 37
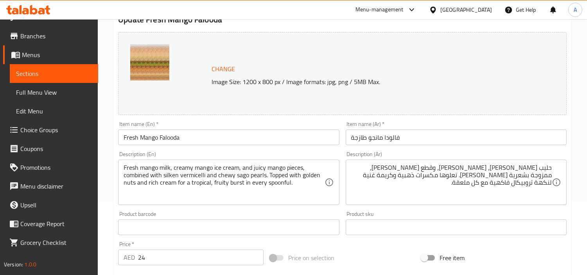
drag, startPoint x: 498, startPoint y: 182, endPoint x: 494, endPoint y: 185, distance: 4.9
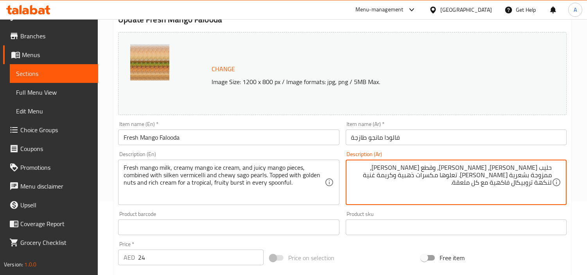
click at [492, 186] on textarea "حليب مانجو طازج، آيس كريم مانجو كريمي، وقطع مانجو جوسي، ممزوجة بشعرية سيلكين بر…" at bounding box center [451, 182] width 201 height 37
type textarea "حليب مانجو طازج، آيس كريم مانجو كريمي، وقطع مانجو جوسي، ممزوجة بشعرية سيلكين بر…"
click at [524, 213] on div "Product sku Product sku" at bounding box center [456, 223] width 221 height 24
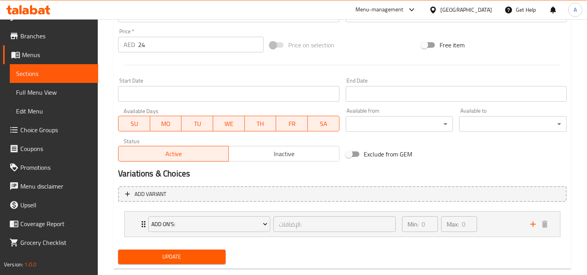
scroll to position [301, 0]
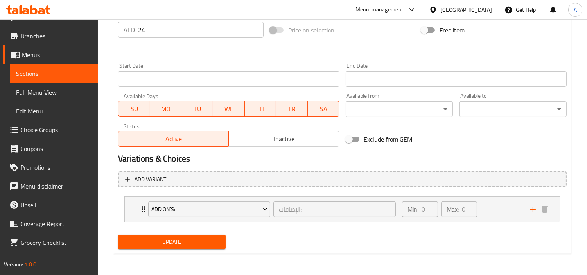
click at [215, 249] on div "Update" at bounding box center [172, 242] width 114 height 21
drag, startPoint x: 201, startPoint y: 240, endPoint x: 510, endPoint y: 236, distance: 308.4
click at [201, 240] on span "Update" at bounding box center [171, 242] width 95 height 10
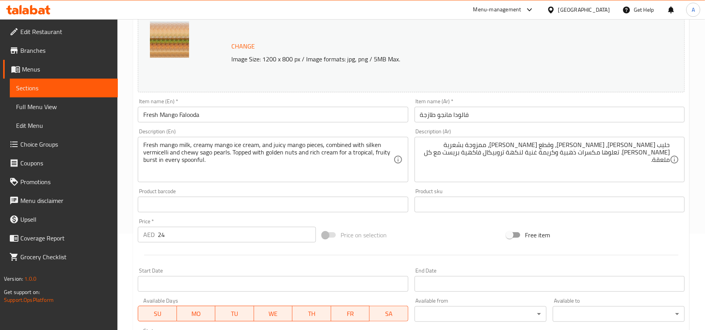
scroll to position [91, 0]
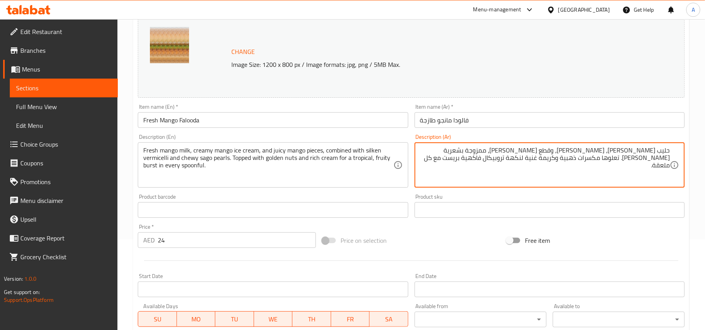
click at [593, 129] on div "Item name (Ar)   * فالودا مانجو طازجة Item name (Ar) *" at bounding box center [549, 116] width 276 height 30
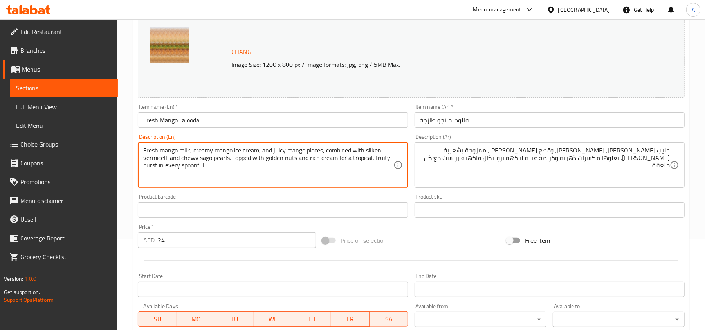
drag, startPoint x: 162, startPoint y: 156, endPoint x: 202, endPoint y: 154, distance: 40.0
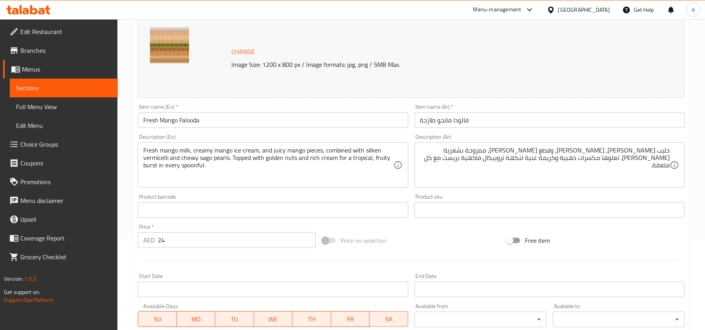
click at [234, 129] on div "Item name (En)   * Fresh Mango Falooda Item name (En) *" at bounding box center [273, 116] width 276 height 30
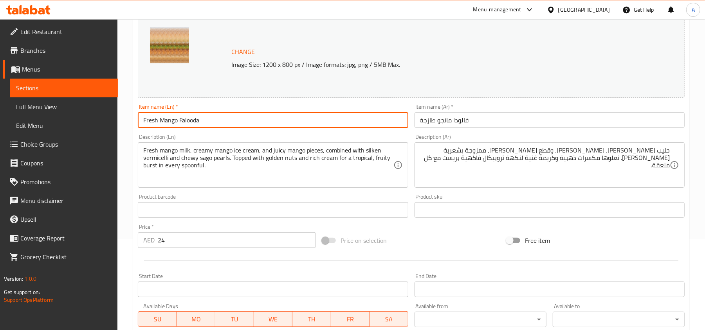
click at [244, 121] on input "Fresh Mango Falooda" at bounding box center [273, 120] width 270 height 16
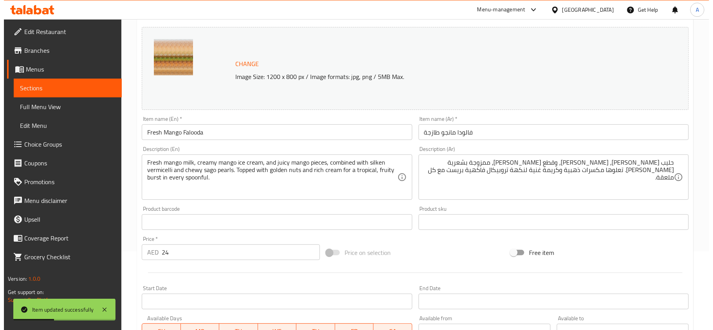
scroll to position [0, 0]
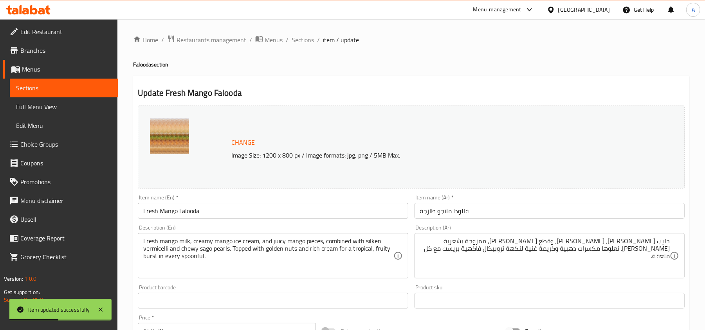
click at [312, 44] on span "Sections" at bounding box center [303, 39] width 22 height 9
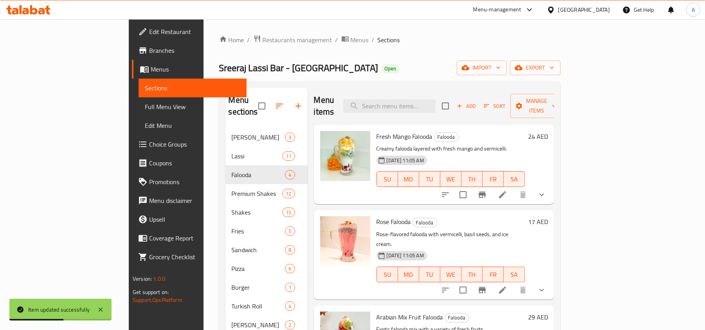
click at [427, 108] on div "Menu items Add Sort Manage items" at bounding box center [434, 106] width 240 height 37
click at [429, 106] on input "search" at bounding box center [389, 106] width 92 height 14
paste input "Rose falooda"
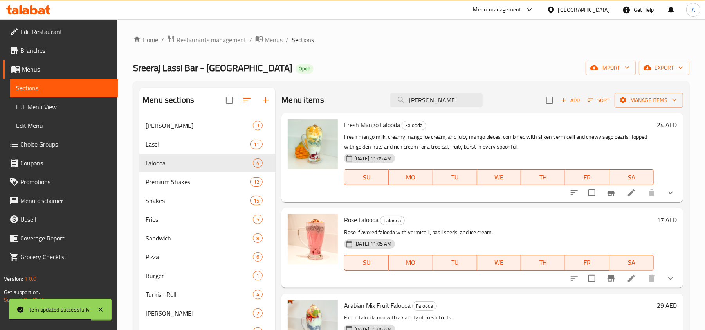
type input "Rose falooda"
click at [593, 275] on icon at bounding box center [631, 278] width 7 height 7
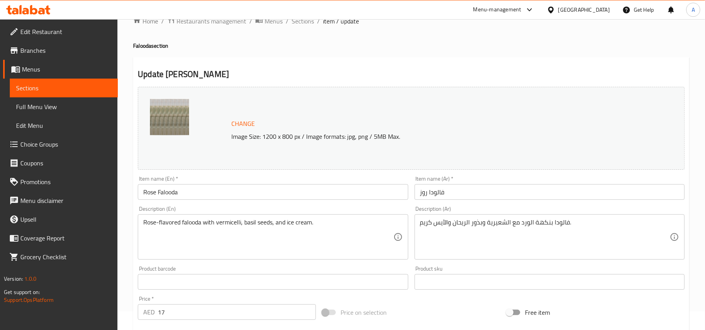
scroll to position [52, 0]
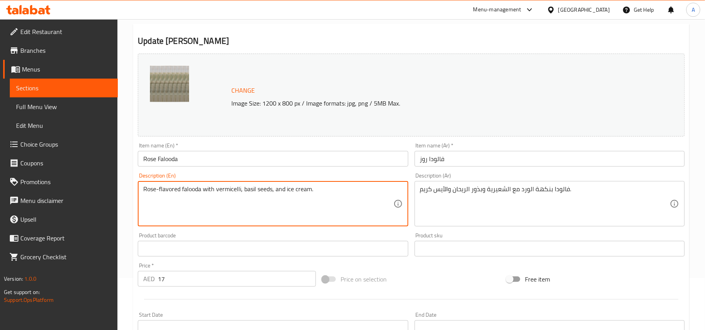
paste textarea "Fragrant rose milk, silky vermicelli, chewy sago pearls, and soft jelly, all to…"
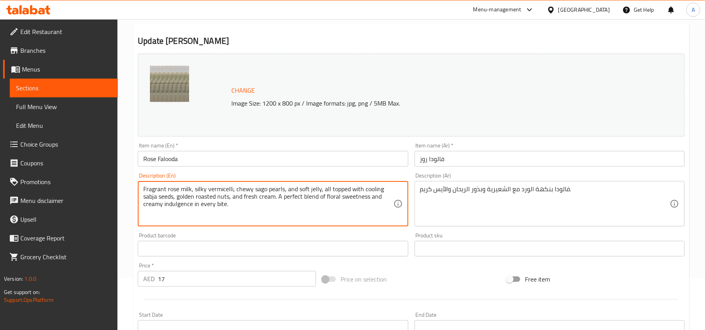
type textarea "Fragrant rose milk, silky vermicelli, chewy sago pearls, and soft jelly, all to…"
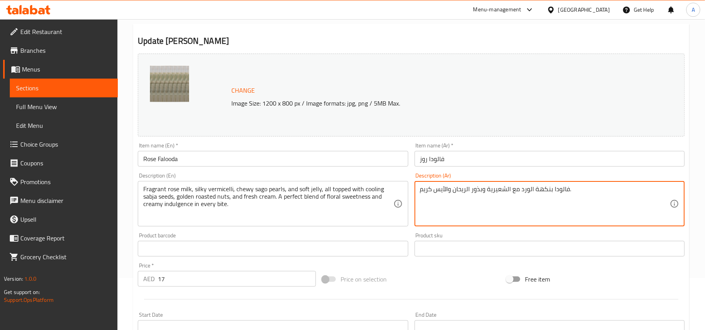
paste textarea "حليب ورد عطري، شعيرية حريرية، لآلئ ساغو مطاطية، وهلام ناعم، جميعها مغطاة ببذور …"
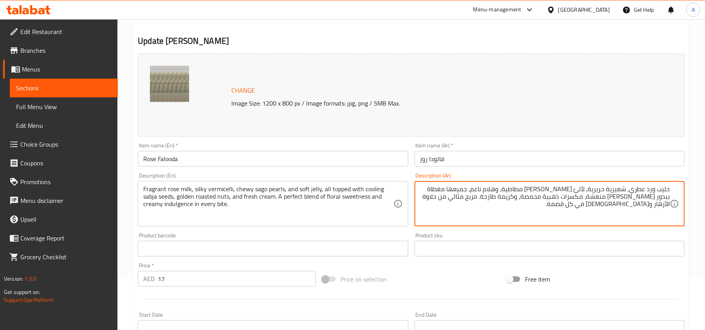
click at [588, 188] on textarea "حليب ورد عطري، شعيرية حريرية، لآلئ ساغو مطاطية، وهلام ناعم، جميعها مغطاة ببذور …" at bounding box center [545, 204] width 250 height 37
click at [585, 189] on textarea "حليب ورد عطري، شعيرية حريرية، لآلئ ساغو مطاطية، وهلام ناعم، جميعها مغطاة ببذور …" at bounding box center [545, 204] width 250 height 37
click at [271, 188] on textarea "Fragrant rose milk, silky vermicelli, chewy sago pearls, and soft jelly, all to…" at bounding box center [268, 204] width 250 height 37
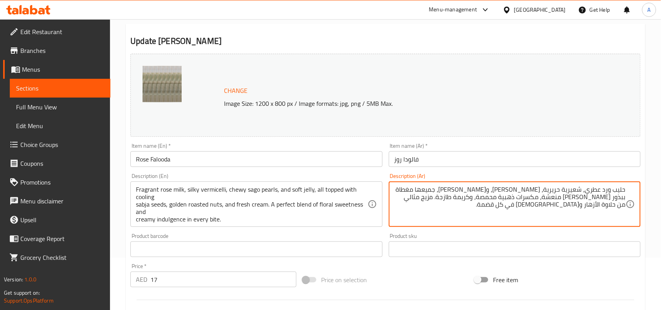
click at [507, 188] on textarea "حليب ورد عطري، شعيرية حريرية، برليز ساغو مطاطية، وهلام ناعم، جميعها مغطاة ببذور…" at bounding box center [509, 204] width 231 height 37
click at [507, 190] on textarea "حليب ورد عطري، شعيرية حريرية، برليز ساغو تشاوي ، وهلام ناعم، جميعها مغطاة ببذور…" at bounding box center [509, 204] width 231 height 37
click at [539, 193] on textarea "حليب ورد عطري، شعيرية حريرية، برليز ساغو ، وهلام ناعم، جميعها مغطاة ببذور ساغو …" at bounding box center [509, 204] width 231 height 37
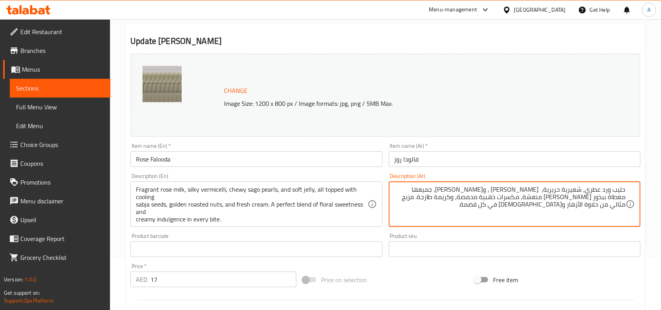
paste textarea "شاوي"
click at [525, 229] on div "Description (Ar) حليب ورد عطري، شعيرية حريرية، تشاوي برليز ساغو ، وهلام ناعم، ج…" at bounding box center [515, 200] width 258 height 60
click at [478, 191] on textarea "حليب ورد عطري، شعيرية حريرية، تشاوي برليز ساغو ، وهلام ناعم، جميعها مغطاة ببذور…" at bounding box center [509, 204] width 231 height 37
click at [487, 193] on textarea "حليب ورد عطري، شعيرية حريرية، تشاوي برليز ساغو ، وهلام ناعم، جميعها مغطاة ببذور…" at bounding box center [509, 204] width 231 height 37
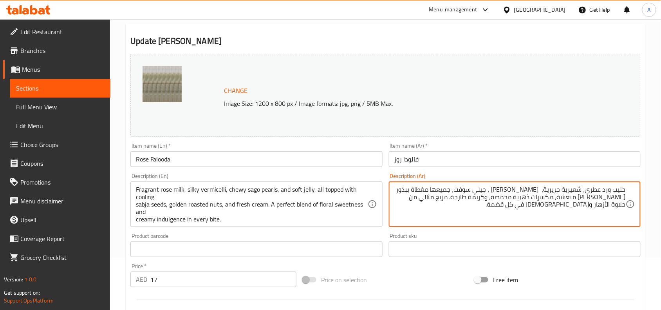
click at [470, 186] on textarea "حليب ورد عطري، شعيرية حريرية، تشاوي برليز ساغو ، جيلي سوفت، جميعها مغطاة ببذور …" at bounding box center [509, 204] width 231 height 37
click at [492, 192] on textarea "حليب ورد عطري، شعيرية حريرية، تشاوي برليز ساغو ، جيلي سوفت، جميعها مغطاة ببذور …" at bounding box center [509, 204] width 231 height 37
paste textarea "وفت"
click at [450, 186] on textarea "حليب ورد عطري، شعيرية حريرية، تشاوي برليز ساغو ، سوفت جيلي سوفت، جميعها مغطاة ب…" at bounding box center [509, 204] width 231 height 37
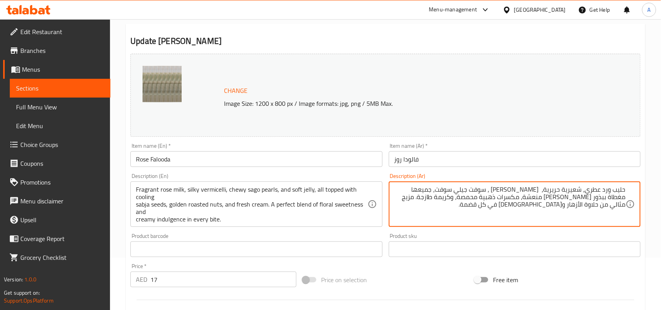
click at [450, 186] on textarea "حليب ورد عطري، شعيرية حريرية، تشاوي برليز ساغو ، سوفت جيلي سوفت، جميعها مغطاة ب…" at bounding box center [509, 204] width 231 height 37
type textarea "حليب ورد عطري، شعيرية حريرية، تشاوي برليز ساغو ، سوفت جيلي ، جميعها مغطاة ببذور…"
drag, startPoint x: 135, startPoint y: 201, endPoint x: 159, endPoint y: 206, distance: 24.0
click at [135, 201] on div "Fragrant rose milk, silky vermicelli, chewy sago pearls, and soft jelly, all to…" at bounding box center [256, 203] width 252 height 45
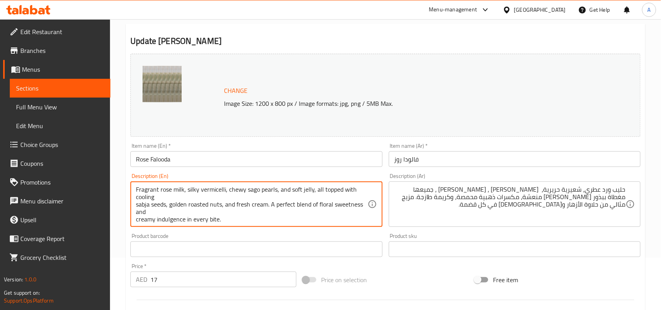
click at [137, 205] on textarea "Fragrant rose milk, silky vermicelli, chewy sago pearls, and soft jelly, all to…" at bounding box center [251, 204] width 231 height 37
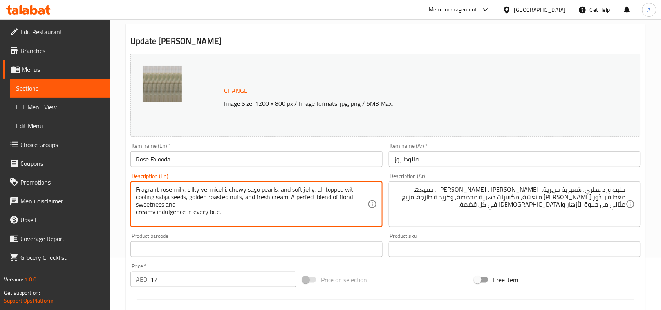
click at [222, 208] on textarea "Fragrant rose milk, silky vermicelli, chewy sago pearls, and soft jelly, all to…" at bounding box center [251, 204] width 231 height 37
type textarea "Fragrant rose milk, silky vermicelli, chewy sago pearls, and soft jelly, all to…"
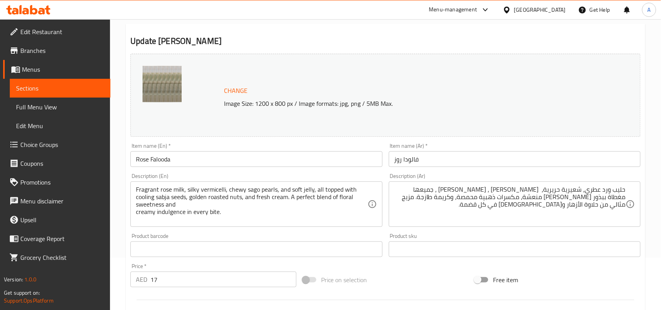
click at [206, 183] on div "Fragrant rose milk, silky vermicelli, chewy sago pearls, and soft jelly, all to…" at bounding box center [256, 203] width 252 height 45
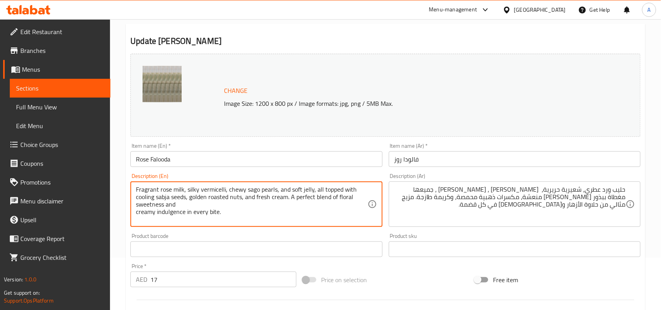
click at [166, 216] on textarea "Fragrant rose milk, silky vermicelli, chewy sago pearls, and soft jelly, all to…" at bounding box center [251, 204] width 231 height 37
click at [160, 198] on textarea "Fragrant rose milk, silky vermicelli, chewy sago pearls, and soft jelly, all to…" at bounding box center [251, 204] width 231 height 37
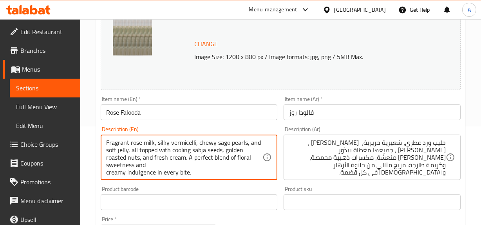
scroll to position [159, 0]
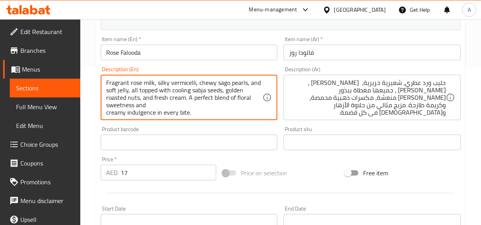
drag, startPoint x: 142, startPoint y: 90, endPoint x: 234, endPoint y: 94, distance: 91.7
click at [234, 94] on textarea "Fragrant rose milk, silky vermicelli, chewy sago pearls, and soft jelly, all to…" at bounding box center [184, 97] width 157 height 37
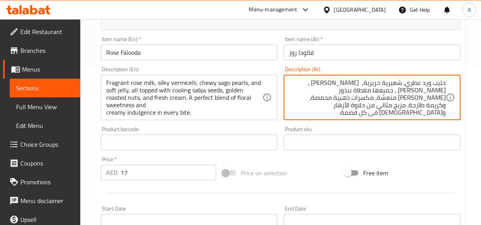
drag, startPoint x: 372, startPoint y: 90, endPoint x: 339, endPoint y: 91, distance: 33.7
paste textarea "جا المبرد"
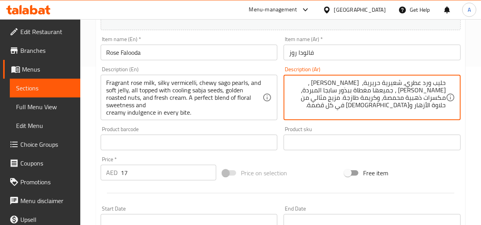
type textarea "حليب ورد عطري، شعيرية حريرية، تشاوي برليز ساغو ، سوفت جيلي ، جميعها مغطاة ببذور…"
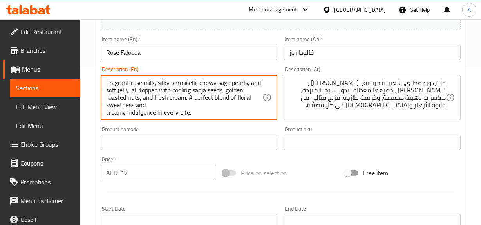
click at [107, 112] on textarea "Fragrant rose milk, silky vermicelli, chewy sago pearls, and soft jelly, all to…" at bounding box center [184, 97] width 157 height 37
type textarea "Fragrant rose milk, silky vermicelli, chewy sago pearls, and soft jelly, all to…"
click at [224, 132] on div "Product barcode Product barcode" at bounding box center [189, 138] width 177 height 24
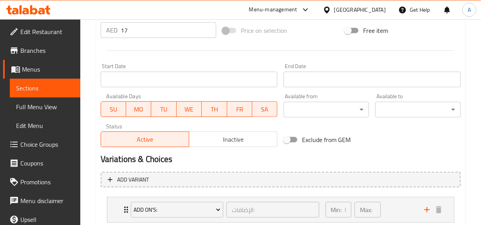
scroll to position [159, 0]
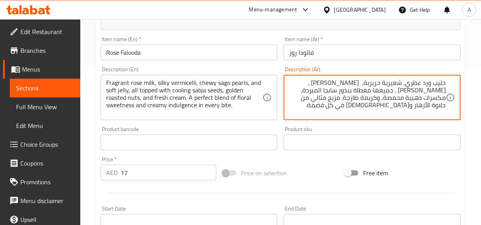
click at [376, 106] on textarea "حليب ورد عطري، شعيرية حريرية، تشاوي برليز ساغو ، سوفت جيلي ، جميعها مغطاة ببذور…" at bounding box center [367, 97] width 157 height 37
type textarea "حليب ورد عطري، شعيرية حريرية، تشاوي برليز ساغو ، سوفت جيلي ، جميعها مغطاة ببذور…"
click at [384, 117] on div "حليب ورد عطري، شعيرية حريرية، تشاوي برليز ساغو ، سوفت جيلي ، جميعها مغطاة ببذور…" at bounding box center [371, 97] width 177 height 45
click at [415, 135] on input "text" at bounding box center [371, 143] width 177 height 16
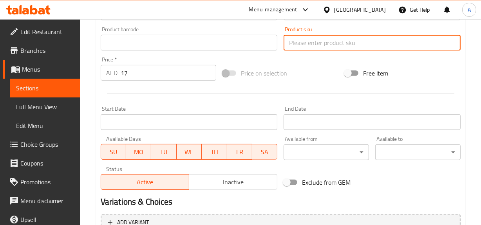
scroll to position [337, 0]
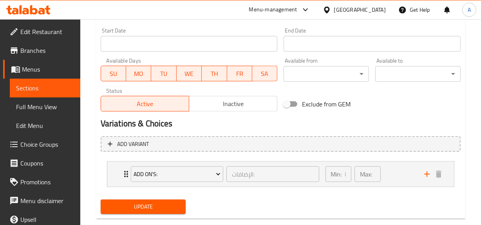
click at [166, 211] on span "Update" at bounding box center [143, 207] width 73 height 10
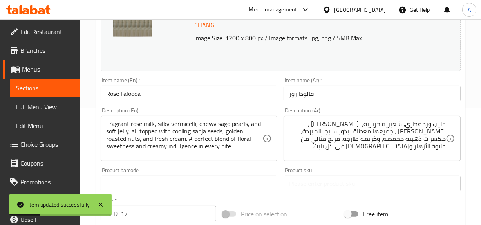
scroll to position [0, 0]
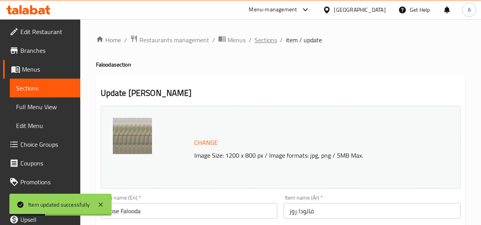
click at [263, 43] on span "Sections" at bounding box center [265, 39] width 22 height 9
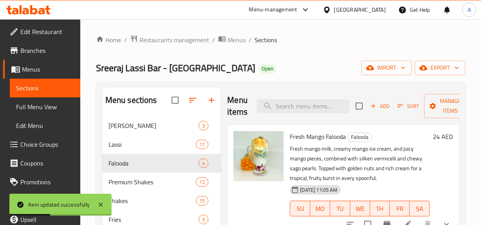
click at [286, 92] on div "Menu items Add Sort Manage items" at bounding box center [343, 106] width 232 height 37
click at [296, 104] on input "search" at bounding box center [303, 106] width 92 height 14
paste input "Royal saffron falooda"
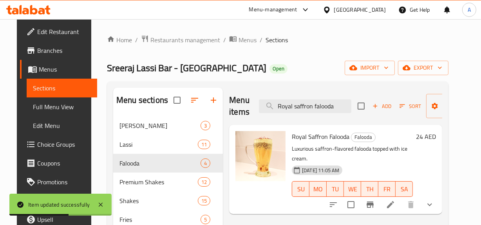
type input "Royal saffron falooda"
click at [395, 200] on icon at bounding box center [390, 204] width 9 height 9
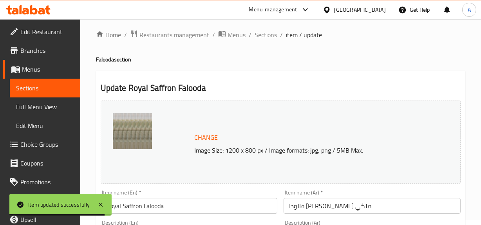
scroll to position [106, 0]
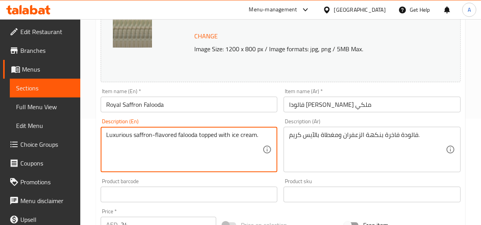
click at [250, 152] on textarea "Luxurious saffron-flavored falooda topped with ice cream." at bounding box center [184, 149] width 157 height 37
paste textarea "Layers of kulfi and butterscotch ice cream melt into rich saffron milk, mixed w…"
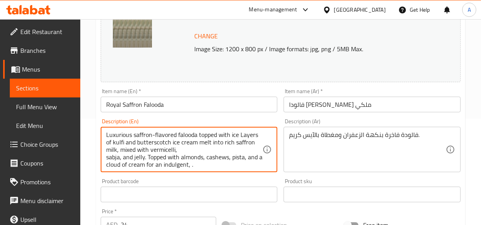
scroll to position [2, 0]
paste textarea "ayers of kulfi and butterscotch ice cream melt into rich saffron milk, mixed wi…"
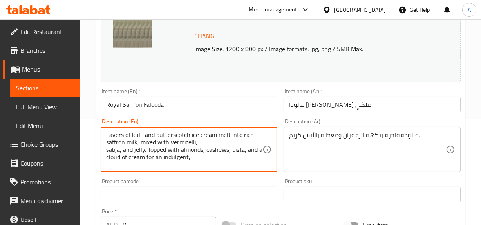
scroll to position [0, 0]
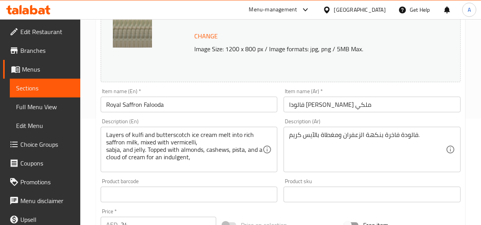
drag, startPoint x: 105, startPoint y: 150, endPoint x: 191, endPoint y: 154, distance: 86.6
click at [105, 150] on div "Layers of kulfi and butterscotch ice cream melt into rich saffron milk, mixed w…" at bounding box center [189, 149] width 177 height 45
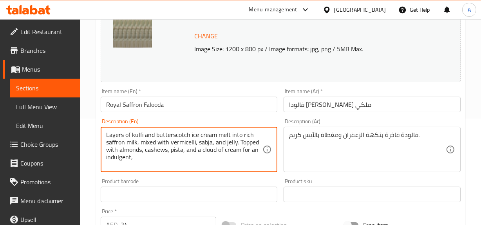
type textarea "Layers of kulfi and butterscotch ice cream melt into rich saffron milk, mixed w…"
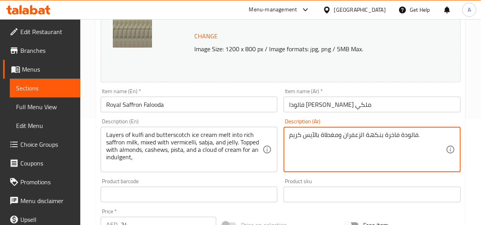
paste textarea "طبقات من الكولفي وآيس كريم الباترسكوتش تذوب في حليب الزعفران الغني، ممزوجًا بال…"
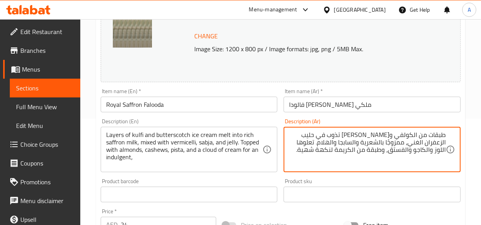
drag, startPoint x: 145, startPoint y: 135, endPoint x: 47, endPoint y: 127, distance: 98.9
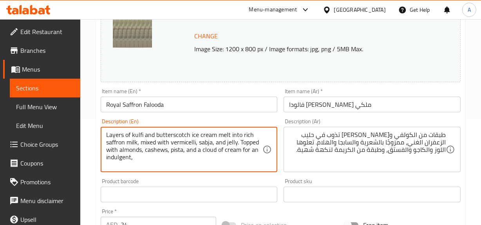
click at [134, 137] on textarea "Layers of kulfi and butterscotch ice cream melt into rich saffron milk, mixed w…" at bounding box center [184, 149] width 157 height 37
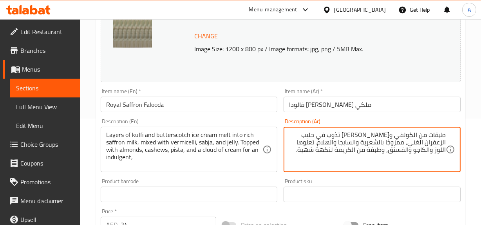
drag, startPoint x: 334, startPoint y: 142, endPoint x: 319, endPoint y: 144, distance: 15.3
drag, startPoint x: 319, startPoint y: 140, endPoint x: 342, endPoint y: 141, distance: 23.5
click at [342, 141] on textarea "طبقات من الكولفي وآيس كريم الباترسكوتش تذوب في حليب الزعفران الغني، ممزوجًا بال…" at bounding box center [367, 149] width 157 height 37
drag, startPoint x: 335, startPoint y: 144, endPoint x: 320, endPoint y: 142, distance: 15.4
click at [320, 142] on textarea "طبقات من الكولفي وآيس كريم الباترسكوتش تذوب في حليب الزعفران الغني، ممزوجًا بال…" at bounding box center [367, 149] width 157 height 37
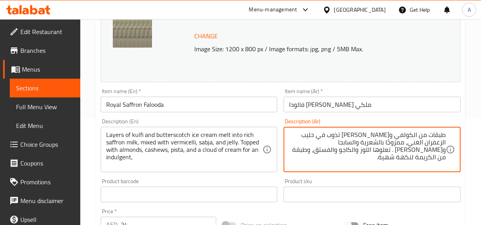
type textarea "طبقات من الكولفي وآيس كريم الباترسكوتش تذوب في حليب الزعفران الغني، ممزوجًا بال…"
click at [371, 182] on div "Product sku Product sku" at bounding box center [371, 190] width 177 height 24
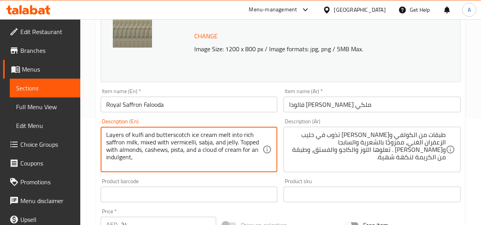
drag, startPoint x: 184, startPoint y: 150, endPoint x: 266, endPoint y: 163, distance: 83.3
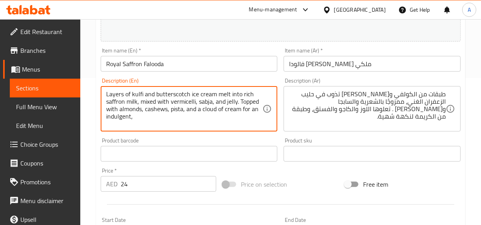
scroll to position [352, 0]
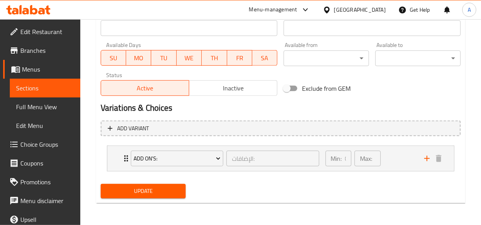
click at [154, 194] on span "Update" at bounding box center [143, 191] width 73 height 10
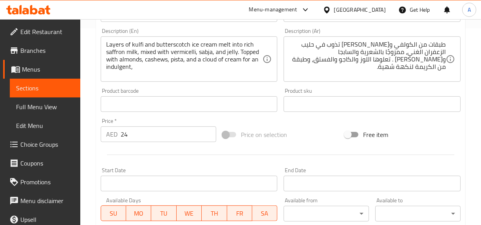
scroll to position [174, 0]
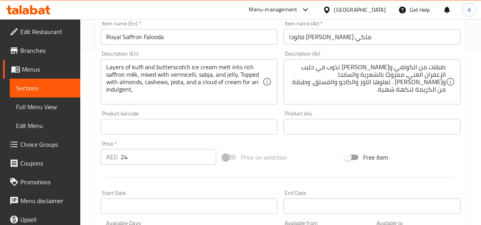
drag, startPoint x: 251, startPoint y: 102, endPoint x: 247, endPoint y: 101, distance: 3.9
click at [251, 102] on div "Layers of kulfi and butterscotch ice cream melt into rich saffron milk, mixed w…" at bounding box center [189, 81] width 177 height 45
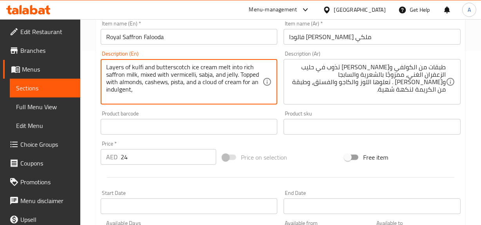
click at [184, 92] on textarea "Layers of kulfi and butterscotch ice cream melt into rich saffron milk, mixed w…" at bounding box center [184, 81] width 157 height 37
paste textarea "celebratory treat."
type textarea "Layers of kulfi and butterscotch ice cream melt into rich saffron milk, mixed w…"
drag, startPoint x: 195, startPoint y: 96, endPoint x: 249, endPoint y: 78, distance: 57.1
click at [239, 76] on textarea "Layers of kulfi and butterscotch ice cream melt into rich saffron milk, mixed w…" at bounding box center [184, 81] width 157 height 37
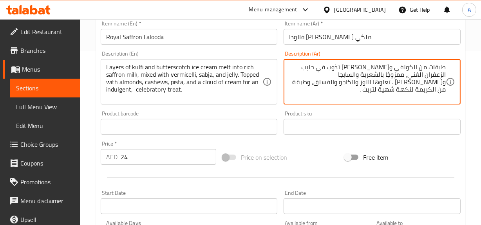
paste textarea "احتفالية"
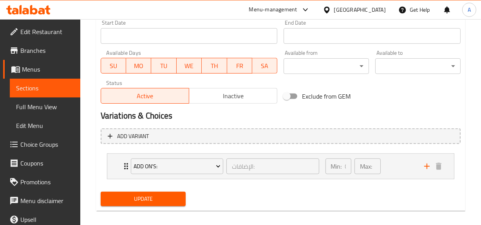
scroll to position [352, 0]
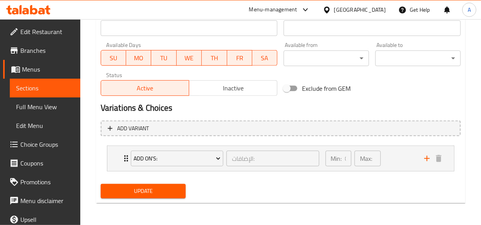
type textarea "طبقات من الكولفي وآيس كريم الباترسكوتش تذوب في حليب الزعفران الغني، ممزوجًا بال…"
click at [166, 191] on span "Update" at bounding box center [143, 191] width 73 height 10
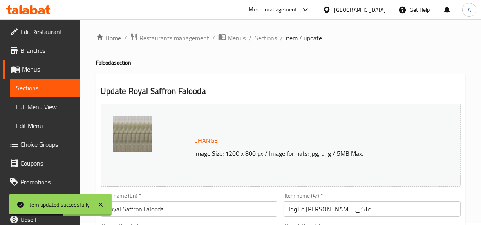
scroll to position [0, 0]
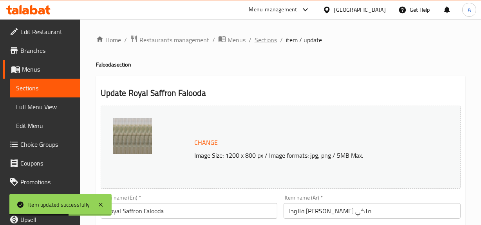
drag, startPoint x: 253, startPoint y: 34, endPoint x: 271, endPoint y: 36, distance: 18.4
click at [253, 35] on ol "Home / Restaurants management / Menus / Sections / item / update" at bounding box center [280, 40] width 369 height 10
click at [271, 36] on span "Sections" at bounding box center [265, 39] width 22 height 9
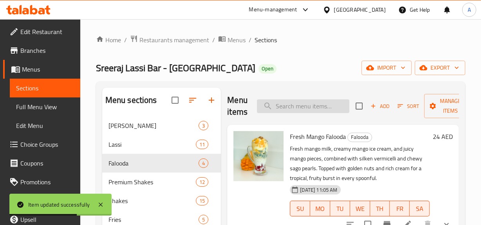
click at [316, 108] on input "search" at bounding box center [303, 106] width 92 height 14
paste input "Arabian mix fruit falooda"
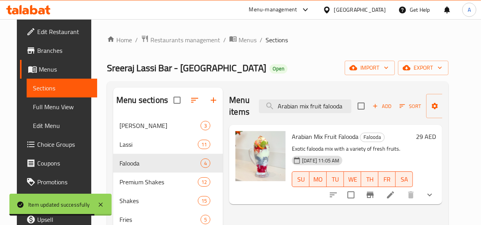
type input "Arabian mix fruit falooda"
click at [292, 139] on span "Arabian Mix Fruit Falooda" at bounding box center [325, 137] width 67 height 12
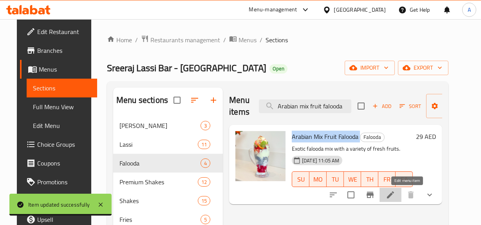
click at [395, 197] on icon at bounding box center [390, 194] width 9 height 9
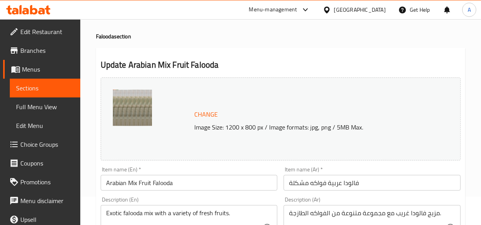
scroll to position [71, 0]
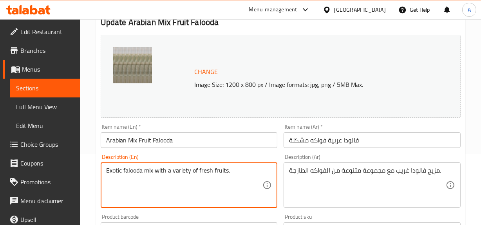
click at [188, 171] on textarea "Exotic falooda mix with a variety of fresh fruits." at bounding box center [184, 185] width 157 height 37
paste textarea "Our Arabian Mix Fruit Falooda is packed with butterscotch ice cream, juicy frui…"
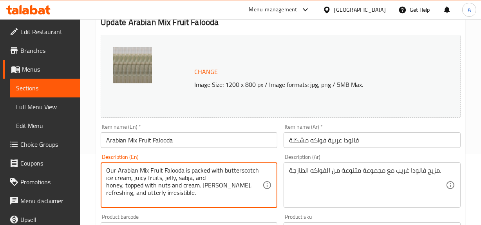
type textarea "Our Arabian Mix Fruit Falooda is packed with butterscotch ice cream, juicy frui…"
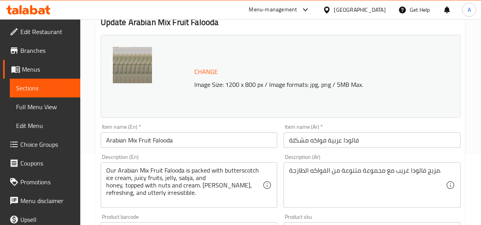
click at [446, 177] on div "مزيج فالودا غريب مع مجموعة متنوعة من الفواكه الطازجة. Description (Ar)" at bounding box center [371, 184] width 177 height 45
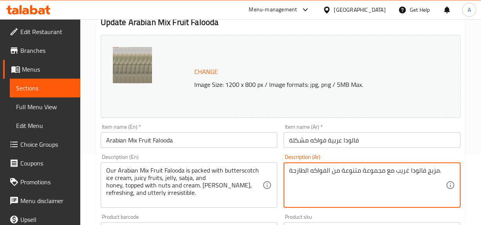
paste textarea "الودا الفواكه العربية المشكلة غنية بآيس كريم الباترسكوتش، والفواكه اللذيذة، وال…"
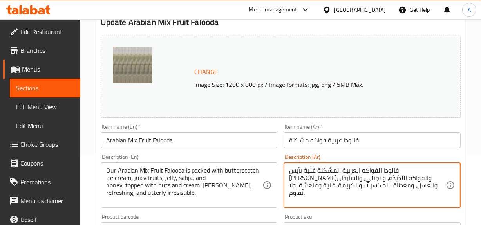
click at [359, 196] on textarea "فالودا الفواكه العربية المشكلة غنية بآيس كريم الباترسكوتش، والفواكه اللذيذة، وا…" at bounding box center [367, 185] width 157 height 37
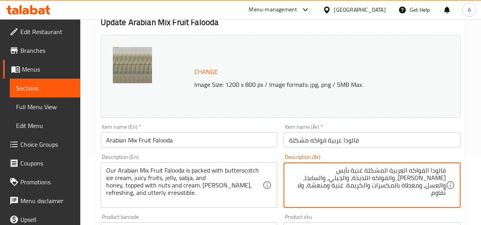
click at [372, 179] on textarea "فالودا الفواكه العربية المشكلة غنية بآيس كريم الباترسكوتش، والفواكه اللذيذة، وا…" at bounding box center [367, 185] width 157 height 37
type textarea "فالودا الفواكه العربية المشكلة غنية بآيس كريم الباترسكوتش، والفواكه جوسي، والجي…"
click at [104, 187] on div "Our Arabian Mix Fruit Falooda is packed with butterscotch ice cream, juicy frui…" at bounding box center [189, 184] width 177 height 45
drag, startPoint x: 367, startPoint y: 184, endPoint x: 304, endPoint y: 185, distance: 62.6
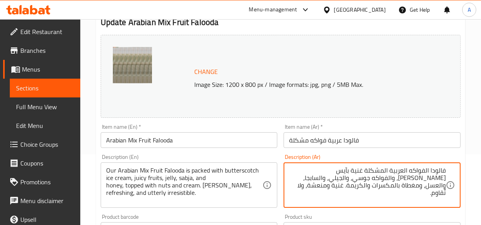
drag, startPoint x: 219, startPoint y: 211, endPoint x: 224, endPoint y: 212, distance: 4.7
click at [219, 211] on div "Product barcode Product barcode" at bounding box center [188, 226] width 183 height 30
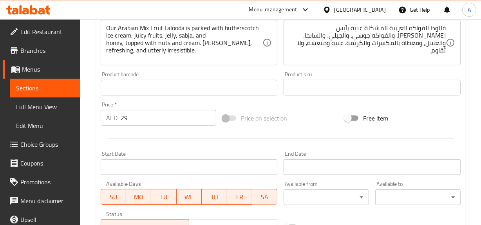
scroll to position [320, 0]
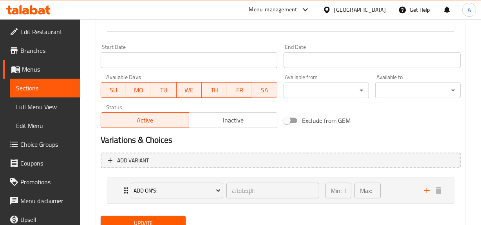
click at [141, 210] on div "Add variant Add On's: الإضافات: ​ Min: 0 ​ Max: 0 ​ Extra Jelly (ID: 2309756765…" at bounding box center [280, 182] width 366 height 64
click at [145, 218] on span "Update" at bounding box center [143, 223] width 73 height 10
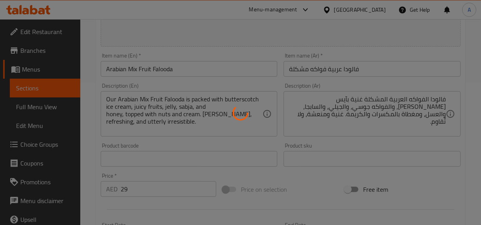
scroll to position [0, 0]
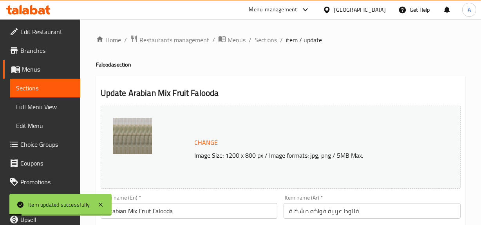
drag, startPoint x: 263, startPoint y: 44, endPoint x: 267, endPoint y: 49, distance: 6.0
click at [263, 44] on span "Sections" at bounding box center [265, 39] width 22 height 9
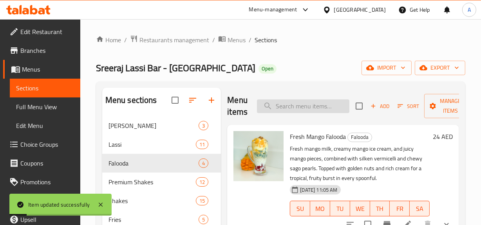
click at [289, 108] on input "search" at bounding box center [303, 106] width 92 height 14
paste input "Royal dry fruit loaded shake"
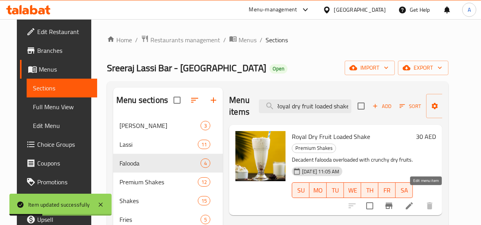
type input "Royal dry fruit loaded shake"
click at [414, 201] on icon at bounding box center [408, 205] width 9 height 9
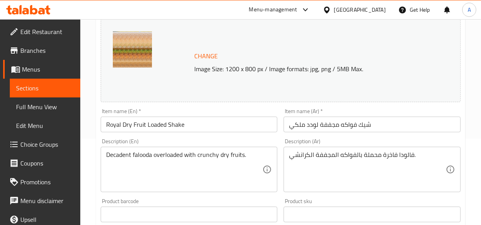
scroll to position [178, 0]
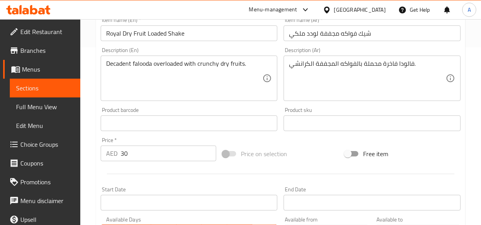
click at [247, 85] on textarea "Decadent falooda overloaded with crunchy dry fruits." at bounding box center [184, 78] width 157 height 37
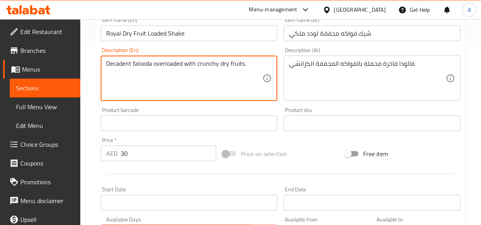
click at [247, 85] on textarea "Decadent falooda overloaded with crunchy dry fruits." at bounding box center [184, 78] width 157 height 37
paste textarea "This Royal Dry Fruit Loaded Shake blends creamy vanilla ice cream with soft dat…"
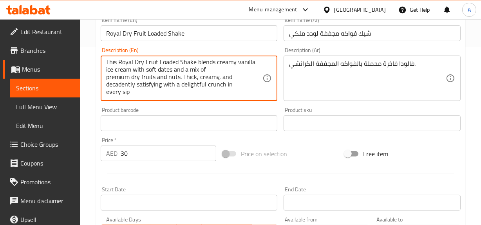
scroll to position [0, 0]
type textarea "This Royal Dry Fruit Loaded Shake blends creamy vanilla ice cream with soft dat…"
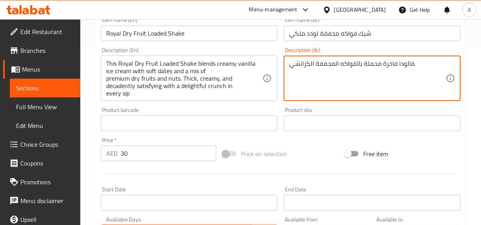
paste textarea "يلك شيك رويال المحشو بالفواكه المجففة، يمزج آيس كريم الفانيليا الكريمي مع التمر…"
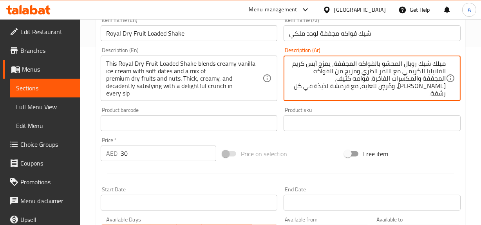
type textarea "ميلك شيك رويال المحشو بالفواكه المجففة، يمزج آيس كريم الفانيليا الكريمي مع التم…"
click at [326, 113] on div "Product sku Product sku" at bounding box center [371, 119] width 177 height 24
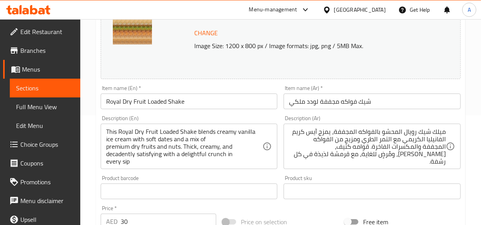
scroll to position [106, 0]
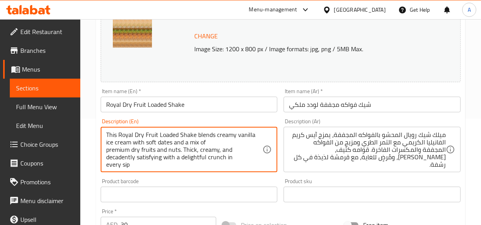
drag, startPoint x: 107, startPoint y: 137, endPoint x: 273, endPoint y: 139, distance: 166.0
click at [132, 136] on textarea "This Royal Dry Fruit Loaded Shake blends creamy vanilla ice cream with soft dat…" at bounding box center [184, 149] width 157 height 37
click at [106, 146] on textarea "This Royal Dry Fruit Loaded Shake blends creamy vanilla ice cream with soft dat…" at bounding box center [184, 149] width 157 height 37
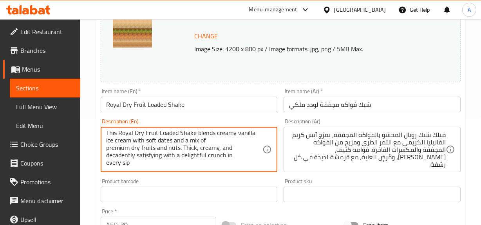
drag, startPoint x: 151, startPoint y: 166, endPoint x: 106, endPoint y: 141, distance: 52.6
click at [106, 141] on textarea "This Royal Dry Fruit Loaded Shake blends creamy vanilla ice cream with soft dat…" at bounding box center [184, 149] width 157 height 37
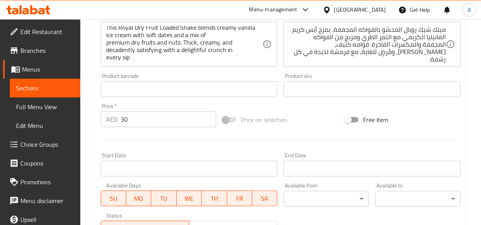
scroll to position [339, 0]
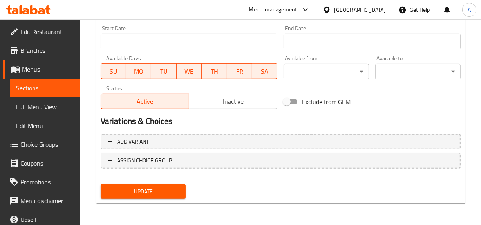
click at [168, 190] on span "Update" at bounding box center [143, 192] width 73 height 10
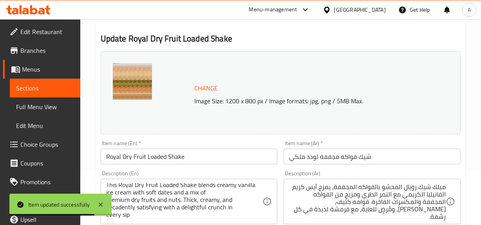
scroll to position [0, 0]
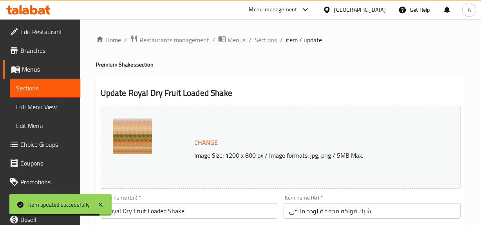
click at [260, 41] on span "Sections" at bounding box center [265, 39] width 22 height 9
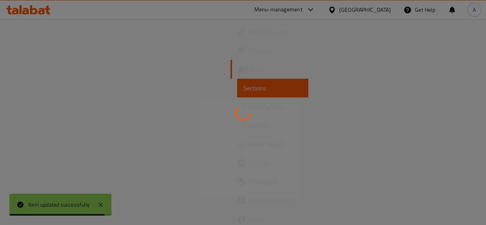
click at [294, 91] on div at bounding box center [243, 112] width 486 height 225
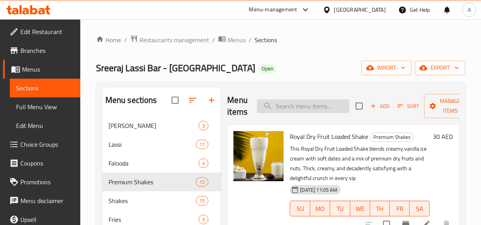
click at [300, 99] on div "Menu items Add Sort Manage items" at bounding box center [343, 106] width 232 height 37
click at [302, 106] on input "search" at bounding box center [303, 106] width 92 height 14
paste input "Dry fruit shake"
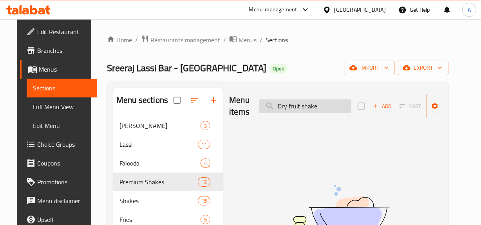
click at [278, 110] on input "Dry fruit shake" at bounding box center [305, 106] width 92 height 14
click at [275, 108] on input "Dry fruit shake" at bounding box center [305, 106] width 92 height 14
click at [319, 110] on input "Dry fruit shake" at bounding box center [305, 106] width 92 height 14
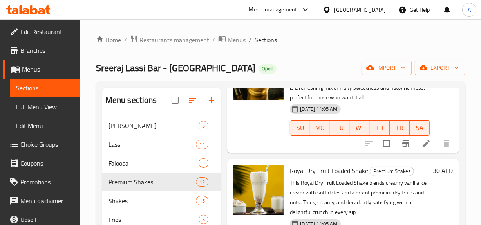
scroll to position [211, 0]
type input "Dry fruit"
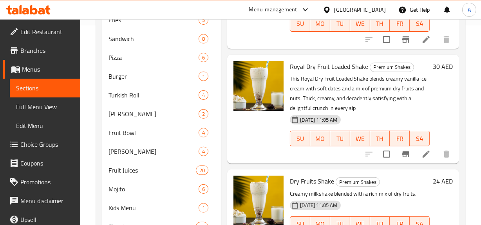
scroll to position [142, 0]
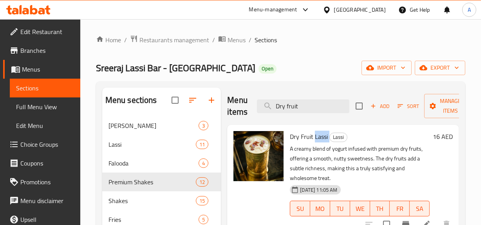
click at [317, 140] on span "Dry Fruit Lassi" at bounding box center [309, 137] width 38 height 12
click at [325, 112] on input "Dry fruit" at bounding box center [303, 106] width 92 height 14
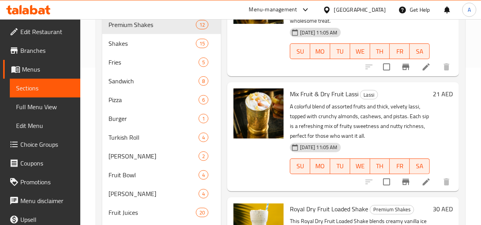
scroll to position [211, 0]
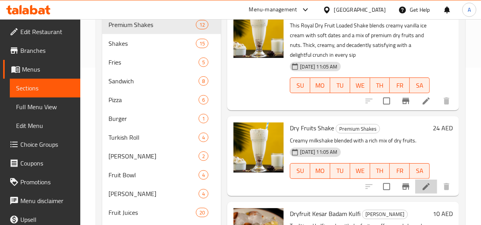
click at [415, 180] on li at bounding box center [426, 187] width 22 height 14
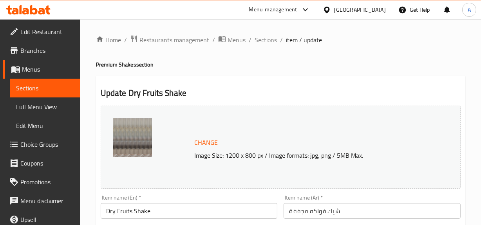
click at [162, 217] on input "Dry Fruits Shake" at bounding box center [189, 211] width 177 height 16
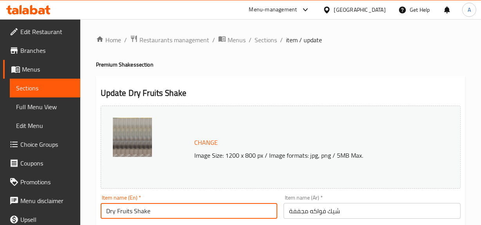
click at [162, 217] on input "Dry Fruits Shake" at bounding box center [189, 211] width 177 height 16
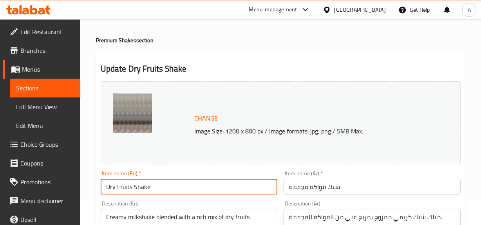
scroll to position [35, 0]
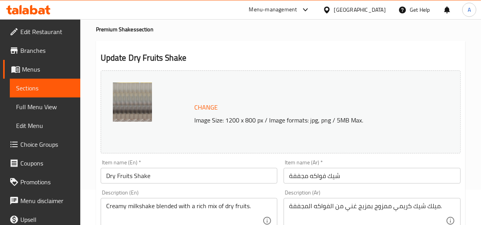
click at [185, 194] on div "Description (En) Creamy milkshake blended with a rich mix of dry fruits. Descri…" at bounding box center [189, 217] width 177 height 54
paste textarea "Packed with almonds, cashews, and dates, this Dry Fruit Shake blends with fresh…"
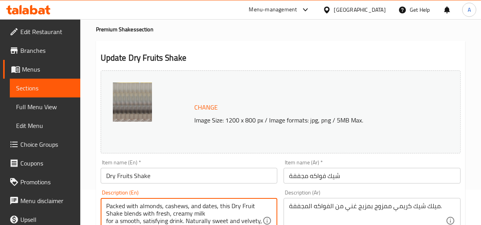
scroll to position [2, 0]
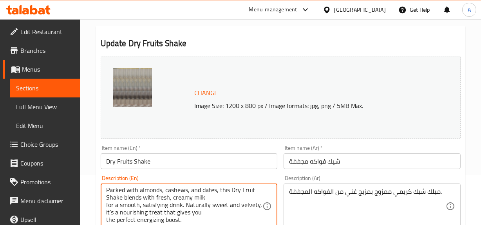
type textarea "Packed with almonds, cashews, and dates, this Dry Fruit Shake blends with fresh…"
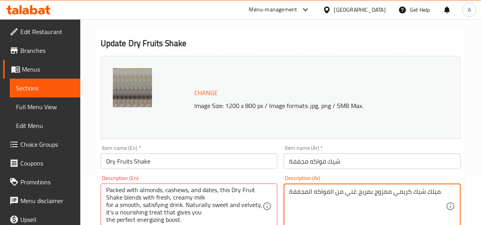
paste textarea "ذا المشروب المجفف بالفواكه غني باللوز والكاجو والتمر، ويُمزج مع الحليب الطازج ا…"
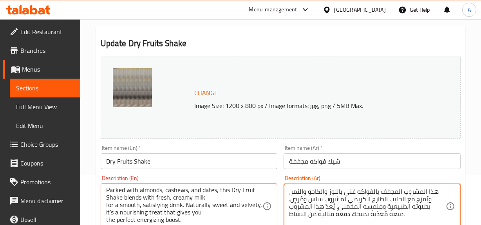
click at [351, 203] on textarea "هذا المشروب المجفف بالفواكه غني باللوز والكاجو والتمر، ويُمزج مع الحليب الطازج …" at bounding box center [367, 206] width 157 height 37
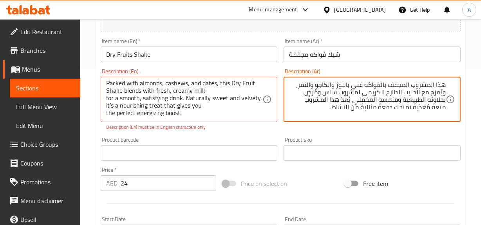
scroll to position [0, 0]
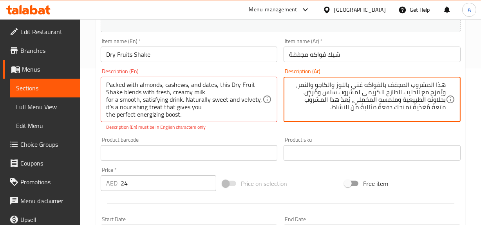
type textarea "هذا المشروب المجفف بالفواكه غني باللوز والكاجو والتمر، ويُمزج مع الحليب الطازج …"
click at [200, 133] on div "Description (En) Packed with almonds, cashews, and dates, this Dry Fruit Shake …" at bounding box center [188, 99] width 183 height 68
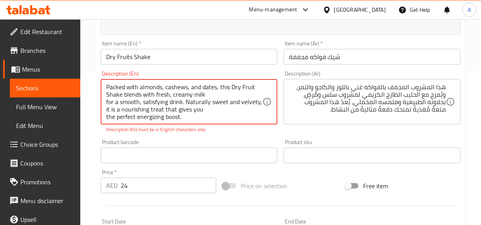
scroll to position [157, 0]
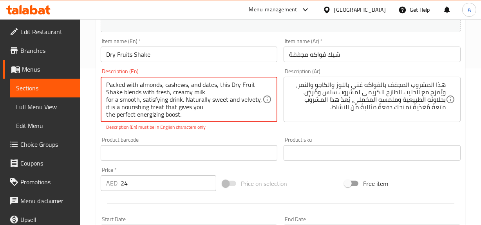
type textarea "Packed with almonds, cashews, and dates, this Dry Fruit Shake blends with fresh…"
click at [208, 123] on div "Description (En) Packed with almonds, cashews, and dates, this Dry Fruit Shake …" at bounding box center [188, 99] width 183 height 68
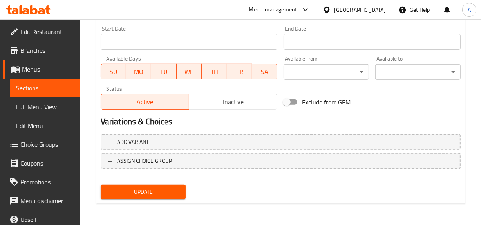
scroll to position [339, 0]
click at [141, 198] on button "Update" at bounding box center [143, 191] width 85 height 14
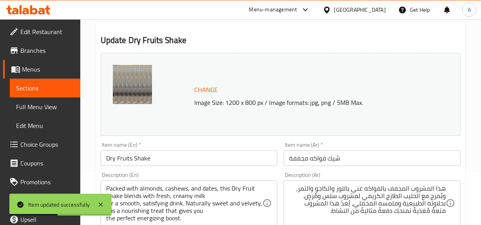
scroll to position [0, 0]
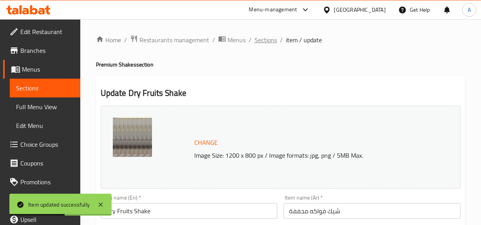
click at [265, 39] on span "Sections" at bounding box center [265, 39] width 22 height 9
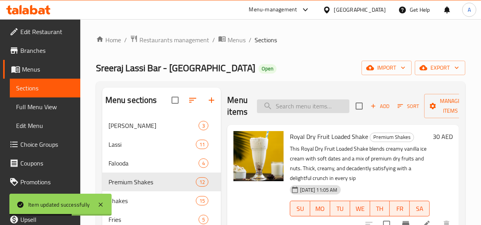
click at [294, 104] on input "search" at bounding box center [303, 106] width 92 height 14
paste input "Kaju-x-Anjeer Shake"
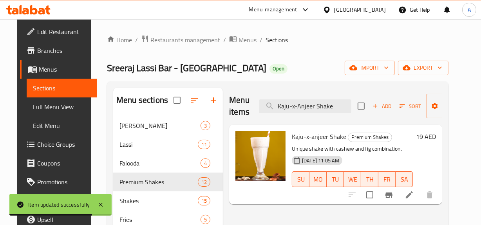
click at [429, 129] on div "Kaju-x-anjeer Shake Premium Shakes Unique shake with cashew and fig combination…" at bounding box center [335, 127] width 213 height 4
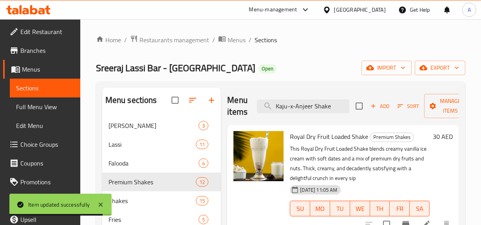
click at [333, 98] on div "Menu items Kaju-x-Anjeer Shake Add Sort Manage items" at bounding box center [343, 106] width 232 height 37
click at [345, 112] on input "Kaju-x-Anjeer Shake" at bounding box center [303, 106] width 92 height 14
type input "Kaju-x-Anjeer Shak"
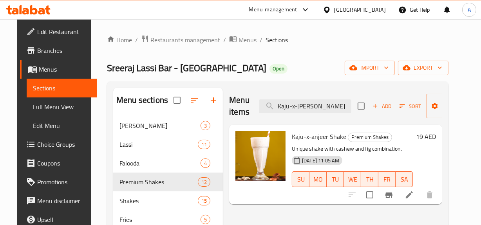
click at [414, 196] on icon at bounding box center [408, 194] width 9 height 9
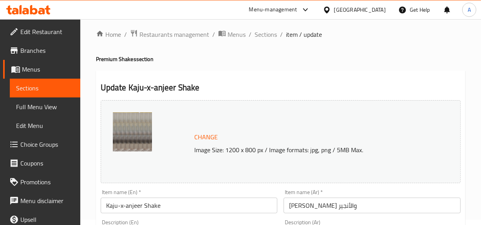
scroll to position [142, 0]
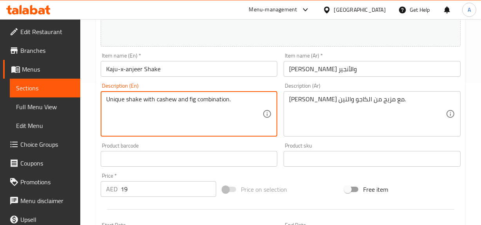
paste textarea "Kaju-x-Anjeer Shake blends creamy figs and cashews, delivering a deep, earthy s…"
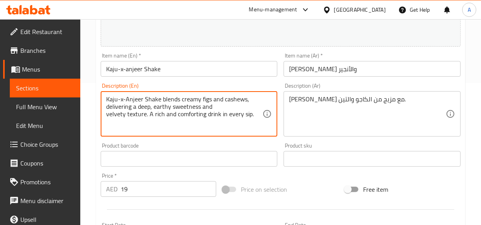
click at [110, 117] on textarea "Kaju-x-Anjeer Shake blends creamy figs and cashews, delivering a deep, earthy s…" at bounding box center [184, 113] width 157 height 37
click at [107, 115] on textarea "Kaju-x-Anjeer Shake blends creamy figs and cashews, delivering a deep, earthy s…" at bounding box center [184, 113] width 157 height 37
type textarea "Kaju-x-Anjeer Shake blends creamy figs and cashews, delivering a deep, earthy s…"
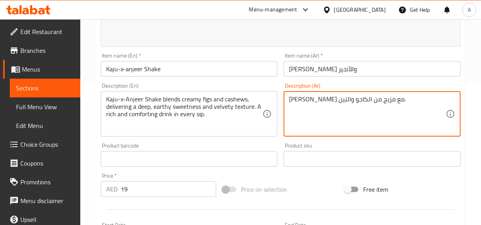
paste textarea "كاجو-إكس-أنجير شيك يمزج بين التين الكريمي والكاجو، ليمنحك حلاوة ترابية عميقة وم…"
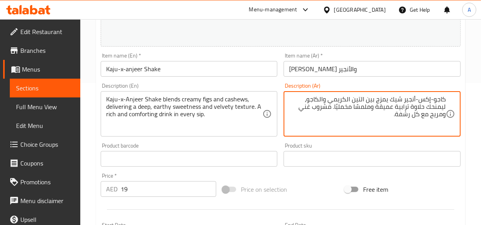
type textarea "كاجو-إكس-أنجير شيك يمزج بين التين الكريمي والكاجو، ليمنحك حلاوة ترابية عميقة وم…"
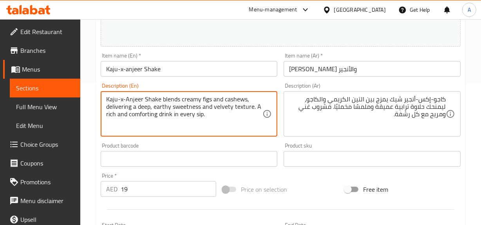
click at [207, 101] on textarea "Kaju-x-Anjeer Shake blends creamy figs and cashews, delivering a deep, earthy s…" at bounding box center [184, 113] width 157 height 37
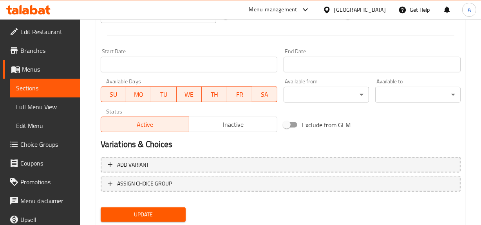
scroll to position [339, 0]
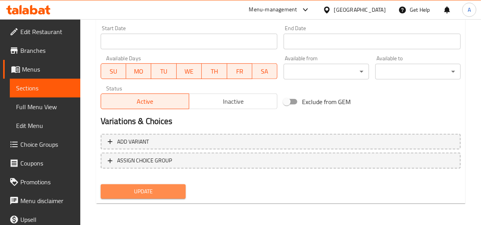
click at [168, 197] on button "Update" at bounding box center [143, 191] width 85 height 14
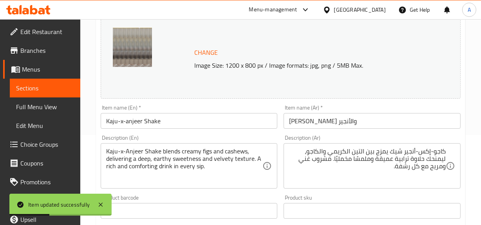
scroll to position [0, 0]
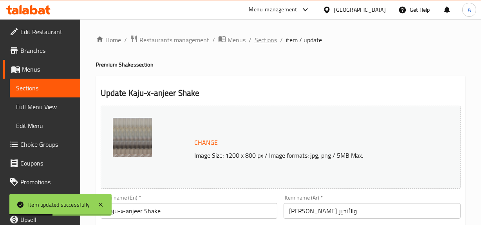
click at [266, 45] on span "Sections" at bounding box center [265, 39] width 22 height 9
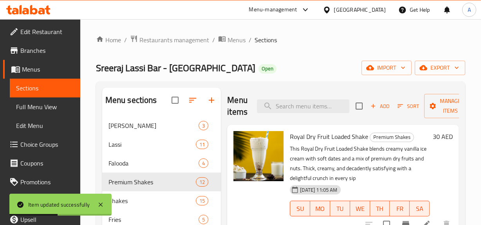
click at [300, 113] on div "Menu items Add Sort Manage items" at bounding box center [343, 106] width 232 height 37
paste input "Dates-x-badam shake"
click at [308, 104] on input "Dates-x-badam shake" at bounding box center [303, 106] width 92 height 14
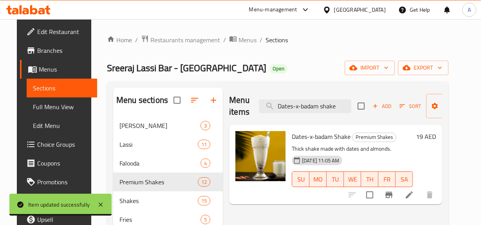
type input "Dates-x-badam shake"
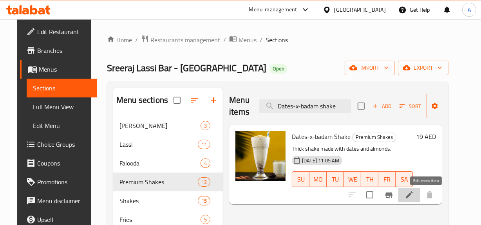
click at [414, 192] on icon at bounding box center [408, 194] width 9 height 9
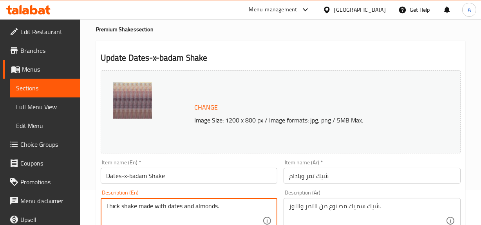
click at [172, 206] on textarea "Thick shake made with dates and almonds." at bounding box center [184, 220] width 157 height 37
paste textarea "Dates and badam blend together in this shake, offering natural sweetness and a …"
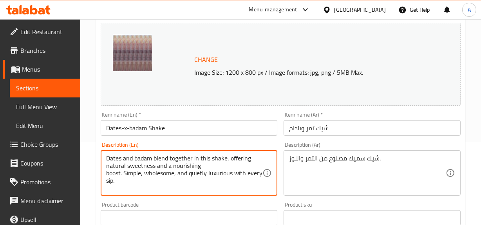
scroll to position [151, 0]
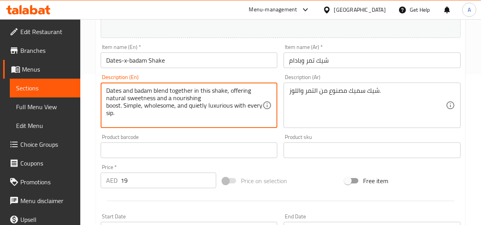
type textarea "Dates and badam blend together in this shake, offering natural sweetness and a …"
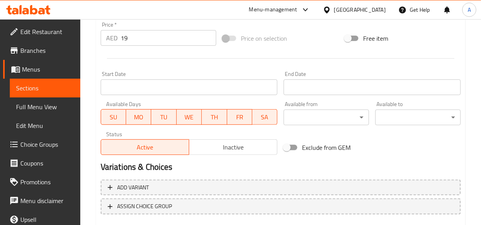
scroll to position [186, 0]
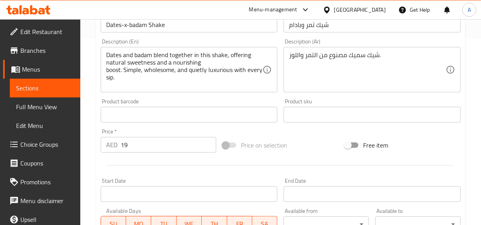
click at [386, 94] on div "Description (Ar) شيك سميك مصنوع من التمر واللوز. Description (Ar)" at bounding box center [371, 66] width 183 height 60
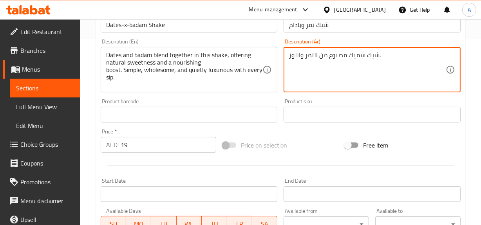
paste textarea "يمتزج التمر والبادم معًا في هذا العصير، ليمنحك حلاوة طبيعية ونكهة مغذية. بسيط، …"
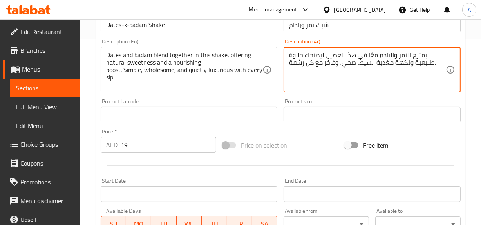
click at [390, 74] on textarea "يمتزج التمر والبادم معًا في هذا العصير، ليمنحك حلاوة طبيعية ونكهة مغذية. بسيط، …" at bounding box center [367, 69] width 157 height 37
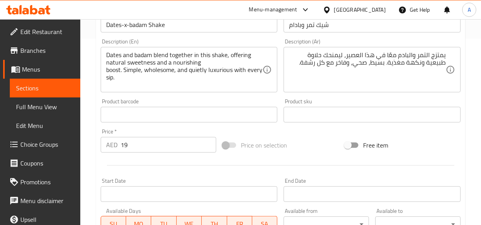
drag, startPoint x: 104, startPoint y: 57, endPoint x: 145, endPoint y: 54, distance: 41.6
click at [145, 54] on div "Dates and badam blend together in this shake, offering natural sweetness and a …" at bounding box center [189, 69] width 177 height 45
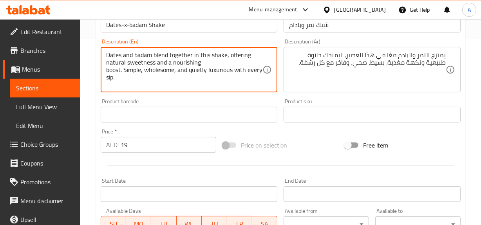
click at [152, 55] on textarea "Dates and badam blend together in this shake, offering natural sweetness and a …" at bounding box center [184, 69] width 157 height 37
click at [148, 56] on textarea "Dates and badam blend together in this shake, offering natural sweetness and a …" at bounding box center [184, 69] width 157 height 37
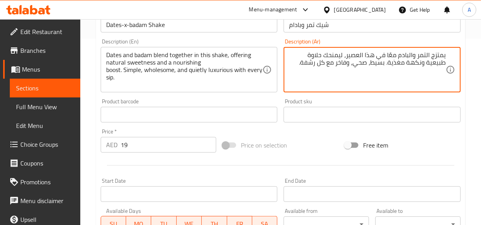
click at [353, 59] on textarea "يمتزج التمر والبادم معًا في هذا العصير، ليمنحك حلاوة طبيعية ونكهة مغذية. بسيط، …" at bounding box center [367, 69] width 157 height 37
type textarea "يمتزج التمر والبادم معًا في هذا شيك، ليمنحك حلاوة طبيعية ونكهة مغذية. بسيط، صحي…"
click at [336, 101] on div "Product sku Product sku" at bounding box center [371, 111] width 177 height 24
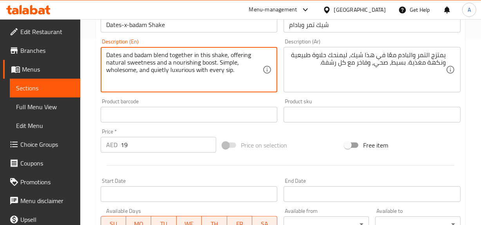
type textarea "Dates and badam blend together in this shake, offering natural sweetness and a …"
drag, startPoint x: 106, startPoint y: 57, endPoint x: 295, endPoint y: 48, distance: 190.0
click at [295, 48] on div "Change Image Size: 1200 x 800 px / Image formats: jpg, png / 5MB Max. Item name…" at bounding box center [280, 90] width 366 height 349
click at [217, 74] on textarea "Dates and badam blend together in this shake, offering natural sweetness and a …" at bounding box center [184, 69] width 157 height 37
drag, startPoint x: 229, startPoint y: 55, endPoint x: 237, endPoint y: 64, distance: 11.9
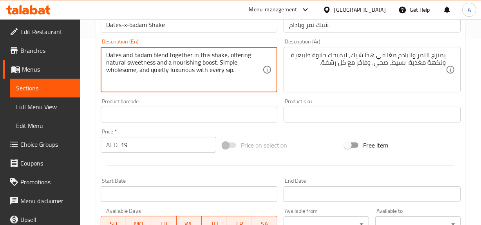
click at [237, 64] on textarea "Dates and badam blend together in this shake, offering natural sweetness and a …" at bounding box center [184, 69] width 157 height 37
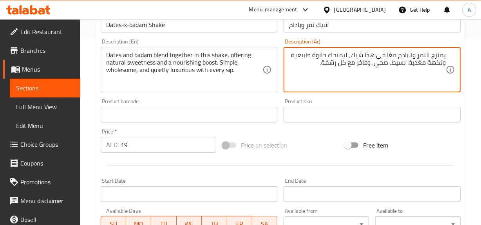
drag, startPoint x: 351, startPoint y: 56, endPoint x: 406, endPoint y: 66, distance: 55.3
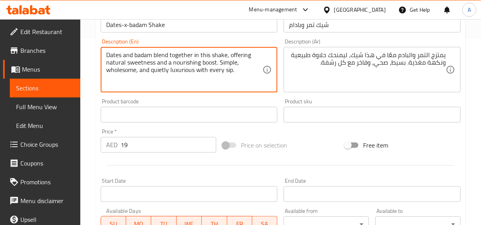
drag, startPoint x: 217, startPoint y: 62, endPoint x: 176, endPoint y: 62, distance: 41.5
drag, startPoint x: 173, startPoint y: 62, endPoint x: 218, endPoint y: 59, distance: 45.1
click at [218, 59] on textarea "Dates and badam blend together in this shake, offering natural sweetness and a …" at bounding box center [184, 69] width 157 height 37
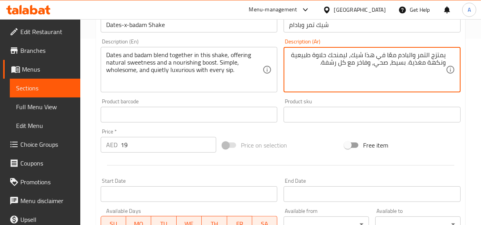
click at [414, 62] on textarea "يمتزج التمر والبادم معًا في هذا شيك، ليمنحك حلاوة طبيعية ونكهة مغذية. بسيط، صحي…" at bounding box center [367, 69] width 157 height 37
paste textarea "تعزيز مغذي."
click at [355, 66] on textarea "يمتزج التمر والبادم معًا في هذا شيك، ليمنحك حلاوة طبيعية ونكهة تعزيز مغذي. بسيط…" at bounding box center [367, 69] width 157 height 37
type textarea "يمتزج التمر والبادم معًا في هذا شيك، ليمنحك حلاوة طبيعية ونكهة تعزيز مغذي. بسيط…"
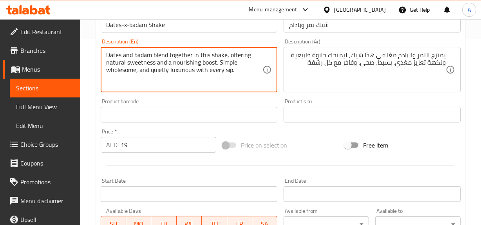
drag, startPoint x: 144, startPoint y: 73, endPoint x: 237, endPoint y: 76, distance: 93.2
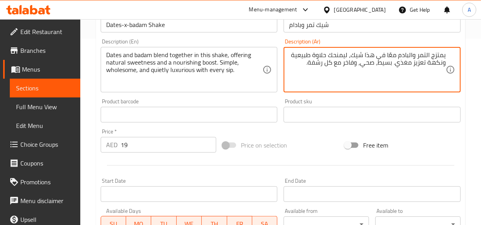
drag, startPoint x: 358, startPoint y: 63, endPoint x: 306, endPoint y: 67, distance: 51.5
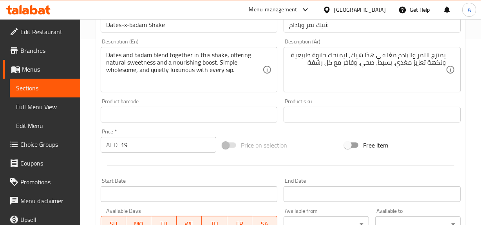
click at [211, 90] on div "Dates and badam blend together in this shake, offering natural sweetness and a …" at bounding box center [189, 69] width 177 height 45
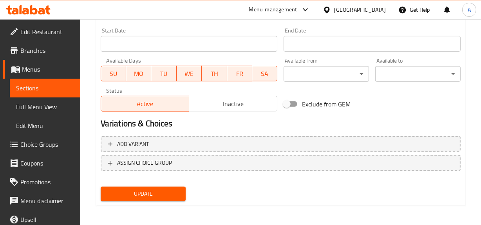
scroll to position [339, 0]
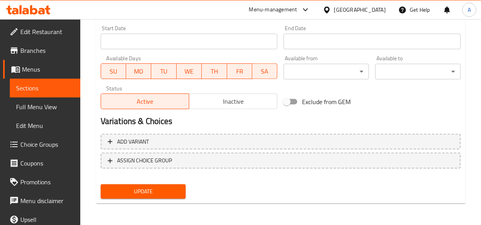
click at [177, 191] on span "Update" at bounding box center [143, 192] width 73 height 10
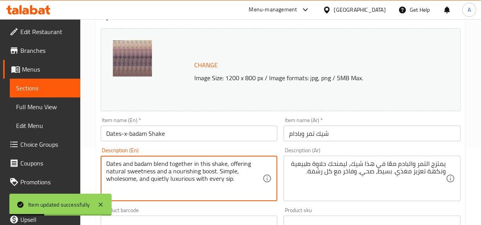
scroll to position [0, 0]
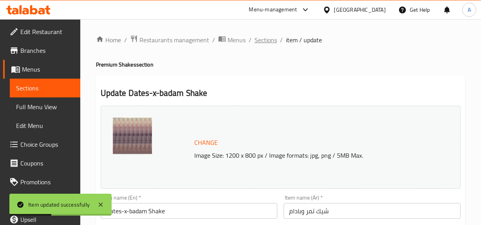
click at [258, 38] on span "Sections" at bounding box center [265, 39] width 22 height 9
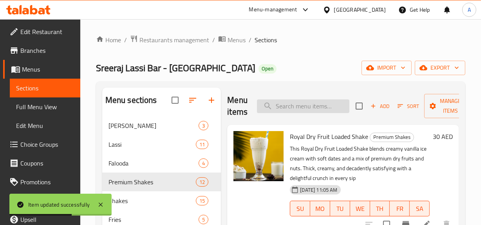
click at [323, 110] on input "search" at bounding box center [303, 106] width 92 height 14
paste input "Anjeer shake"
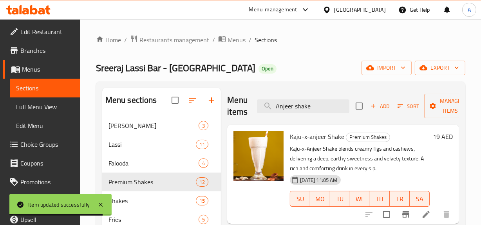
type input "Anjeer shake"
click at [334, 138] on span "Kaju-x-anjeer Shake" at bounding box center [317, 137] width 54 height 12
click at [321, 44] on ol "Home / Restaurants management / Menus / Sections" at bounding box center [280, 40] width 369 height 10
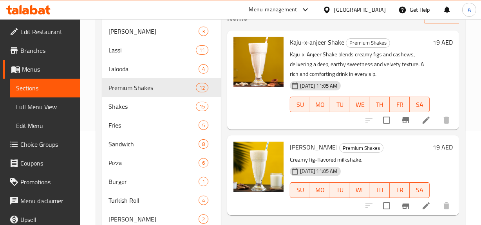
scroll to position [106, 0]
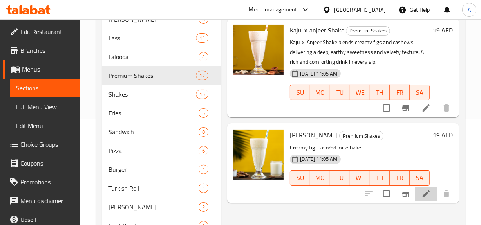
click at [430, 198] on li at bounding box center [426, 194] width 22 height 14
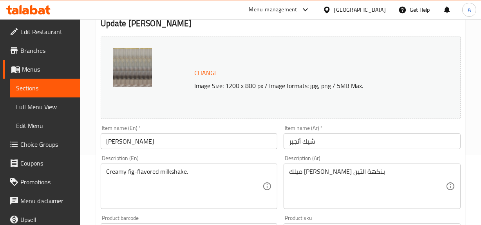
scroll to position [71, 0]
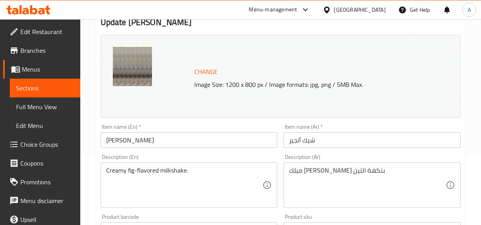
drag, startPoint x: 214, startPoint y: 145, endPoint x: 199, endPoint y: 178, distance: 36.8
click at [214, 145] on input "Anjeer Shake" at bounding box center [189, 140] width 177 height 16
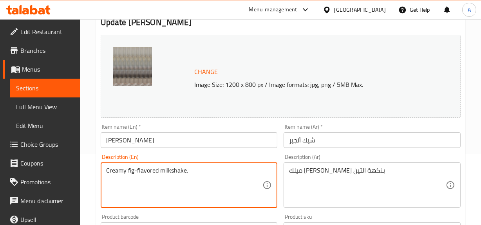
paste textarea "Premium dried figs and fresh milk blend together to create a smooth, nutty shak…"
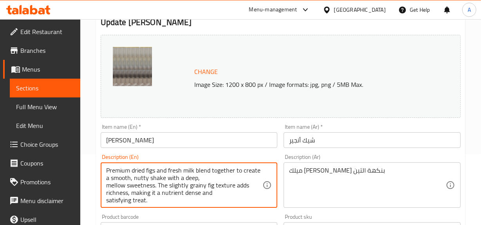
scroll to position [7, 0]
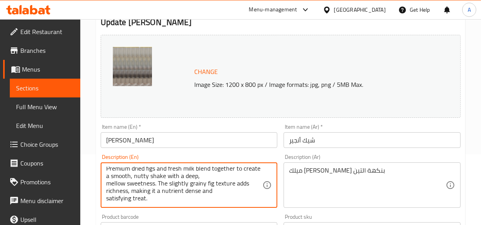
type textarea "Premium dried figs and fresh milk blend together to create a smooth, nutty shak…"
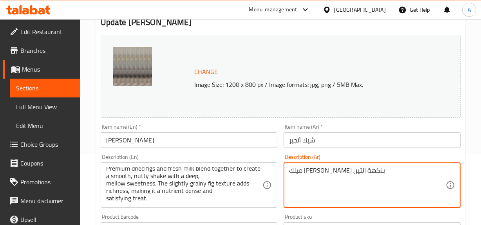
paste textarea "متزج التين المجفف الفاخر مع الحليب الطازج لتحضير ميلك شيك ناعم بنكهة الجوز مع ح…"
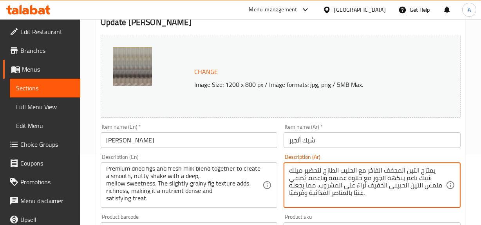
click at [364, 182] on textarea "يمتزج التين المجفف الفاخر مع الحليب الطازج لتحضير ميلك شيك ناعم بنكهة الجوز مع …" at bounding box center [367, 185] width 157 height 37
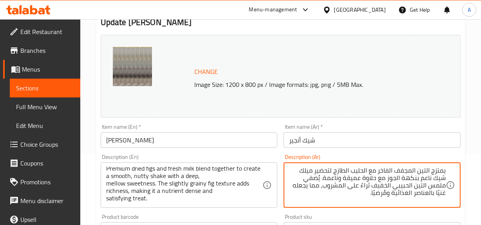
click at [390, 178] on textarea "يمتزج التين المجفف الفاخر مع الحليب الطازج لتحضير ميلك شيك ناعم بنكهة الجوز مع …" at bounding box center [367, 185] width 157 height 37
type textarea "يمتزج التين المجفف الفاخر مع الحليب الطازج لتحضير ميلك شيك ناعم بنكهة ناتي مع ح…"
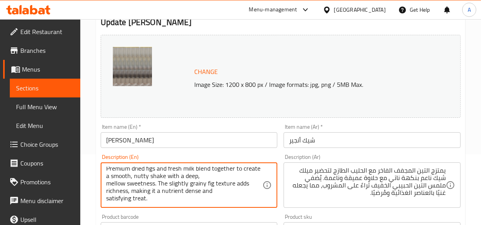
click at [195, 178] on textarea "Premium dried figs and fresh milk blend together to create a smooth, nutty shak…" at bounding box center [184, 185] width 157 height 37
click at [396, 206] on div "يمتزج التين المجفف الفاخر مع الحليب الطازج لتحضير ميلك شيك ناعم بنكهة ناتي مع ح…" at bounding box center [371, 184] width 177 height 45
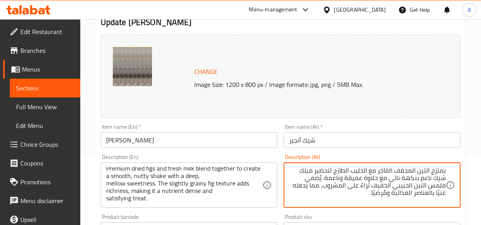
click at [399, 208] on div "Description (Ar) يمتزج التين المجفف الفاخر مع الحليب الطازج لتحضير ميلك شيك ناع…" at bounding box center [371, 181] width 183 height 60
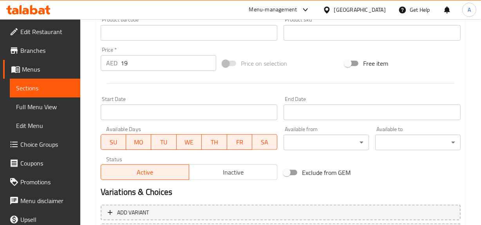
scroll to position [339, 0]
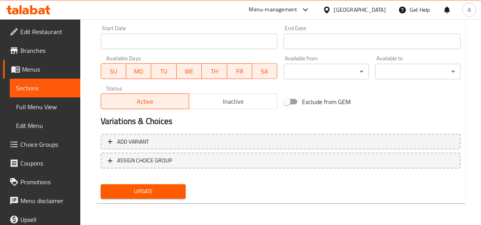
click at [139, 200] on div "Update" at bounding box center [143, 191] width 92 height 21
click at [139, 199] on div "Update" at bounding box center [143, 191] width 92 height 21
click at [127, 200] on div "Update" at bounding box center [143, 191] width 92 height 21
click at [135, 197] on button "Update" at bounding box center [143, 191] width 85 height 14
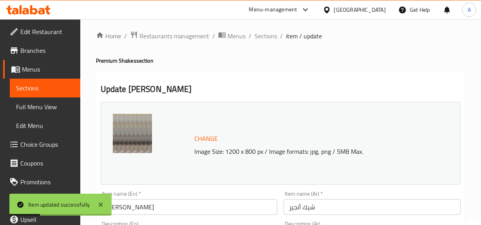
scroll to position [0, 0]
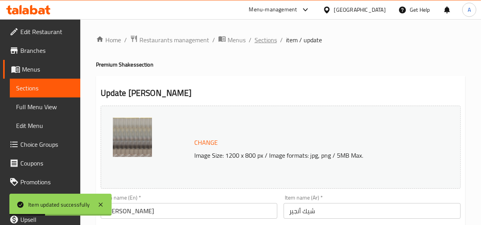
click at [267, 35] on span "Sections" at bounding box center [265, 39] width 22 height 9
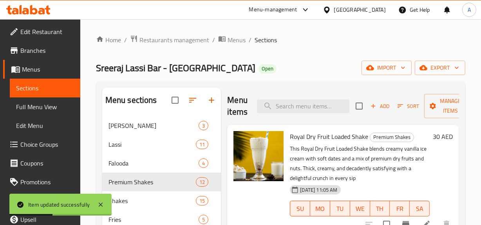
click at [283, 97] on div "Menu items Add Sort Manage items" at bounding box center [343, 106] width 232 height 37
click at [288, 104] on input "search" at bounding box center [303, 106] width 92 height 14
paste input "Anjeer x dates shake"
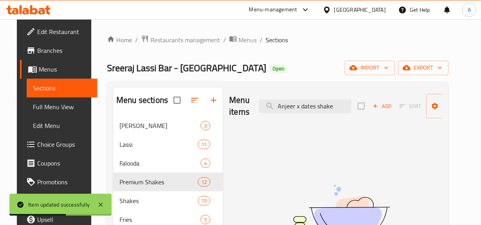
type input "Anjeer x dates shake"
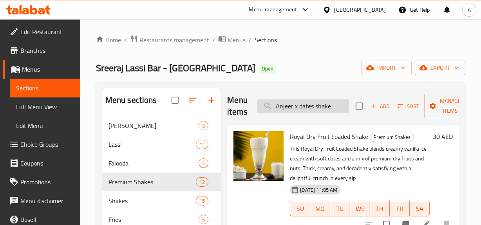
click at [323, 107] on input "Anjeer x dates shake" at bounding box center [303, 106] width 92 height 14
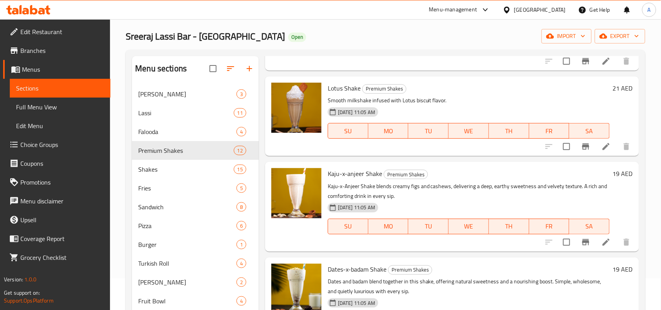
scroll to position [49, 0]
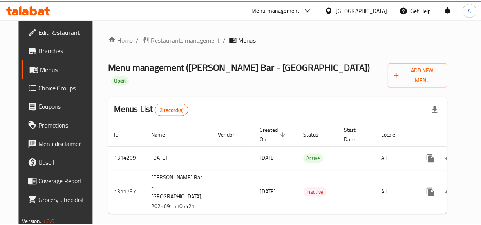
scroll to position [0, 15]
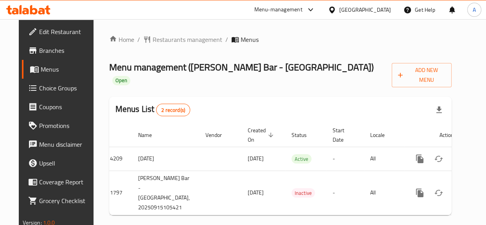
click at [369, 12] on div "[GEOGRAPHIC_DATA]" at bounding box center [365, 9] width 52 height 9
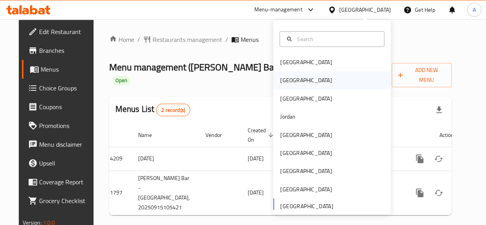
click at [288, 88] on div "Egypt" at bounding box center [306, 80] width 64 height 18
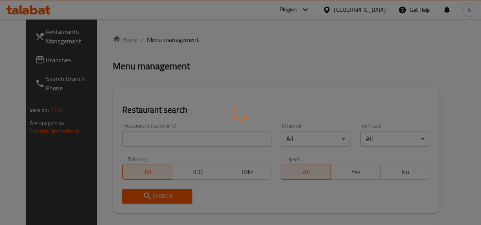
click at [379, 9] on div at bounding box center [240, 112] width 481 height 225
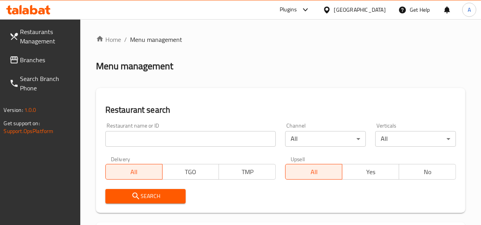
click at [379, 9] on div at bounding box center [240, 112] width 481 height 225
click at [371, 6] on div "Egypt" at bounding box center [360, 9] width 52 height 9
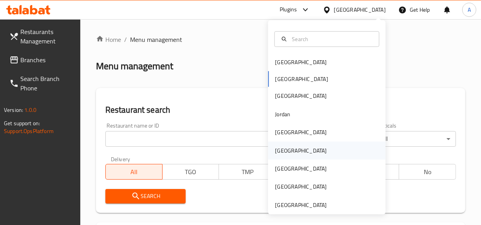
click at [286, 141] on div "[GEOGRAPHIC_DATA]" at bounding box center [300, 150] width 64 height 18
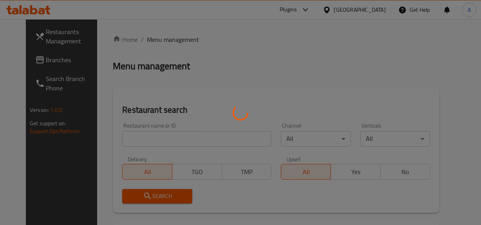
click at [389, 13] on div at bounding box center [240, 112] width 481 height 225
click at [382, 13] on div at bounding box center [240, 112] width 481 height 225
click at [369, 4] on div at bounding box center [240, 112] width 481 height 225
click at [390, 58] on div at bounding box center [240, 112] width 481 height 225
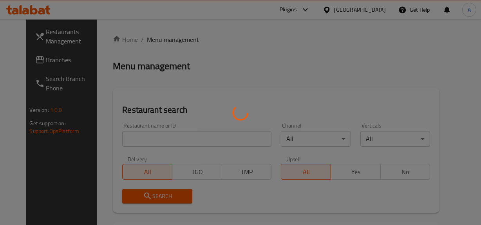
click at [390, 58] on div at bounding box center [240, 112] width 481 height 225
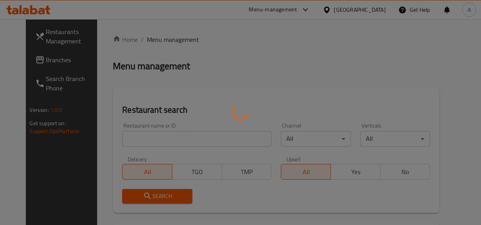
click at [407, 50] on div at bounding box center [240, 112] width 481 height 225
click at [263, 131] on div at bounding box center [240, 112] width 481 height 225
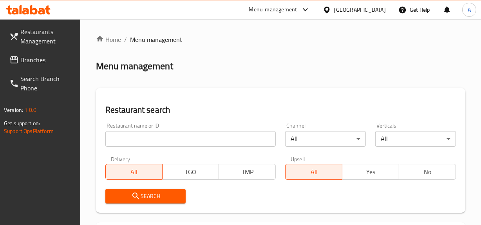
click at [331, 13] on icon at bounding box center [326, 10] width 8 height 8
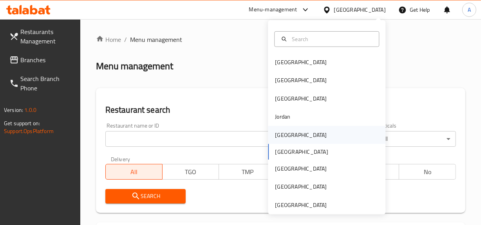
click at [277, 137] on div "[GEOGRAPHIC_DATA]" at bounding box center [301, 134] width 52 height 9
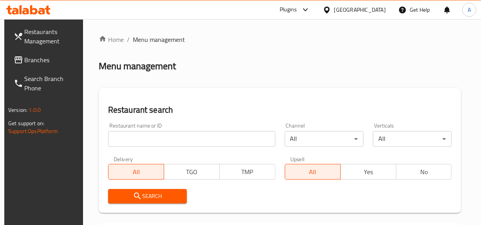
click at [148, 140] on input "search" at bounding box center [191, 139] width 167 height 16
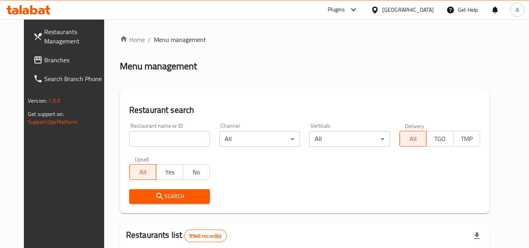
click at [151, 137] on input "search" at bounding box center [169, 139] width 81 height 16
paste input "37599"
type input "37599"
click button "Search" at bounding box center [169, 196] width 81 height 14
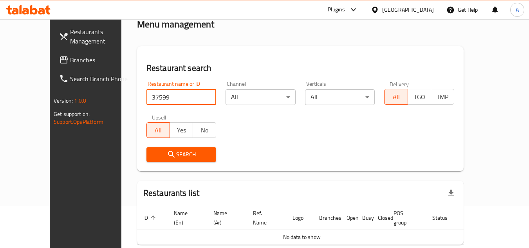
scroll to position [72, 0]
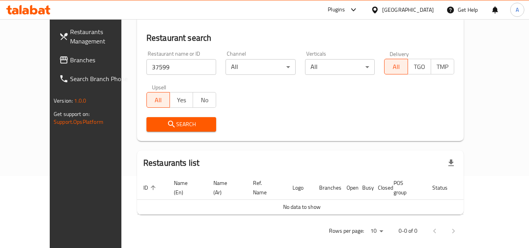
click at [345, 7] on div "Plugins" at bounding box center [336, 9] width 17 height 9
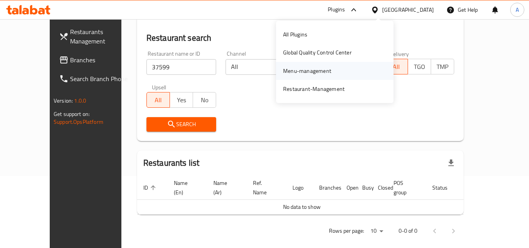
click at [312, 68] on div "Menu-management" at bounding box center [307, 71] width 48 height 9
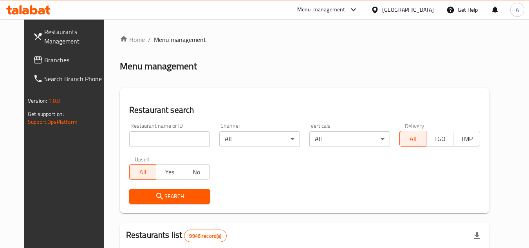
scroll to position [72, 0]
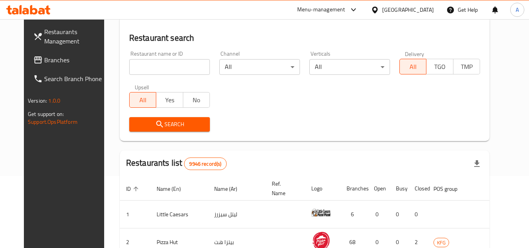
click at [185, 80] on div "Upsell All Yes No" at bounding box center [169, 95] width 90 height 33
click at [187, 67] on input "search" at bounding box center [169, 67] width 81 height 16
paste input "37599"
type input "37599"
click button "Search" at bounding box center [169, 124] width 81 height 14
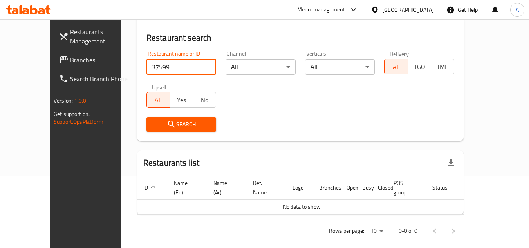
click at [121, 67] on div "Home / Menu management Menu management Restaurant search Restaurant name or ID …" at bounding box center [300, 102] width 358 height 310
click at [70, 60] on span "Branches" at bounding box center [101, 59] width 62 height 9
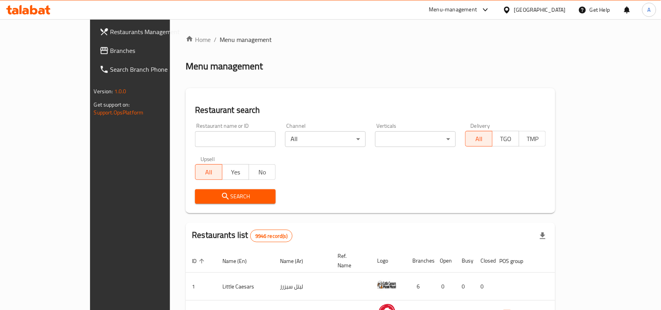
click at [222, 142] on input "search" at bounding box center [235, 139] width 81 height 16
paste input "15738"
type input "15738"
click button "Search" at bounding box center [235, 196] width 81 height 14
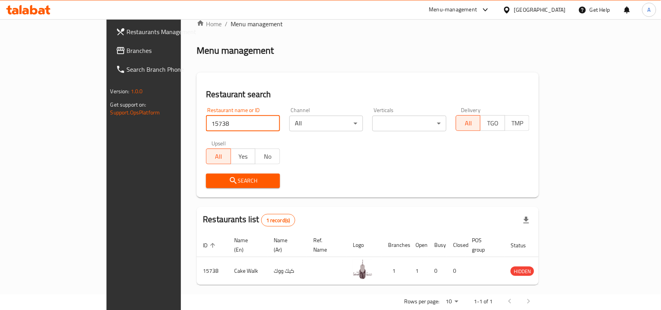
scroll to position [24, 0]
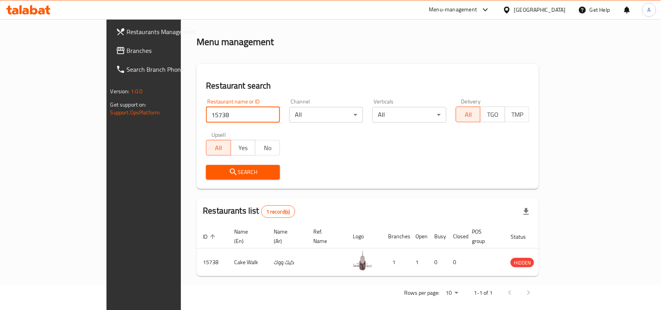
click at [127, 51] on span "Branches" at bounding box center [169, 50] width 84 height 9
